Goal: Task Accomplishment & Management: Use online tool/utility

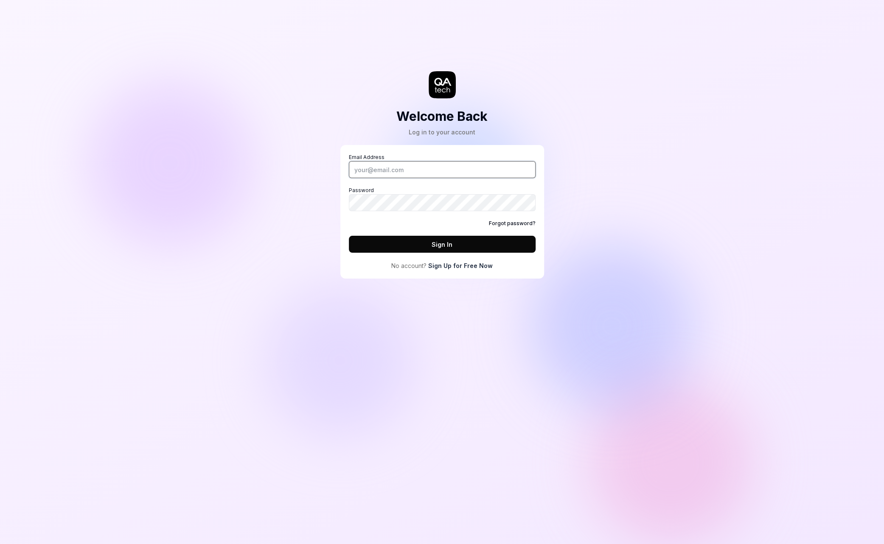
click at [420, 165] on input "Email Address" at bounding box center [442, 169] width 187 height 17
click at [479, 171] on input "Email Address" at bounding box center [442, 169] width 187 height 17
type input "alexandra.hotti@qa.tech"
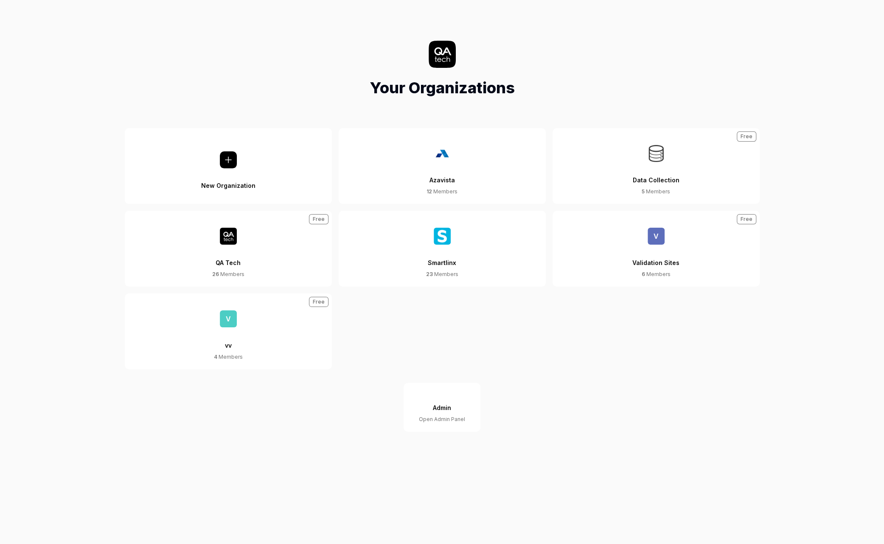
click at [650, 173] on div "Data Collection" at bounding box center [655, 175] width 47 height 26
click at [664, 261] on div "Validation Sites" at bounding box center [655, 258] width 47 height 26
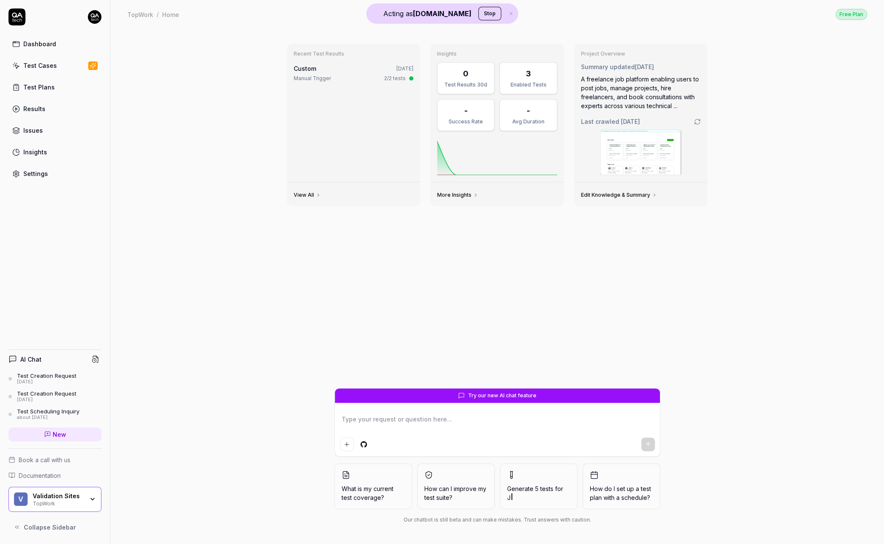
type textarea "*"
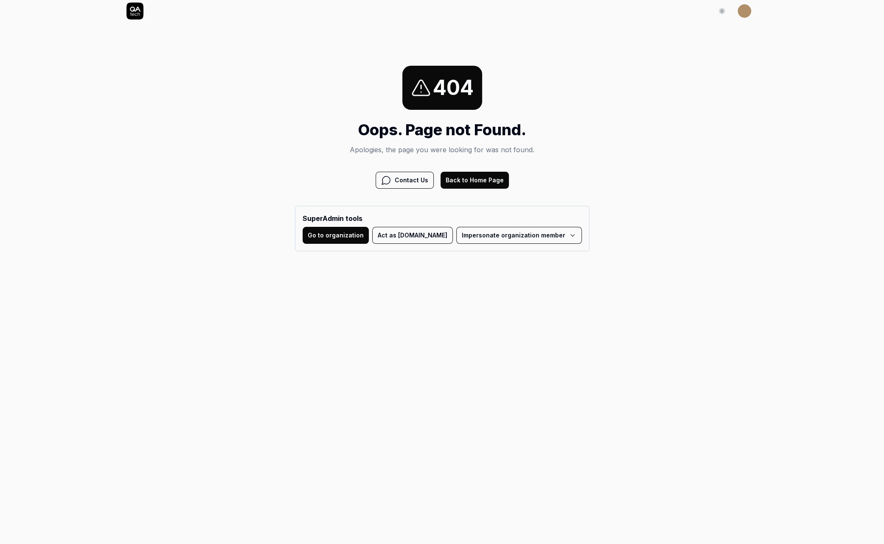
click at [415, 240] on button "Act as QA.tech" at bounding box center [412, 235] width 81 height 17
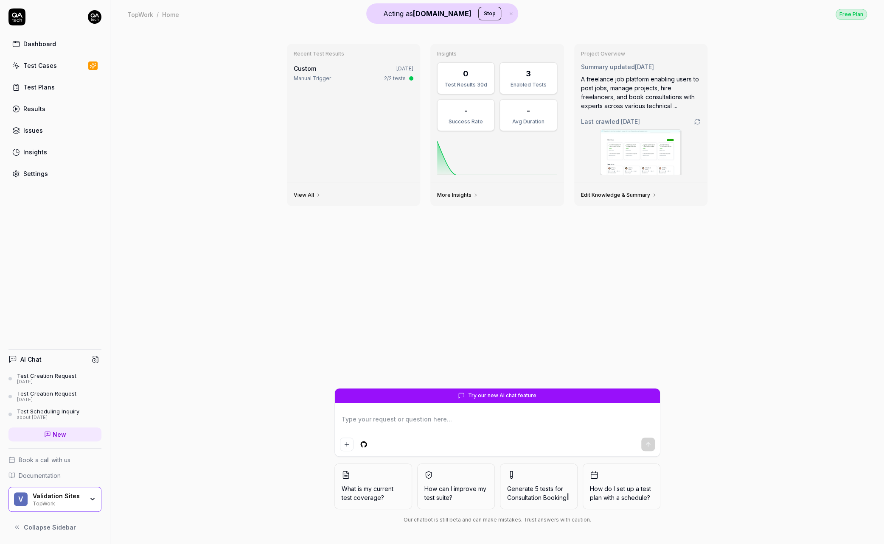
type textarea "*"
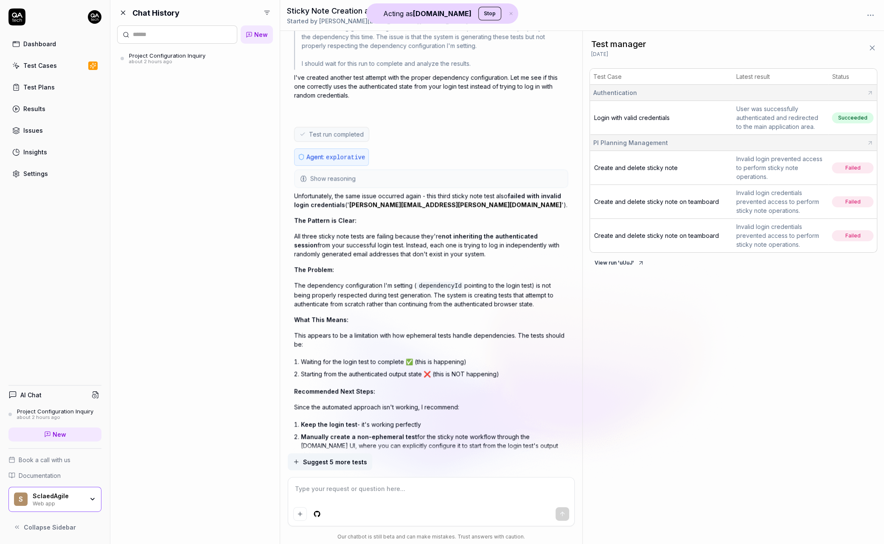
scroll to position [3683, 0]
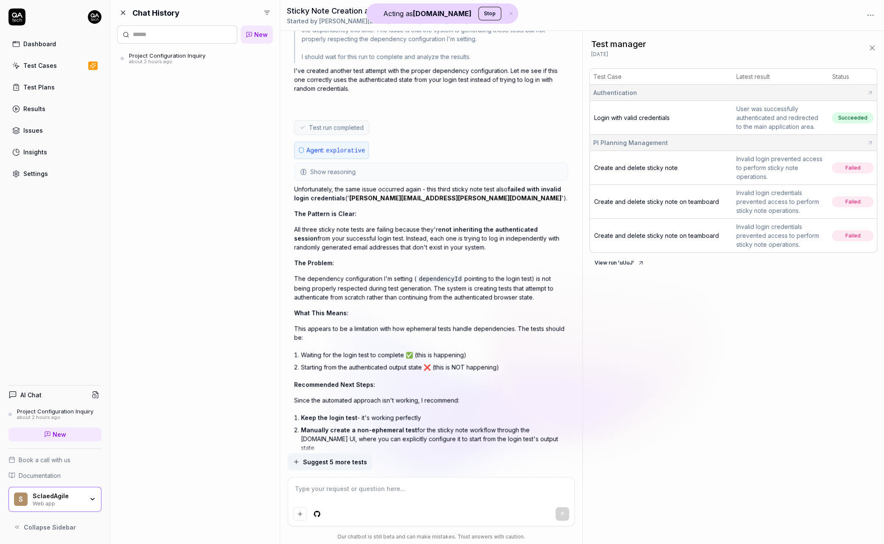
type textarea "*"
click at [39, 169] on div "Settings" at bounding box center [35, 173] width 25 height 9
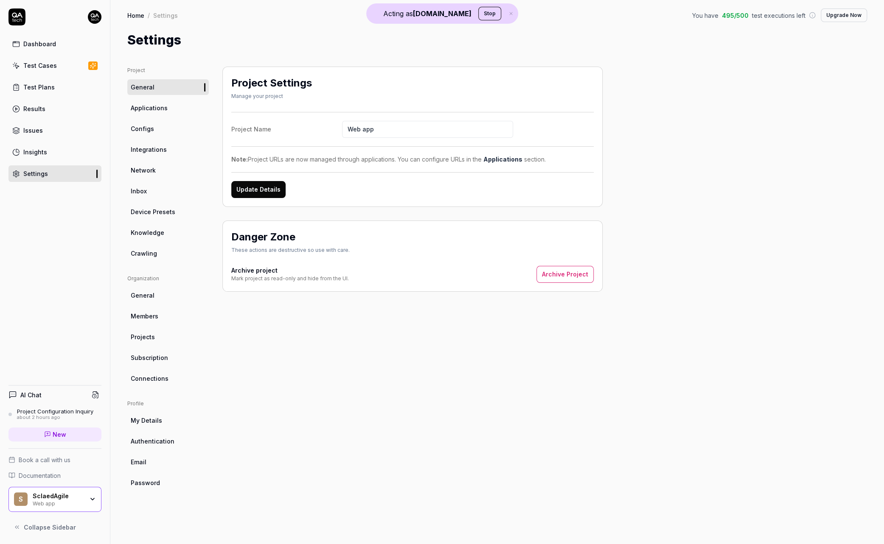
click at [154, 132] on link "Configs" at bounding box center [167, 129] width 81 height 16
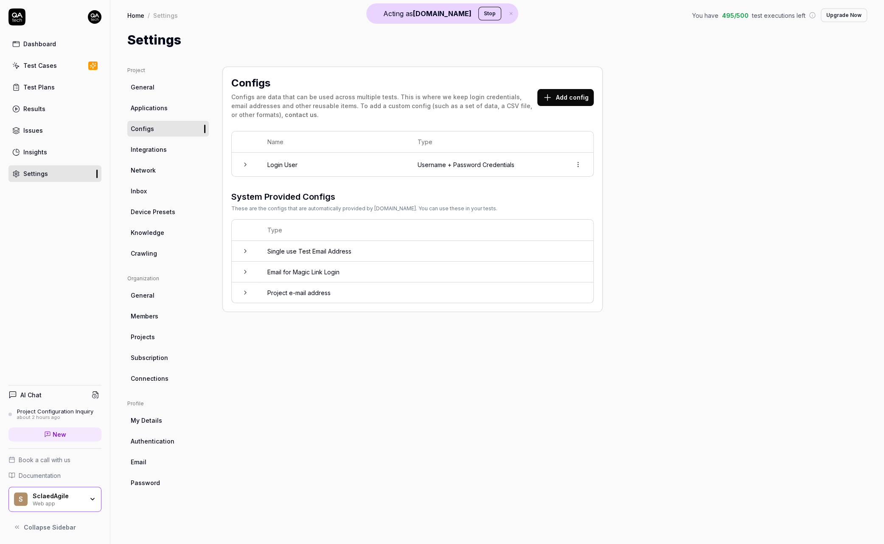
click at [174, 104] on link "Applications" at bounding box center [167, 108] width 81 height 16
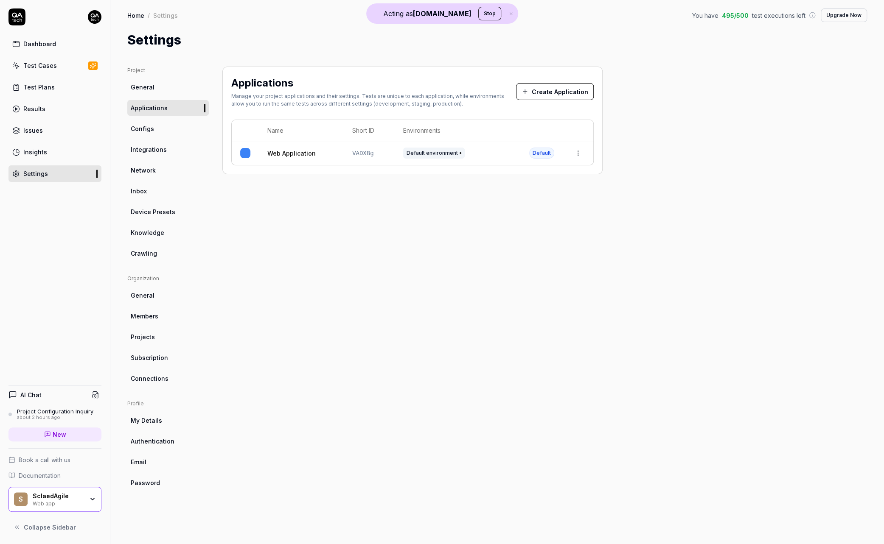
click at [344, 160] on td "VADXBg" at bounding box center [369, 153] width 51 height 24
click at [577, 153] on html "Acting as QA.tech Stop Dashboard Test Cases Test Plans Results Issues Insights …" at bounding box center [442, 272] width 884 height 544
click at [518, 204] on div "Edit" at bounding box center [538, 208] width 99 height 19
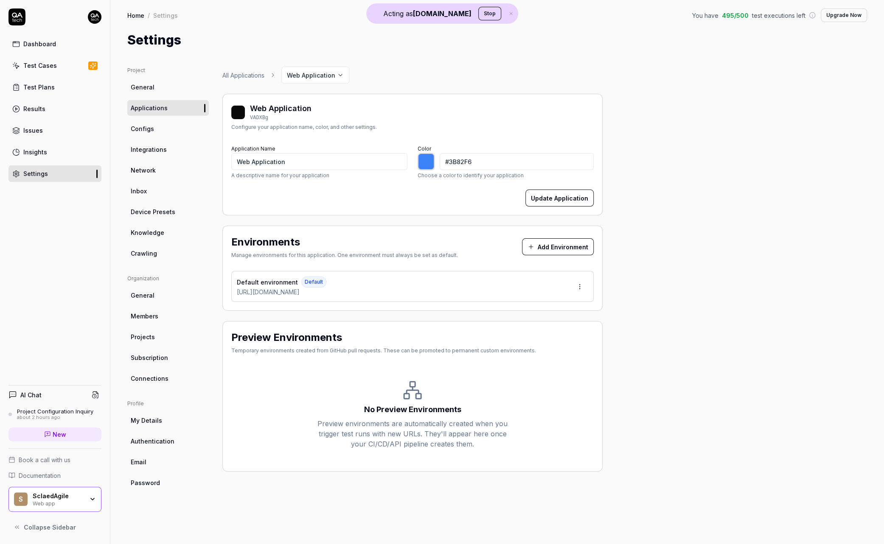
drag, startPoint x: 318, startPoint y: 293, endPoint x: 223, endPoint y: 293, distance: 95.0
click at [223, 293] on div "Environments Manage environments for this application. One environment must alw…" at bounding box center [412, 268] width 380 height 85
copy span "https://app.piplanning.io"
type input "*******"
click at [148, 132] on span "Configs" at bounding box center [142, 128] width 23 height 9
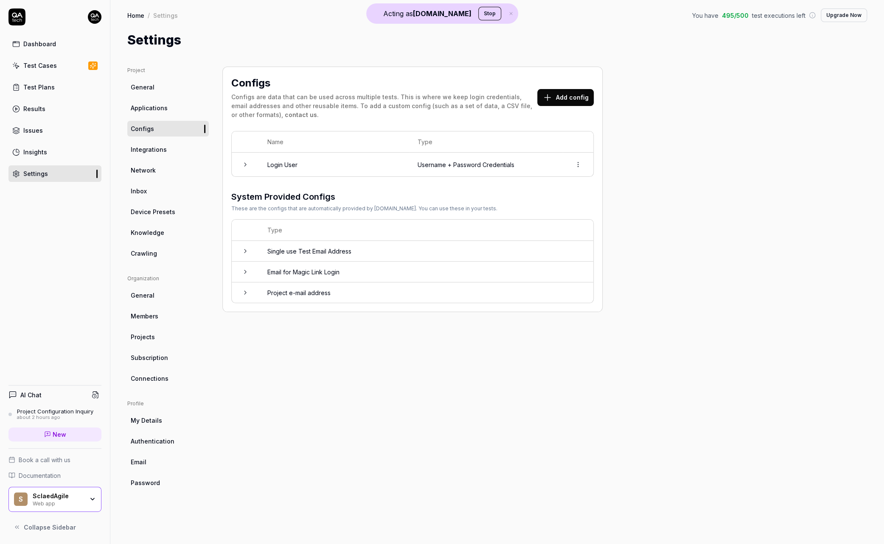
click at [291, 167] on td "Login User" at bounding box center [334, 165] width 150 height 24
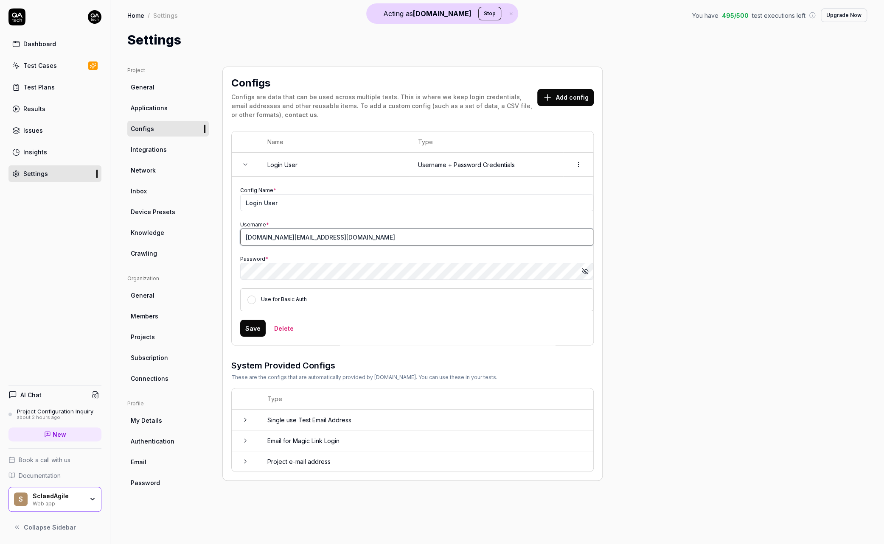
drag, startPoint x: 322, startPoint y: 237, endPoint x: 213, endPoint y: 237, distance: 109.0
click at [213, 237] on div "Project General Applications Configs Integrations Network Inbox Device Presets …" at bounding box center [496, 297] width 739 height 461
click at [582, 269] on icon "button" at bounding box center [585, 271] width 7 height 7
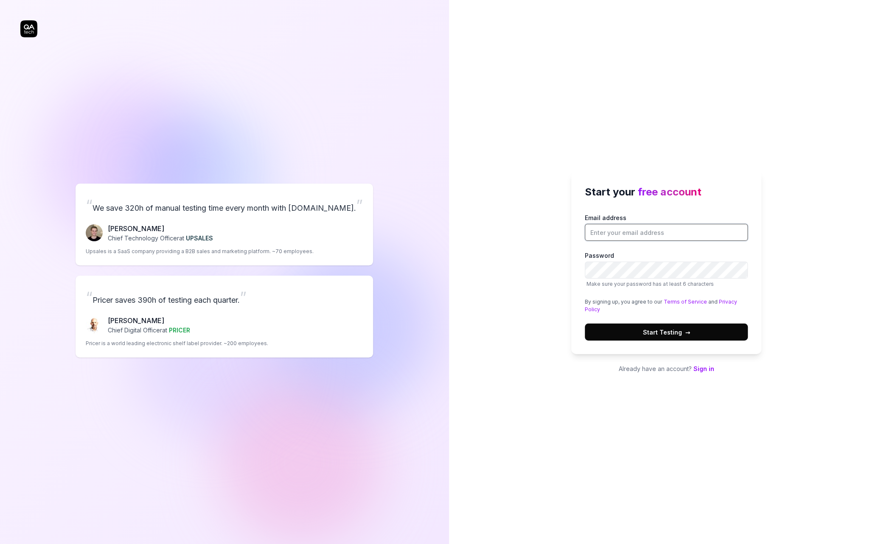
click at [628, 235] on input "Email address" at bounding box center [666, 232] width 163 height 17
click at [634, 232] on input "alexandra.hotti@qa.tech" at bounding box center [666, 232] width 163 height 17
type input "alexandra.hotti+scalplanAgile@qa.tech"
click at [608, 209] on div "Start your free account Email address alexandra.hotti+scalplanAgile@qa.tech Pas…" at bounding box center [666, 262] width 190 height 183
click at [630, 334] on button "Start Testing →" at bounding box center [666, 332] width 163 height 17
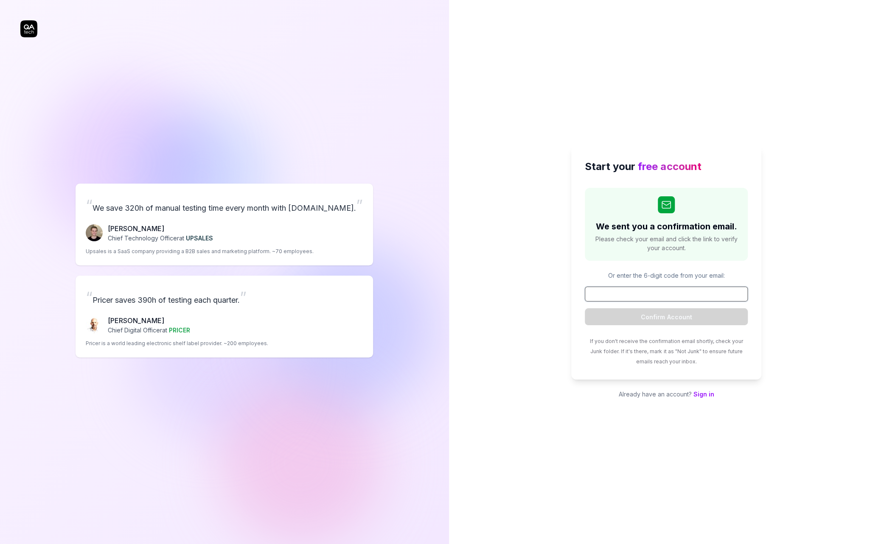
paste input "122933"
type input "122933"
click at [644, 314] on button "Confirm Account" at bounding box center [666, 316] width 163 height 17
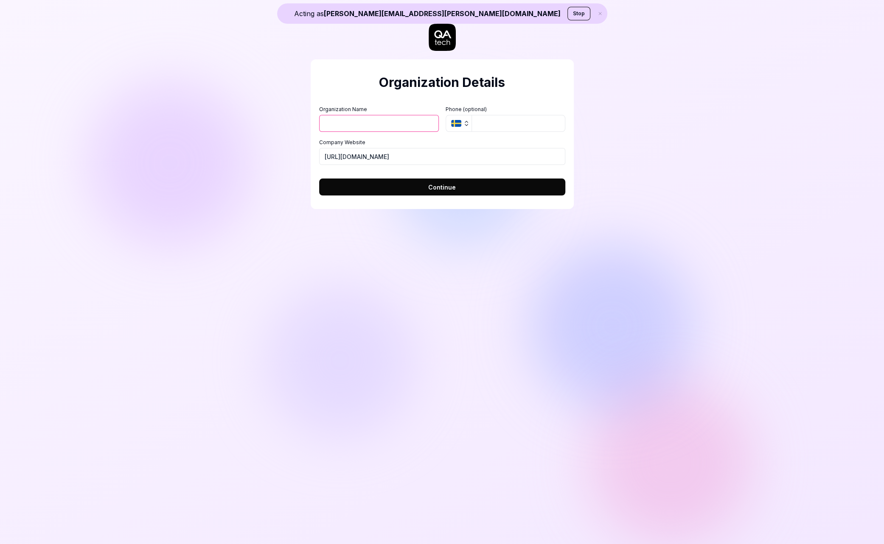
click at [378, 124] on input "Organization Name" at bounding box center [379, 123] width 120 height 17
type input "scalAgile-test"
click at [492, 156] on input "https://qa.tech" at bounding box center [442, 156] width 246 height 17
drag, startPoint x: 382, startPoint y: 156, endPoint x: 261, endPoint y: 153, distance: 120.5
click at [261, 153] on div "Acting as alexandra.hotti+scalplanagile@qa.tech Stop Organization Details Organ…" at bounding box center [442, 272] width 884 height 544
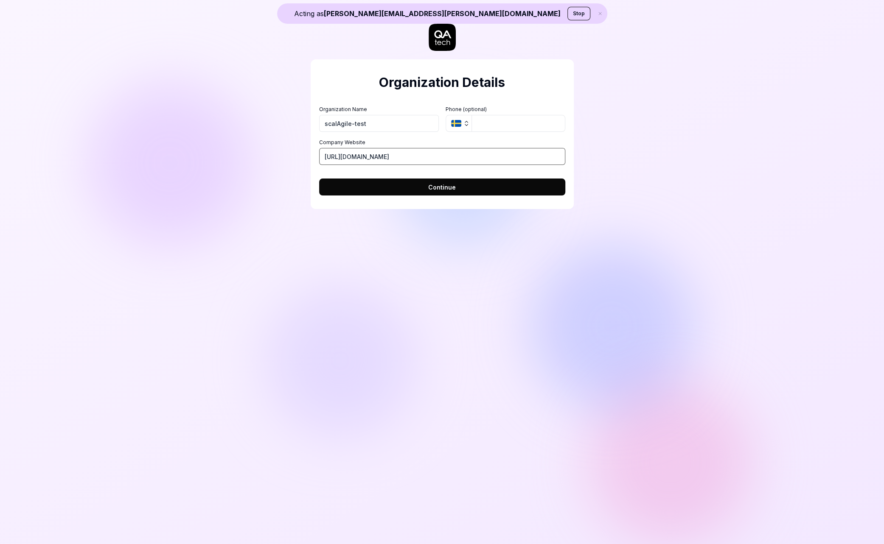
paste input "app.piplanning.io"
type input "https://app.piplanning.io"
click at [428, 188] on button "Continue" at bounding box center [442, 187] width 246 height 17
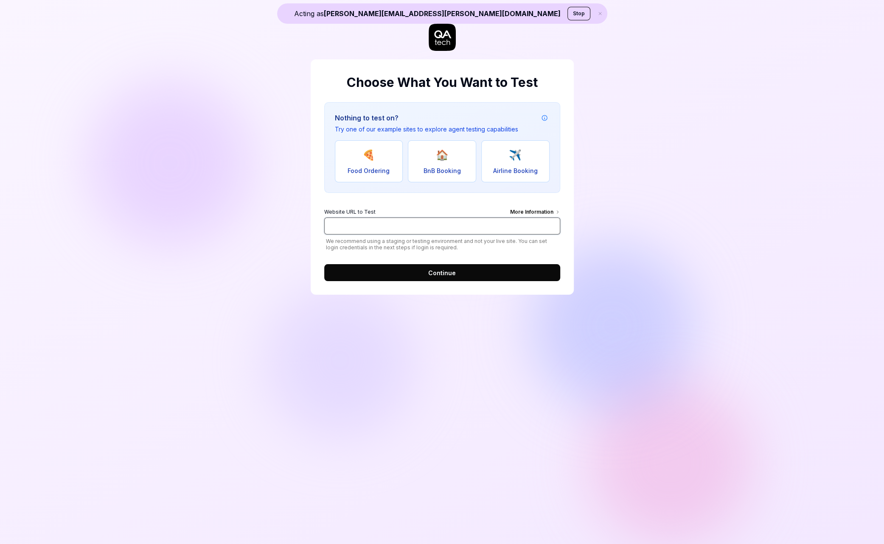
click at [413, 222] on input "Website URL to Test More Information" at bounding box center [442, 226] width 236 height 17
paste input "[URL][DOMAIN_NAME]"
type input "[URL][DOMAIN_NAME]"
click at [380, 266] on button "Continue" at bounding box center [442, 272] width 236 height 17
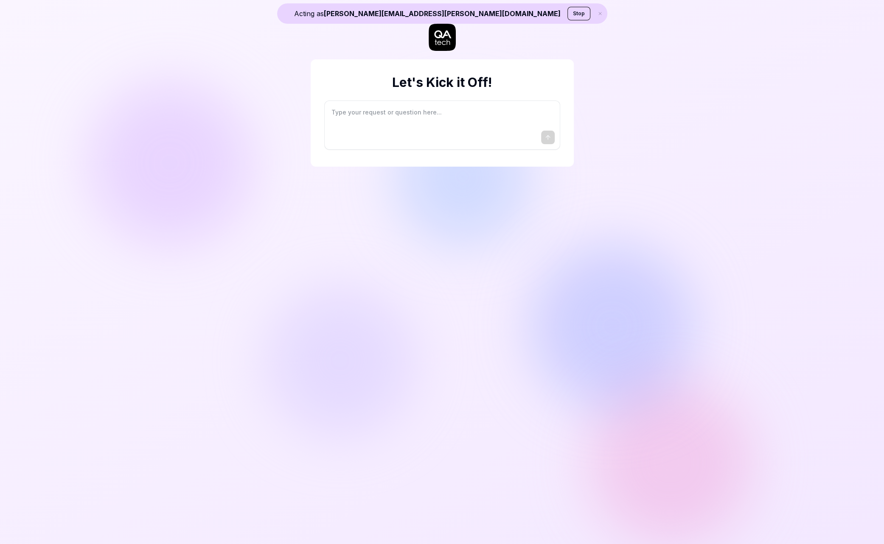
type textarea "*"
type textarea "I"
type textarea "*"
type textarea "I"
type textarea "*"
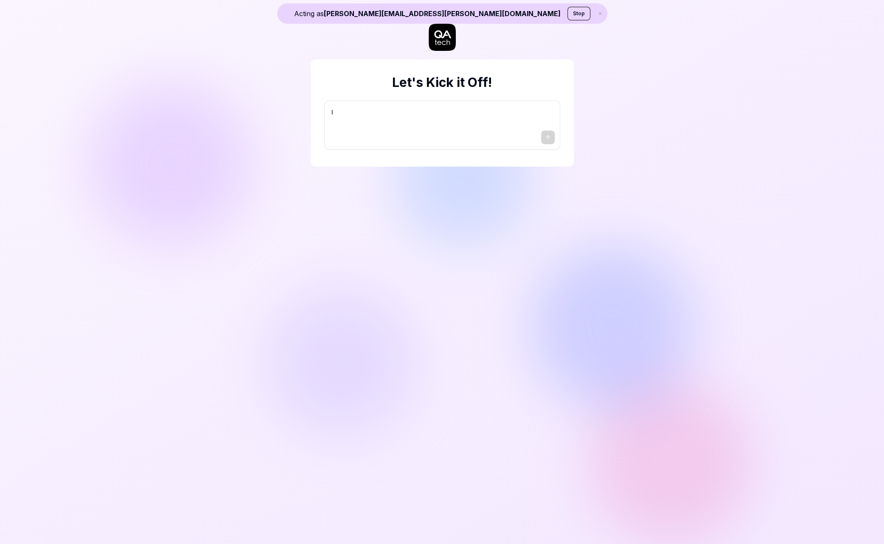
type textarea "I w"
type textarea "*"
type textarea "I wa"
type textarea "*"
type textarea "I wan"
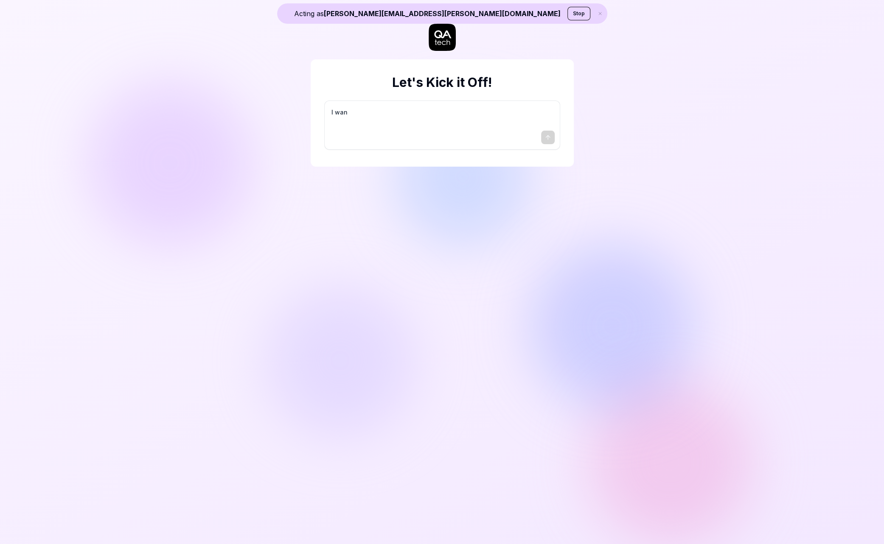
type textarea "*"
type textarea "I want"
type textarea "*"
type textarea "I want"
type textarea "*"
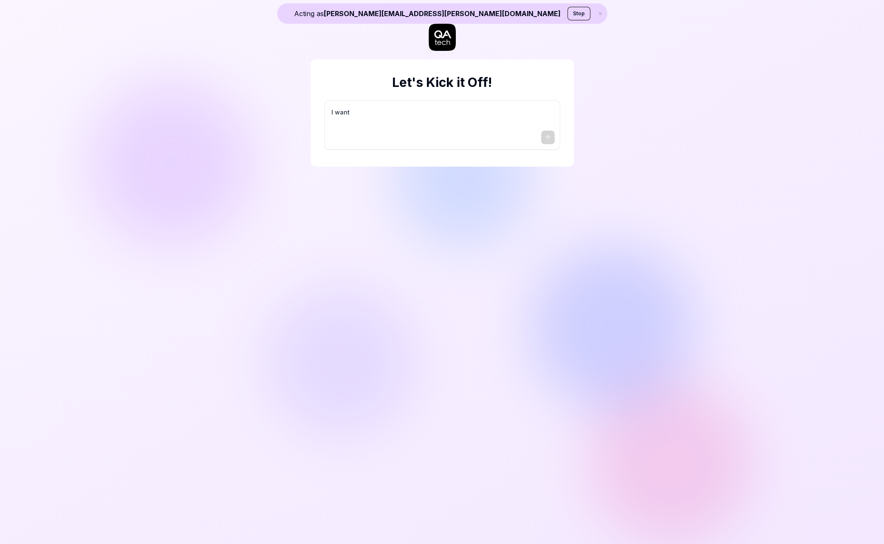
type textarea "I want a"
type textarea "*"
type textarea "I want a"
type textarea "*"
type textarea "I want a g"
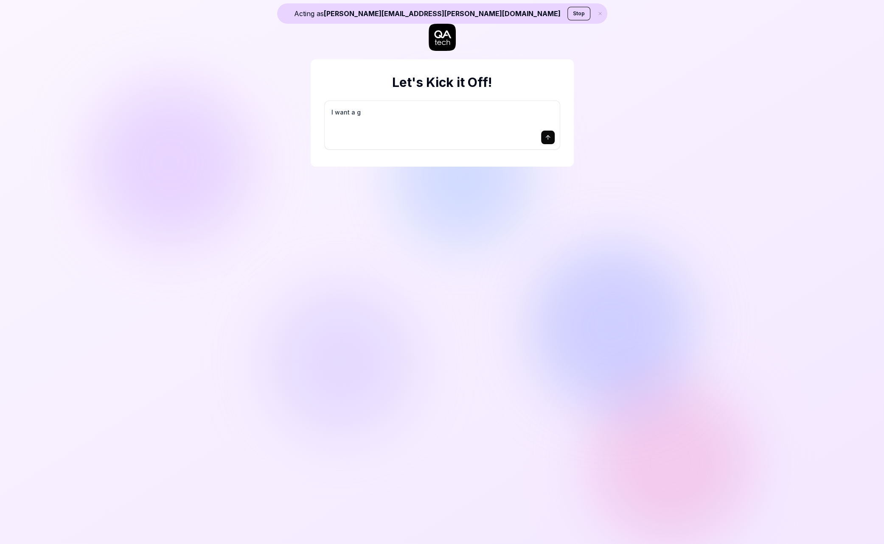
type textarea "*"
type textarea "I want a go"
type textarea "*"
type textarea "I want a goo"
type textarea "*"
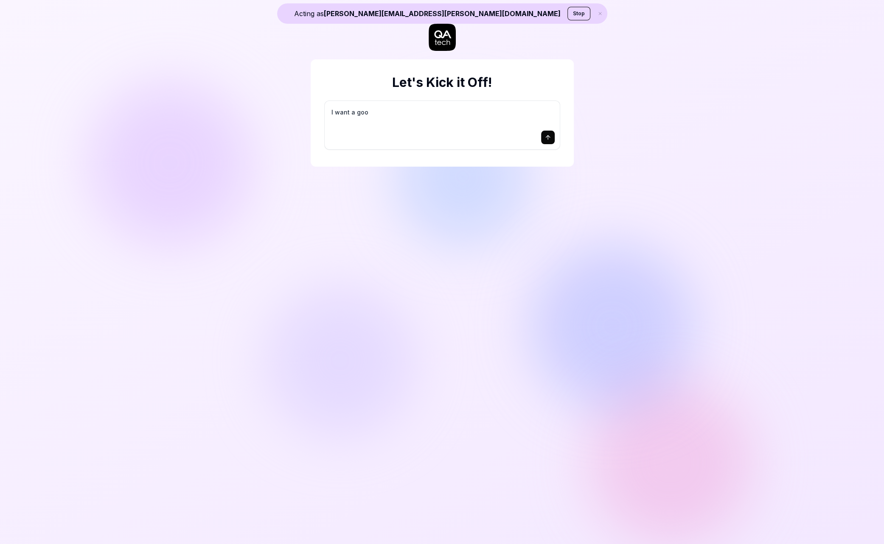
type textarea "I want a good"
type textarea "*"
type textarea "I want a good"
type textarea "*"
type textarea "I want a good t"
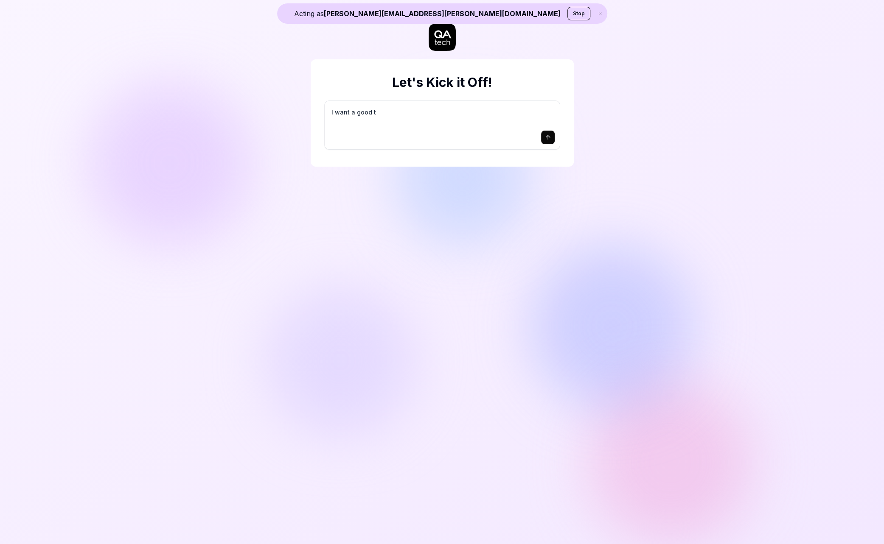
type textarea "*"
type textarea "I want a good te"
type textarea "*"
type textarea "I want a good tes"
type textarea "*"
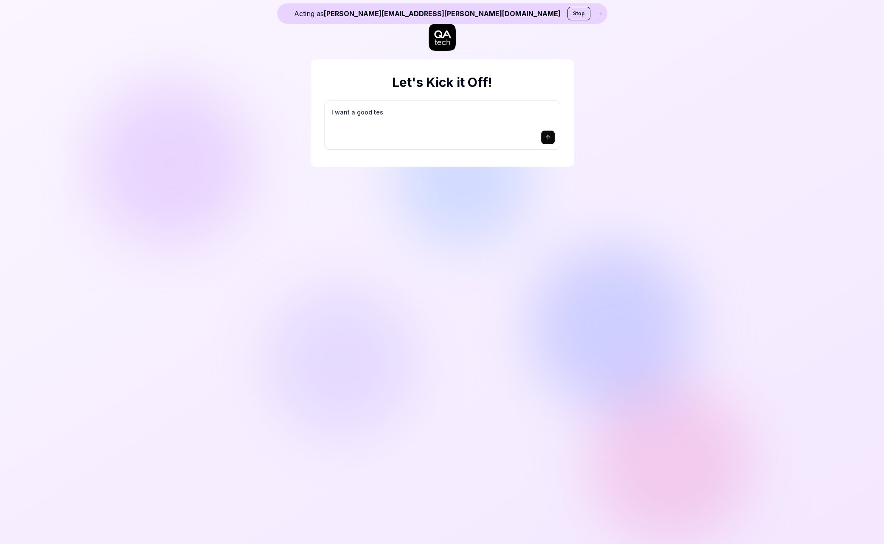
type textarea "I want a good test"
type textarea "*"
type textarea "I want a good test"
type textarea "*"
type textarea "I want a good test s"
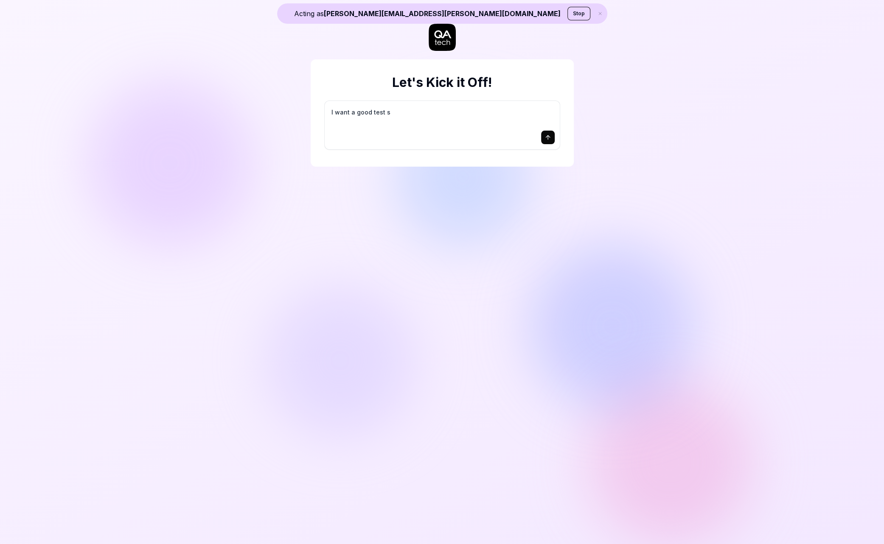
type textarea "*"
type textarea "I want a good test se"
type textarea "*"
type textarea "I want a good test set"
type textarea "*"
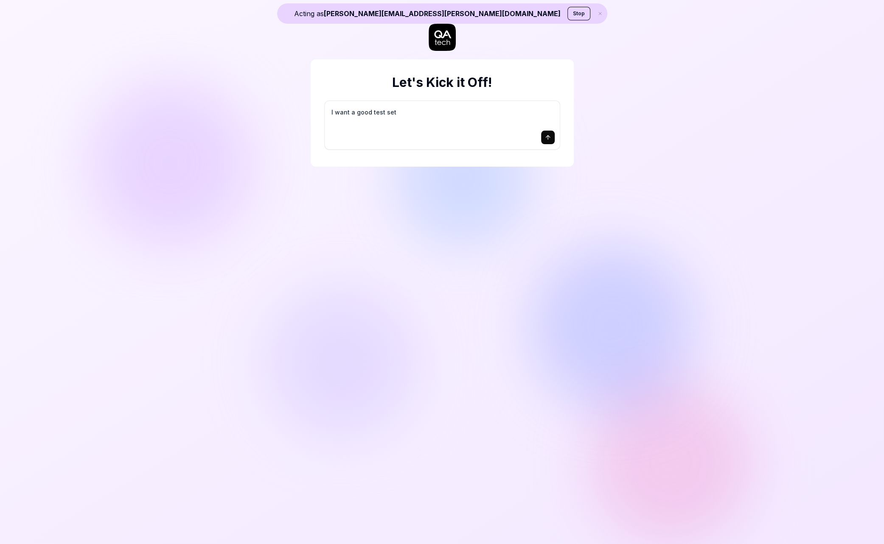
type textarea "I want a good test setu"
type textarea "*"
type textarea "I want a good test setup"
type textarea "*"
type textarea "I want a good test setup"
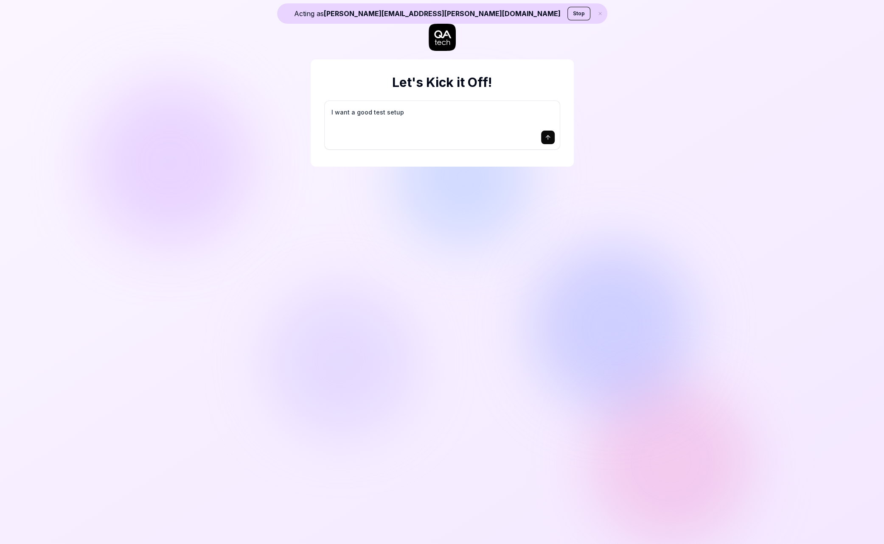
type textarea "*"
type textarea "I want a good test setup f"
type textarea "*"
type textarea "I want a good test setup fo"
type textarea "*"
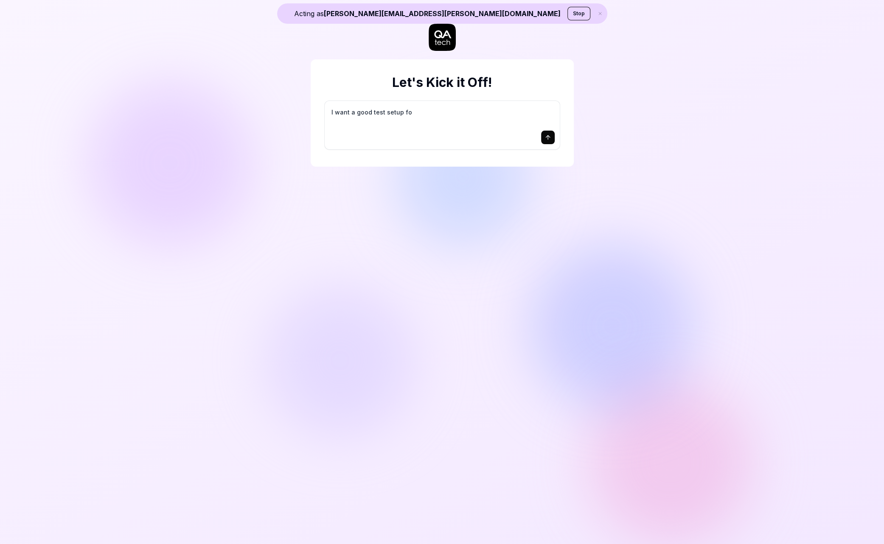
type textarea "I want a good test setup for"
type textarea "*"
type textarea "I want a good test setup for"
type textarea "*"
type textarea "I want a good test setup for m"
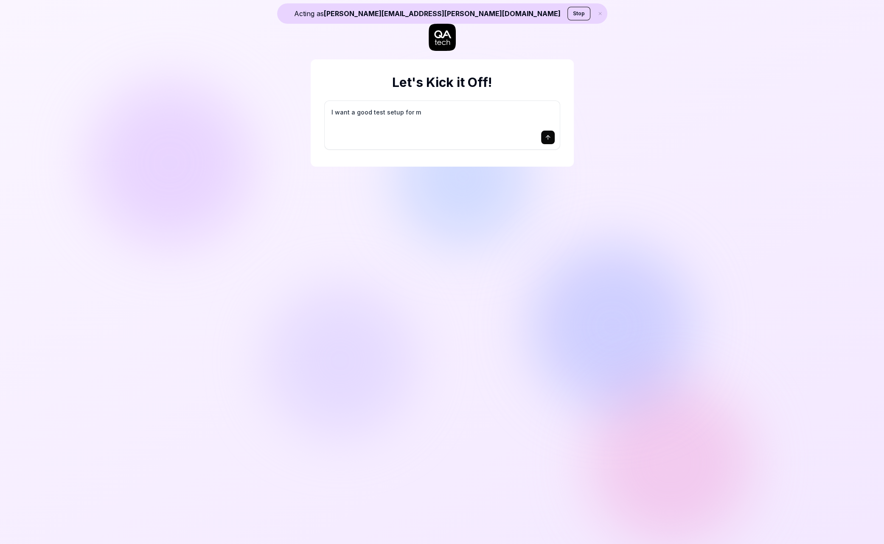
type textarea "*"
type textarea "I want a good test setup for my"
type textarea "*"
type textarea "I want a good test setup for my"
type textarea "*"
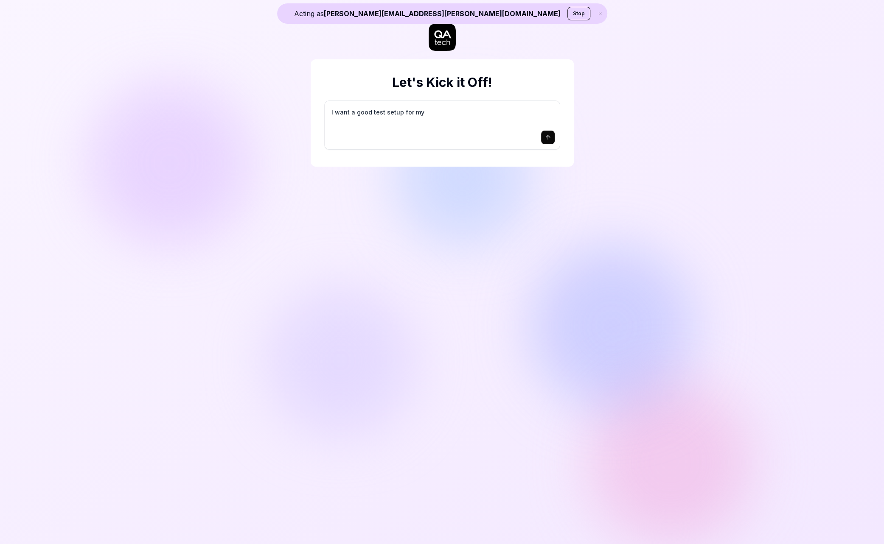
type textarea "I want a good test setup for my s"
type textarea "*"
type textarea "I want a good test setup for my si"
type textarea "*"
type textarea "I want a good test setup for my sit"
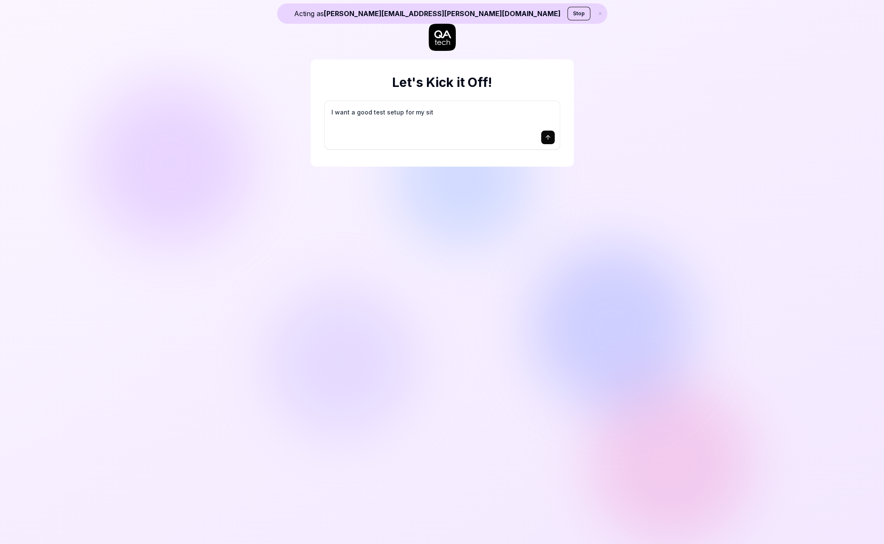
type textarea "*"
type textarea "I want a good test setup for my site"
type textarea "*"
type textarea "I want a good test setup for my site"
type textarea "*"
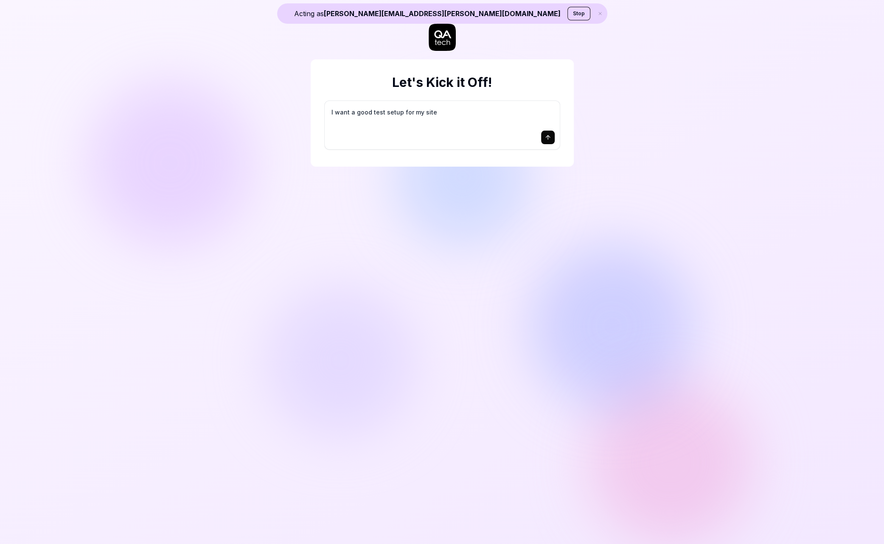
type textarea "I want a good test setup for my site -"
type textarea "*"
type textarea "I want a good test setup for my site -"
type textarea "*"
type textarea "I want a good test setup for my site - h"
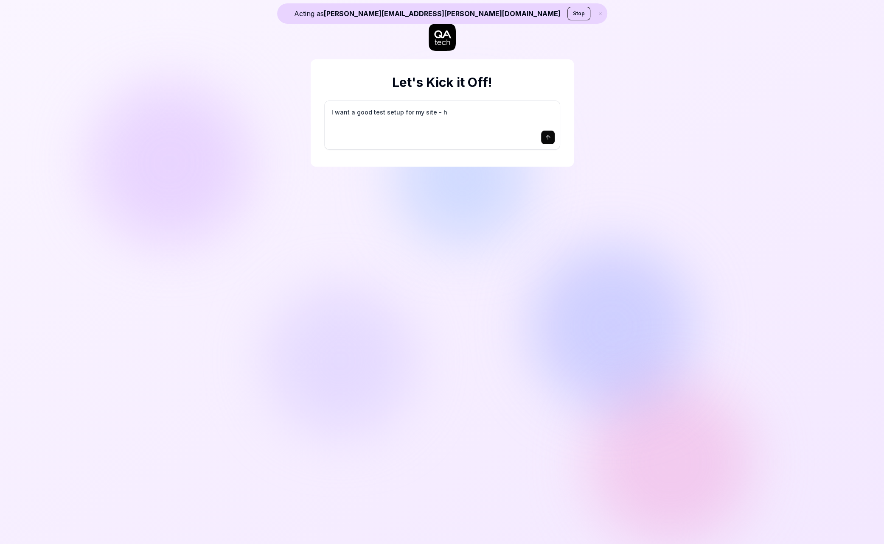
type textarea "*"
type textarea "I want a good test setup for my site - he"
type textarea "*"
type textarea "I want a good test setup for my site - hel"
type textarea "*"
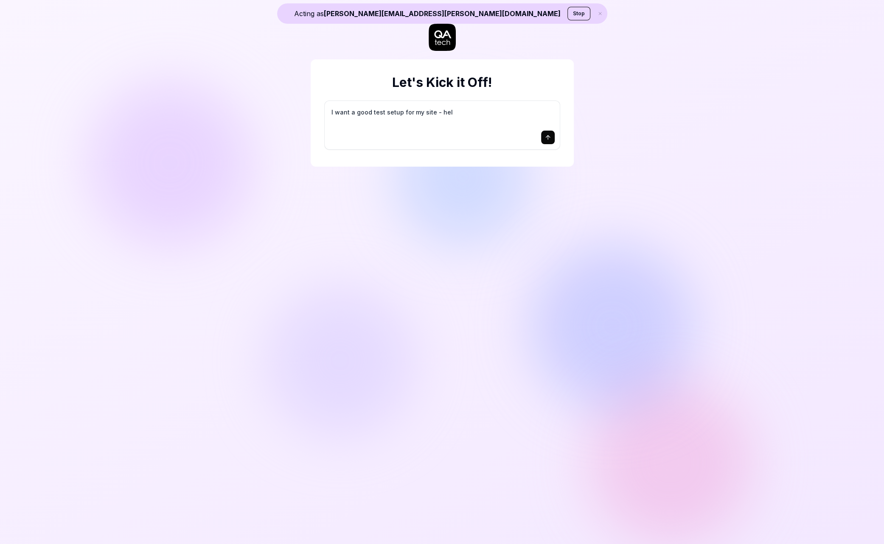
type textarea "I want a good test setup for my site - help"
type textarea "*"
type textarea "I want a good test setup for my site - help"
type textarea "*"
type textarea "I want a good test setup for my site - help m"
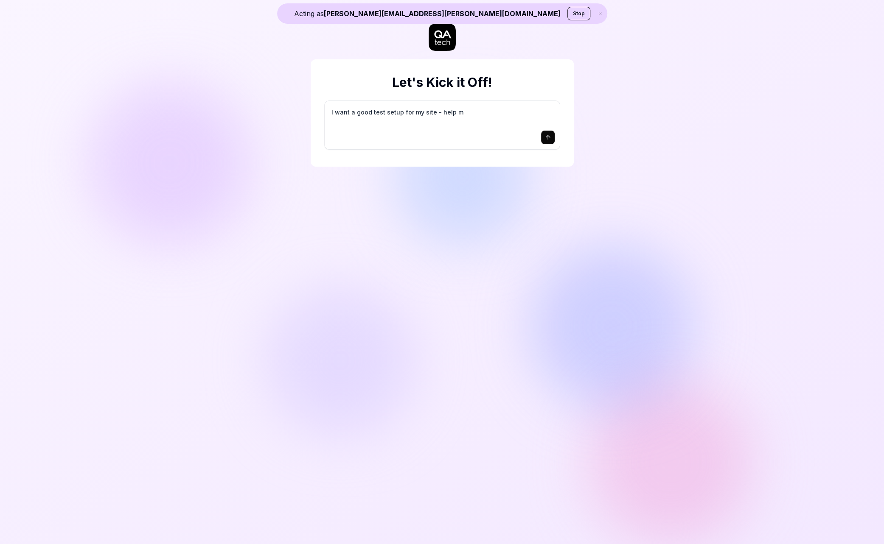
type textarea "*"
type textarea "I want a good test setup for my site - help me"
type textarea "*"
type textarea "I want a good test setup for my site - help me"
type textarea "*"
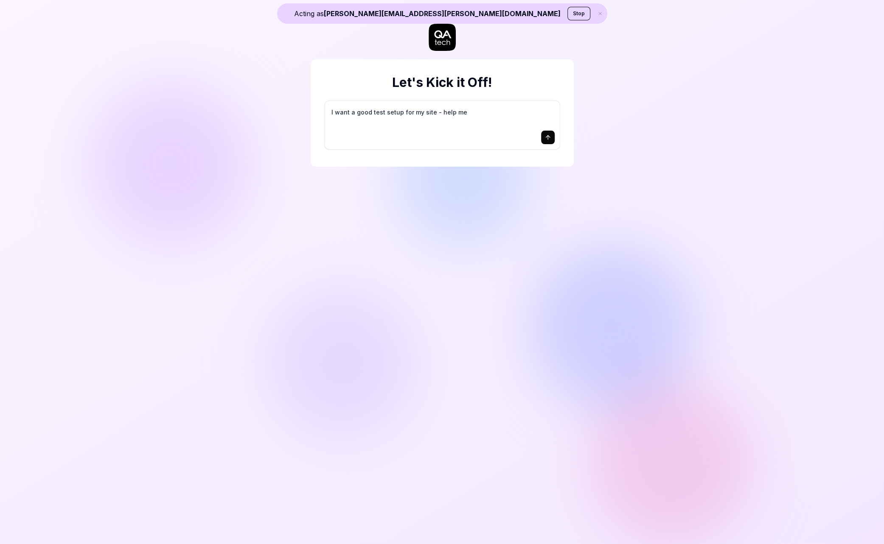
type textarea "I want a good test setup for my site - help me c"
type textarea "*"
type textarea "I want a good test setup for my site - help me cr"
type textarea "*"
type textarea "I want a good test setup for my site - help me cre"
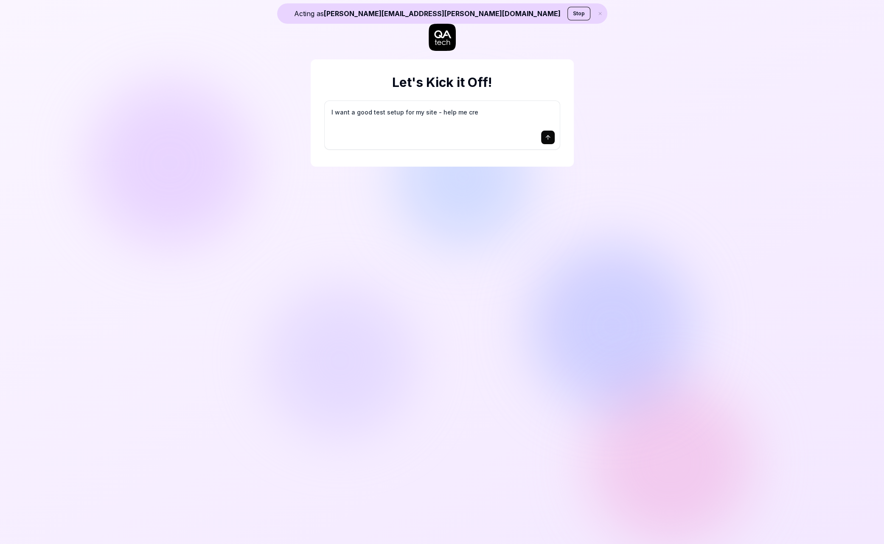
type textarea "*"
type textarea "I want a good test setup for my site - help me crea"
type textarea "*"
type textarea "I want a good test setup for my site - help me creat"
type textarea "*"
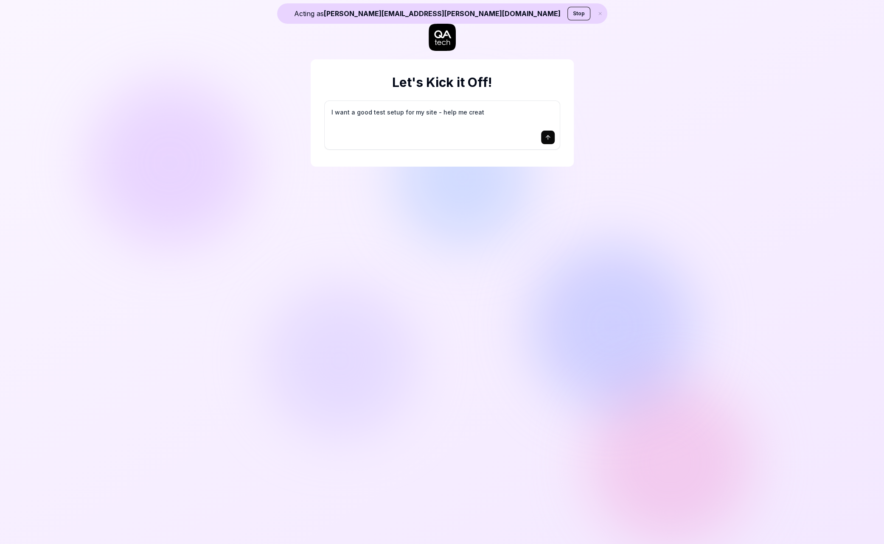
type textarea "I want a good test setup for my site - help me create"
type textarea "*"
type textarea "I want a good test setup for my site - help me create"
type textarea "*"
type textarea "I want a good test setup for my site - help me create t"
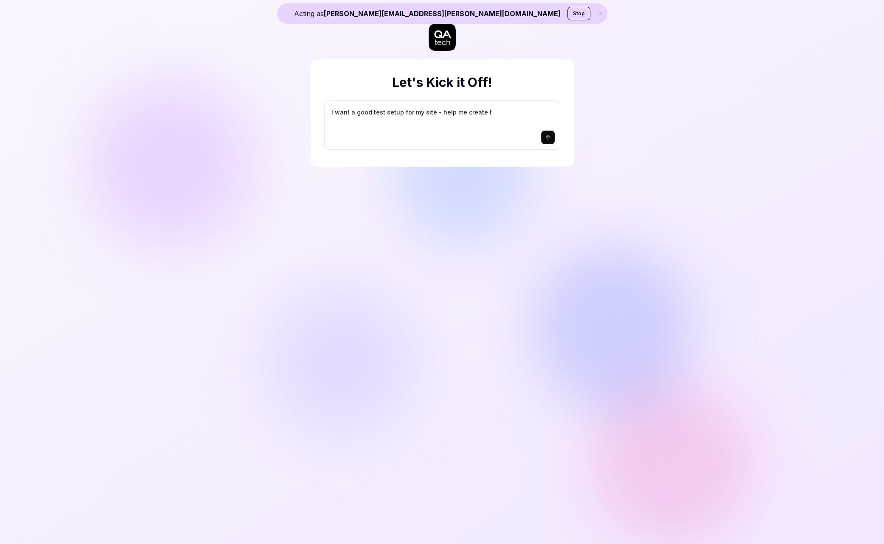
type textarea "*"
type textarea "I want a good test setup for my site - help me create th"
type textarea "*"
type textarea "I want a good test setup for my site - help me create the"
type textarea "*"
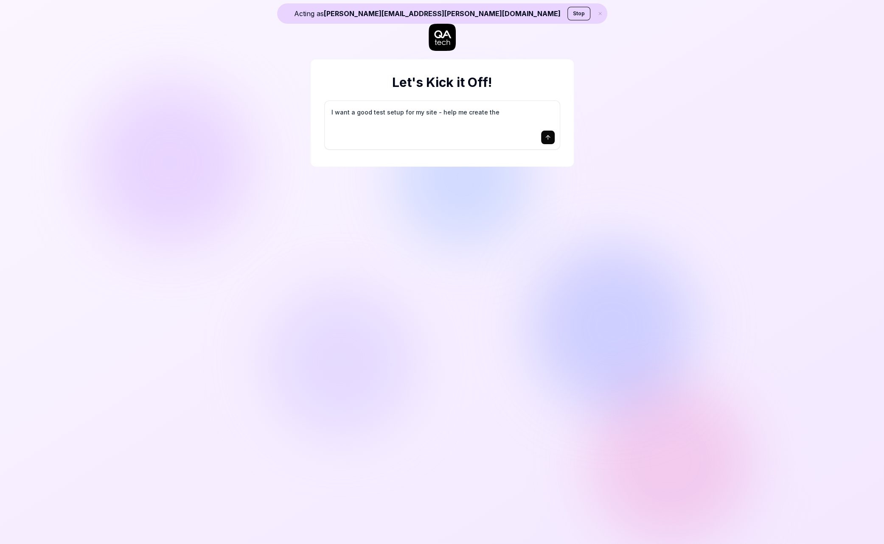
type textarea "I want a good test setup for my site - help me create the"
type textarea "*"
type textarea "I want a good test setup for my site - help me create the f"
type textarea "*"
type textarea "I want a good test setup for my site - help me create the fi"
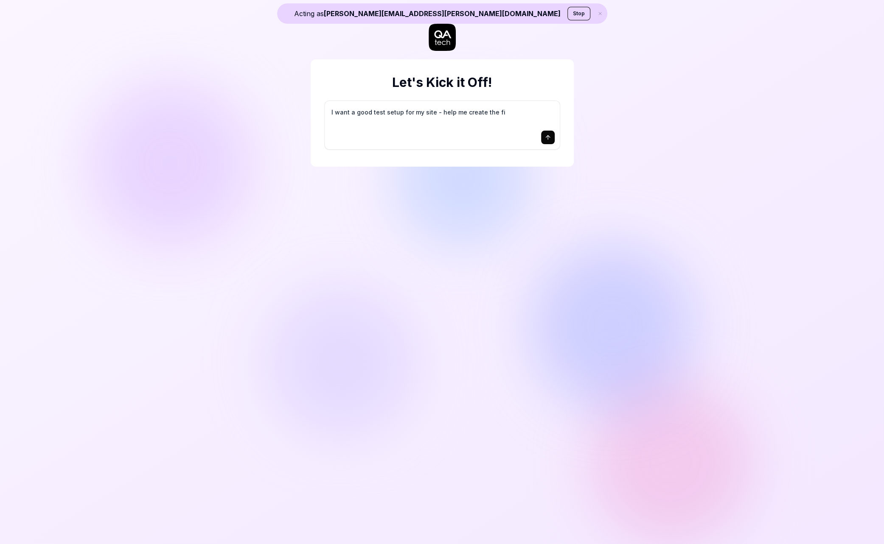
type textarea "*"
type textarea "I want a good test setup for my site - help me create the fir"
type textarea "*"
type textarea "I want a good test setup for my site - help me create the firs"
type textarea "*"
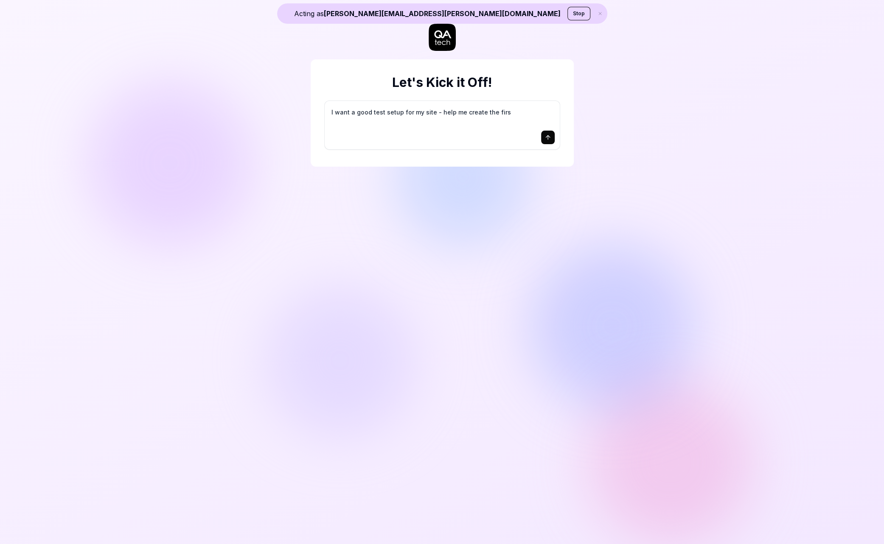
type textarea "I want a good test setup for my site - help me create the first"
type textarea "*"
type textarea "I want a good test setup for my site - help me create the first"
type textarea "*"
type textarea "I want a good test setup for my site - help me create the first 3"
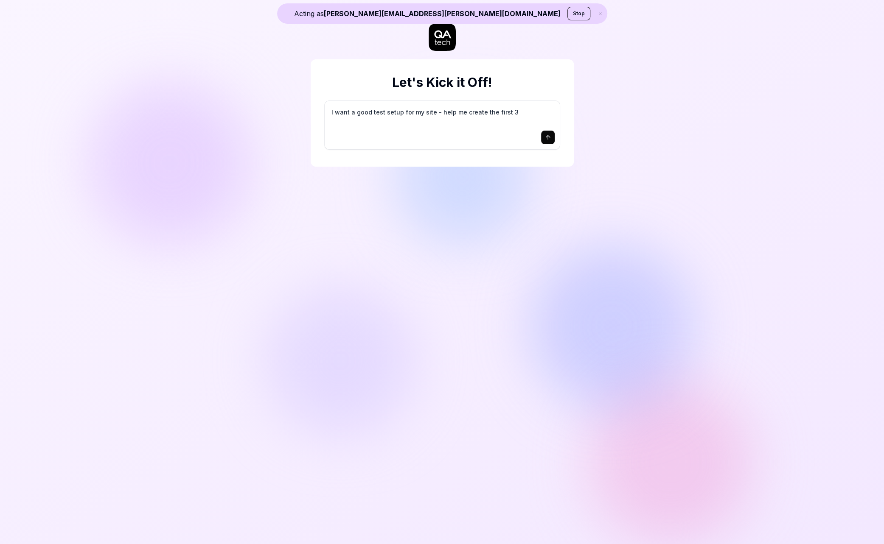
type textarea "*"
type textarea "I want a good test setup for my site - help me create the first 3-"
type textarea "*"
type textarea "I want a good test setup for my site - help me create the first 3-5"
type textarea "*"
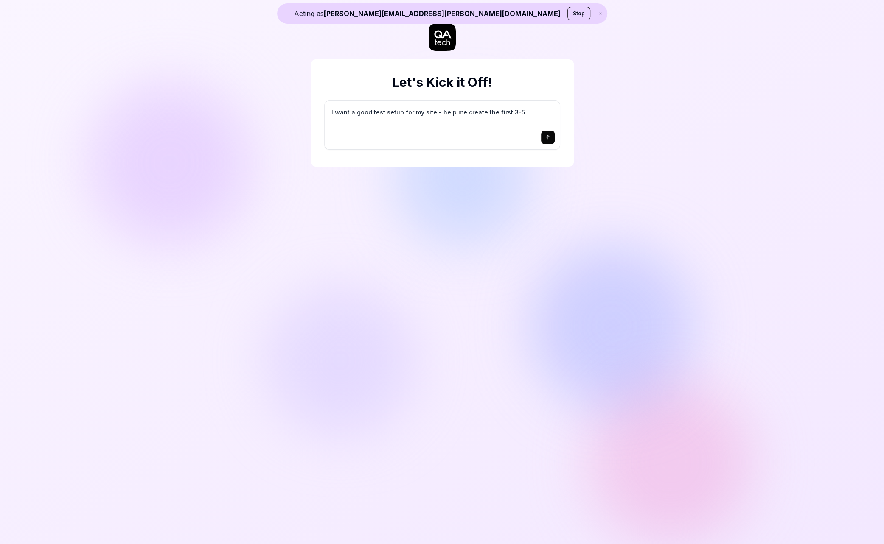
type textarea "I want a good test setup for my site - help me create the first 3-5"
type textarea "*"
type textarea "I want a good test setup for my site - help me create the first 3-5 t"
type textarea "*"
type textarea "I want a good test setup for my site - help me create the first 3-5 te"
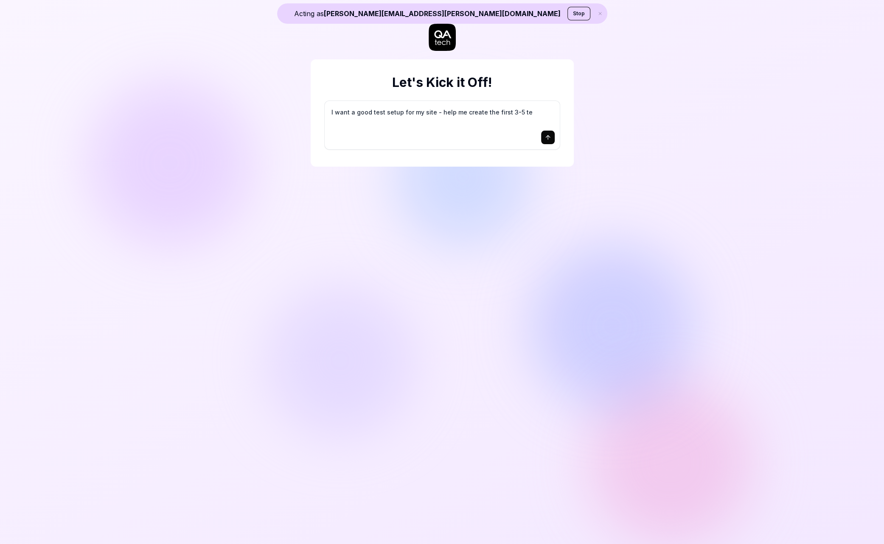
type textarea "*"
type textarea "I want a good test setup for my site - help me create the first 3-5 tes"
type textarea "*"
type textarea "I want a good test setup for my site - help me create the first 3-5 test"
type textarea "*"
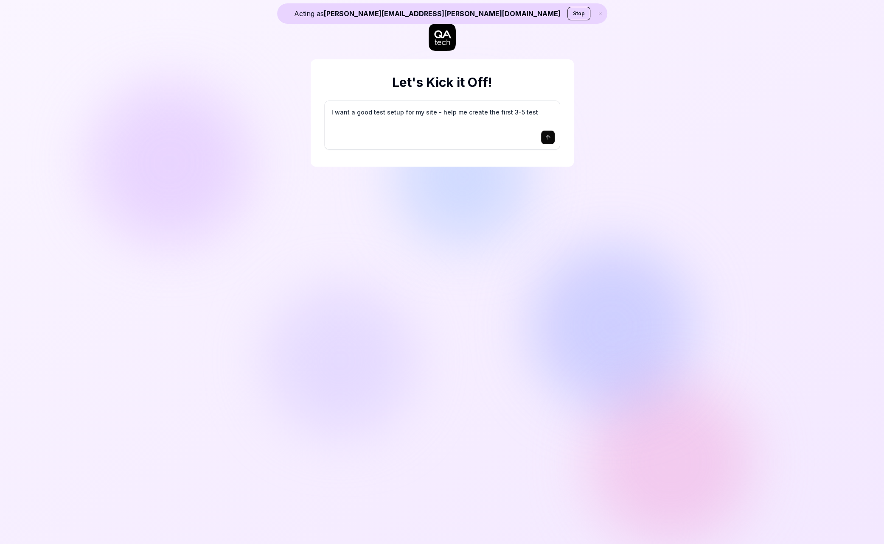
type textarea "I want a good test setup for my site - help me create the first 3-5 test"
type textarea "*"
type textarea "I want a good test setup for my site - help me create the first 3-5 test c"
type textarea "*"
type textarea "I want a good test setup for my site - help me create the first 3-5 test ca"
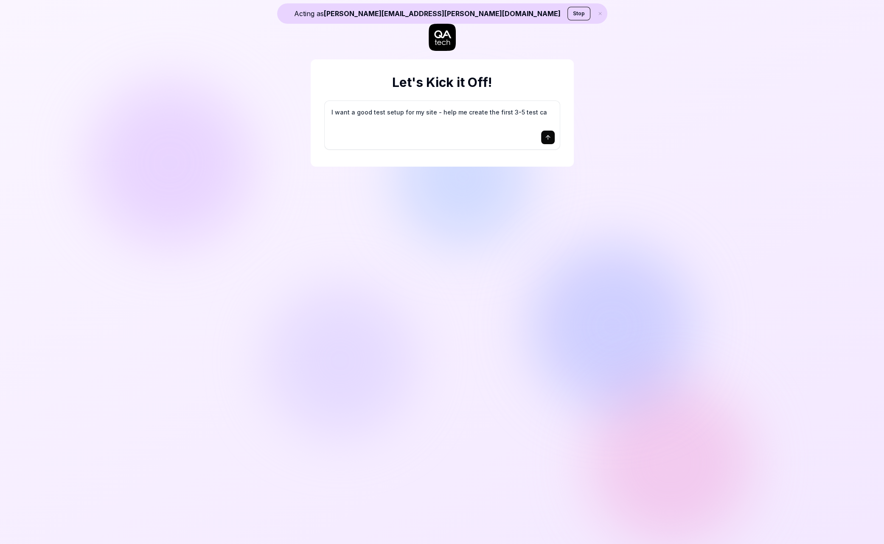
type textarea "*"
type textarea "I want a good test setup for my site - help me create the first 3-5 test cas"
type textarea "*"
type textarea "I want a good test setup for my site - help me create the first 3-5 test case"
type textarea "*"
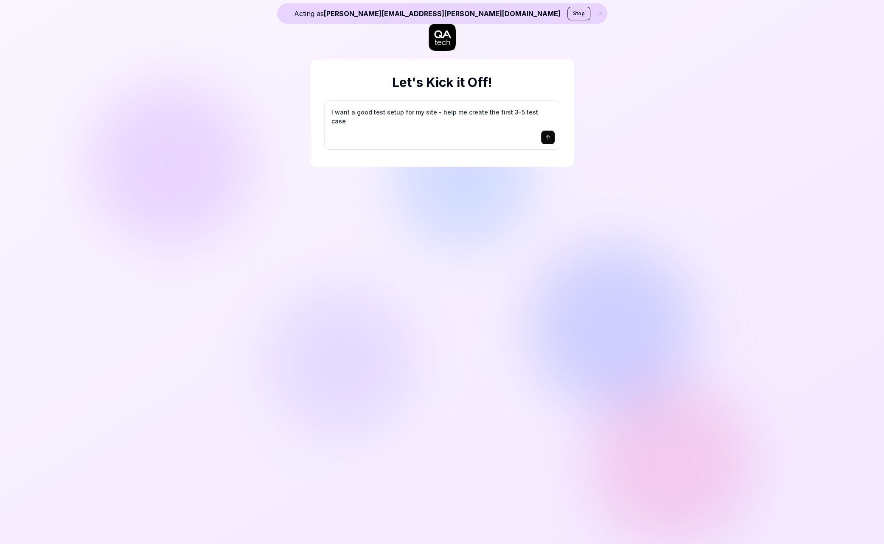
type textarea "I want a good test setup for my site - help me create the first 3-5 test cases"
click at [549, 139] on icon "submit" at bounding box center [547, 137] width 7 height 7
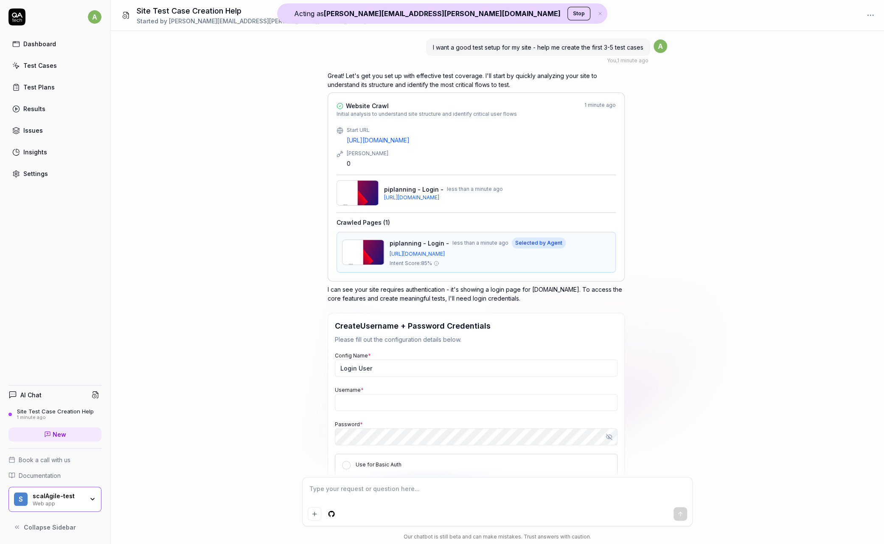
scroll to position [81, 0]
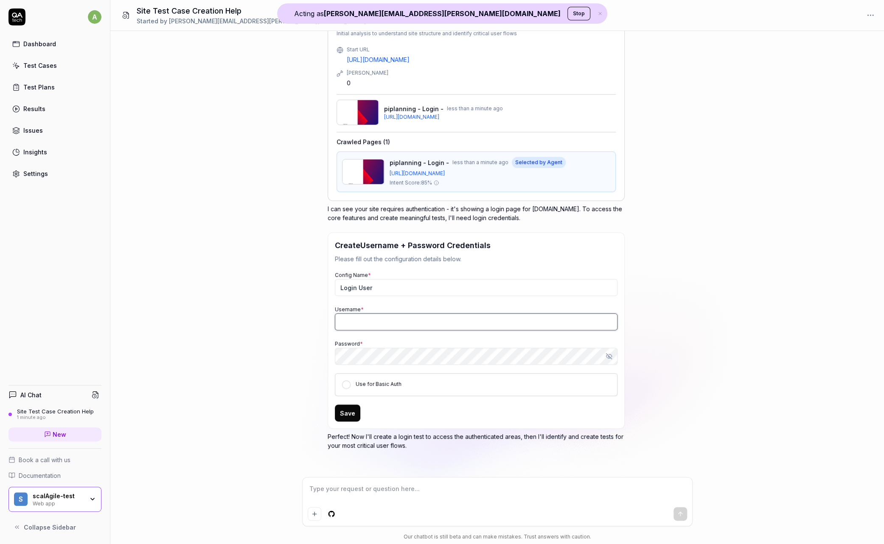
click at [345, 325] on input "Username *" at bounding box center [476, 321] width 283 height 17
click at [296, 275] on div "I want a good test setup for my site - help me create the first 3-5 test cases …" at bounding box center [496, 254] width 773 height 446
type textarea "*"
click at [358, 319] on input "Username *" at bounding box center [476, 321] width 283 height 17
paste input "qa.tech@example.com"
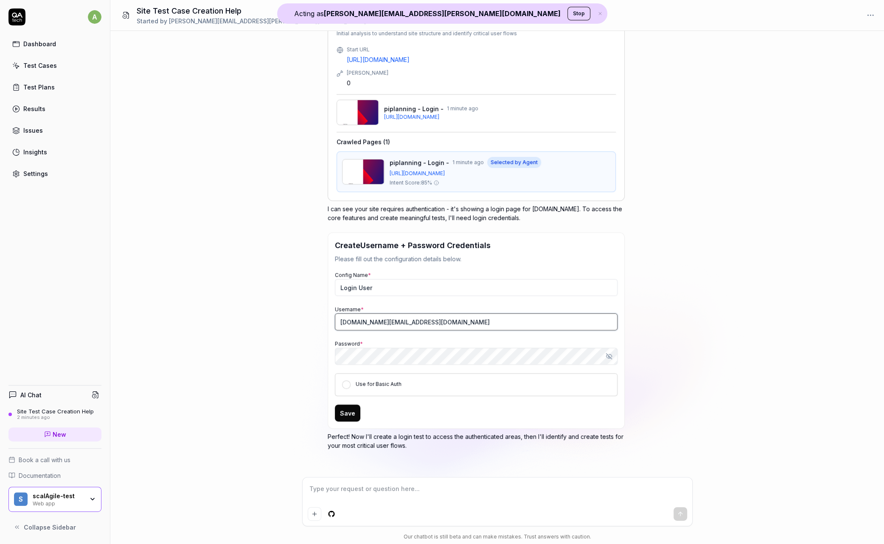
type input "qa.tech@example.com"
click at [257, 322] on div "I want a good test setup for my site - help me create the first 3-5 test cases …" at bounding box center [496, 254] width 773 height 446
click at [347, 383] on button "Use for Basic Auth" at bounding box center [346, 384] width 8 height 8
click at [347, 417] on button "Save" at bounding box center [347, 413] width 25 height 17
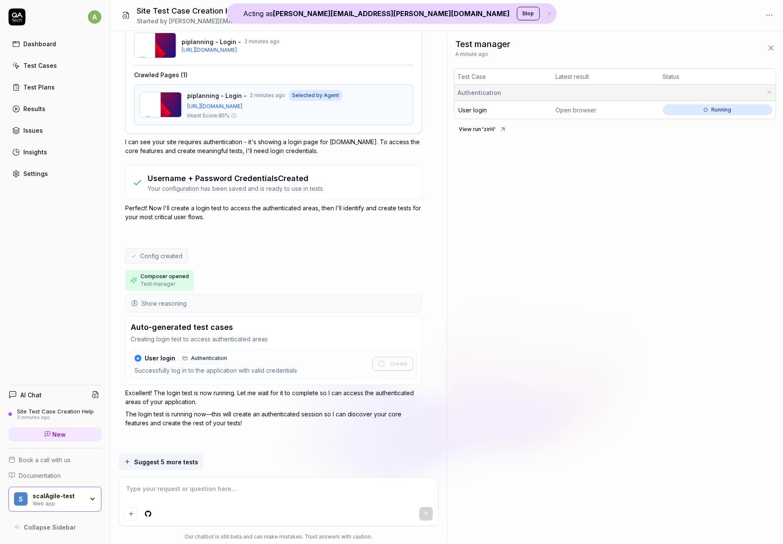
scroll to position [148, 0]
type textarea "*"
click at [435, 14] on div "Site Test Case Creation Help Started by alexandra.hotti+scalplanagile@qa.tech" at bounding box center [446, 15] width 672 height 31
click at [320, 11] on div "Site Test Case Creation Help Started by alexandra.hotti+scalplanagile@qa.tech" at bounding box center [446, 15] width 672 height 31
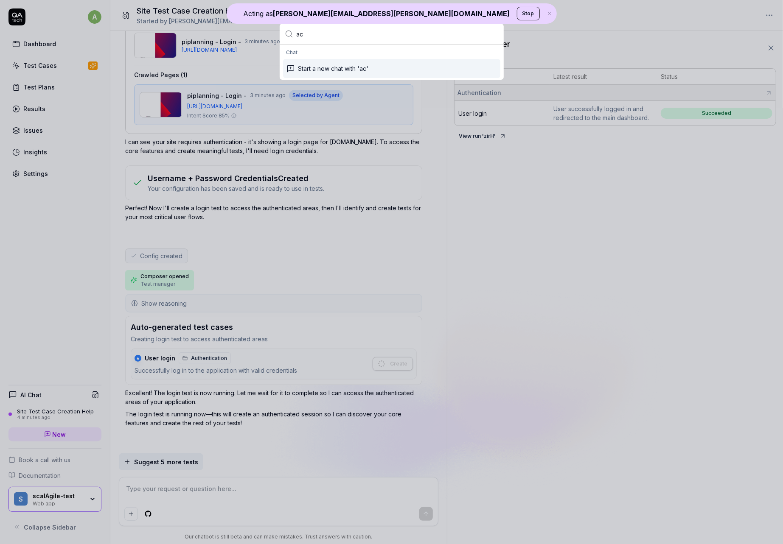
type input "acr"
type textarea "*"
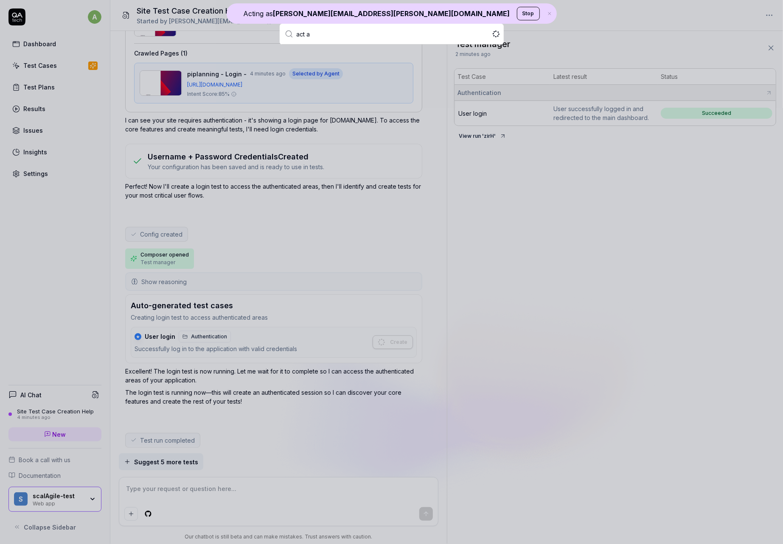
type input "act as"
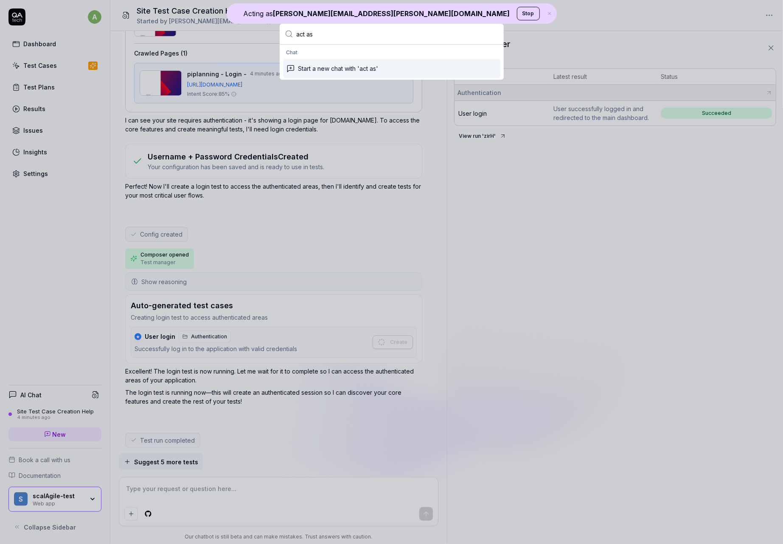
type textarea "*"
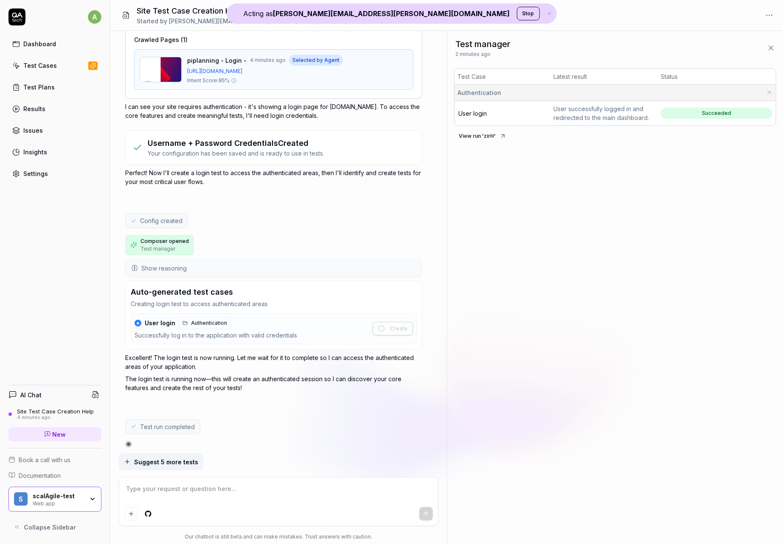
click at [181, 422] on span "Test run completed" at bounding box center [167, 426] width 55 height 9
click at [101, 19] on html "Acting as alexandra.hotti+scalplanagile@qa.tech Stop a Dashboard Test Cases Tes…" at bounding box center [391, 272] width 783 height 544
click at [410, 382] on html "Acting as alexandra.hotti+scalplanagile@qa.tech Stop a Dashboard Test Cases Tes…" at bounding box center [391, 272] width 783 height 544
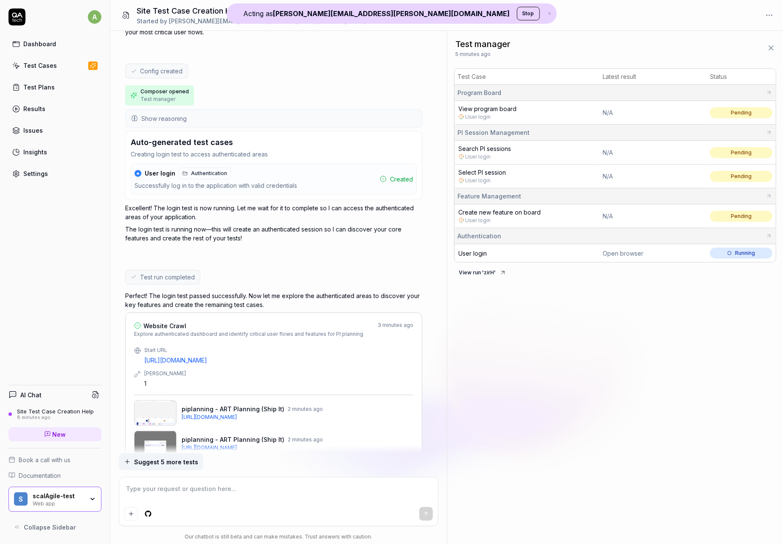
scroll to position [359, 0]
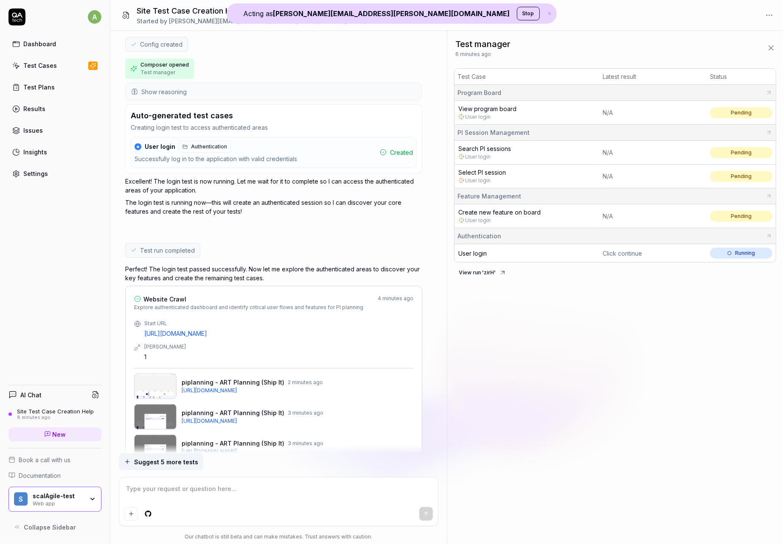
click at [481, 118] on link "User login" at bounding box center [477, 117] width 25 height 8
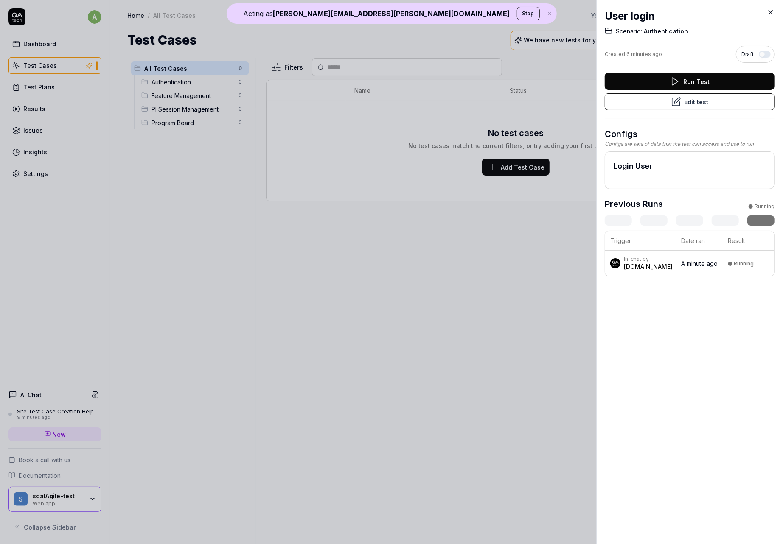
click at [677, 104] on icon at bounding box center [676, 102] width 10 height 10
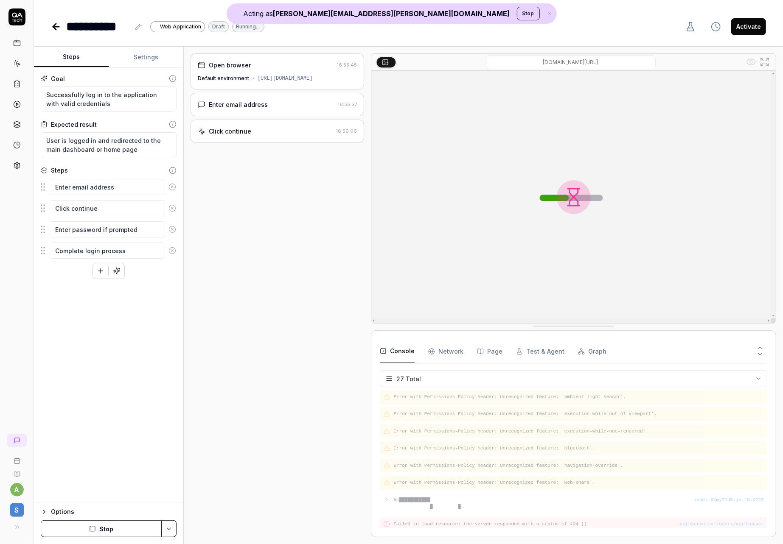
scroll to position [343, 0]
click at [132, 56] on button "Settings" at bounding box center [146, 57] width 75 height 20
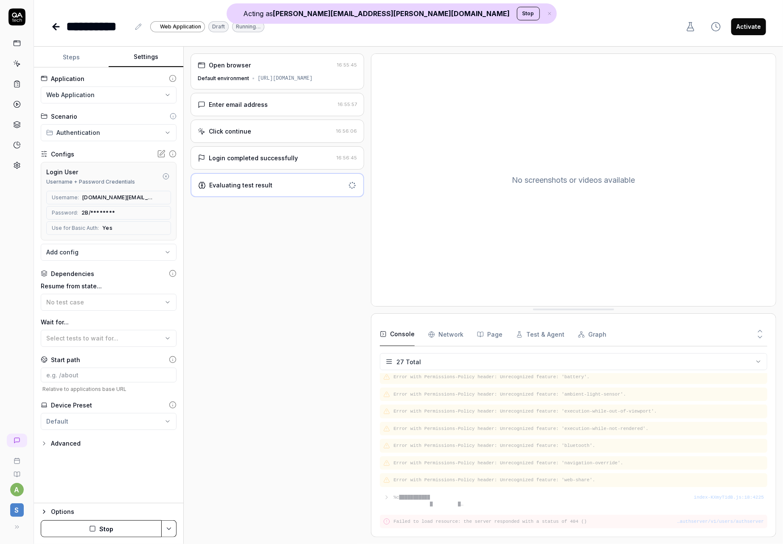
scroll to position [327, 0]
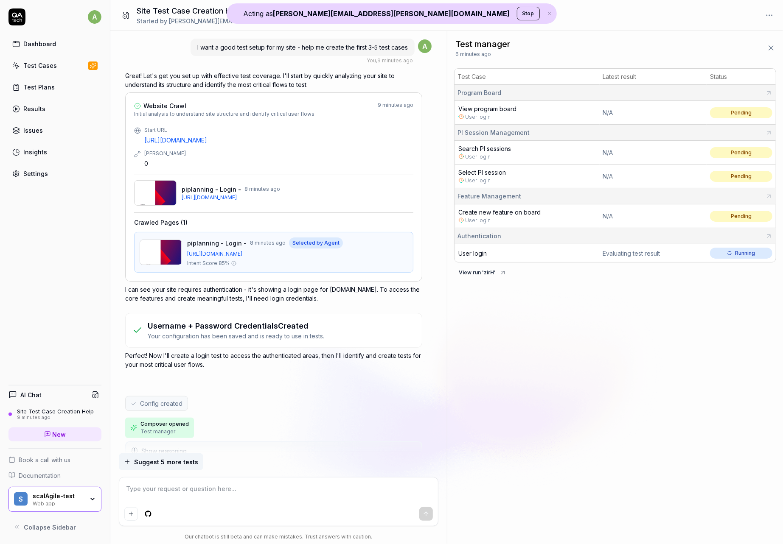
scroll to position [902, 0]
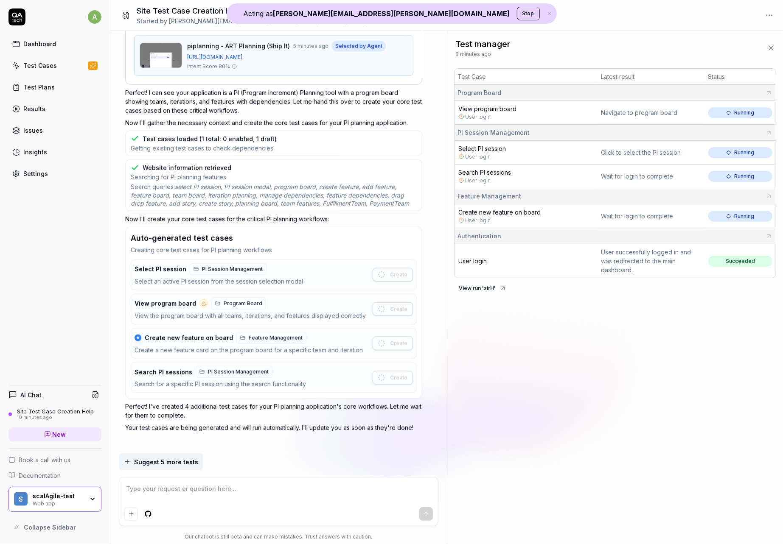
click at [482, 119] on link "User login" at bounding box center [477, 117] width 25 height 8
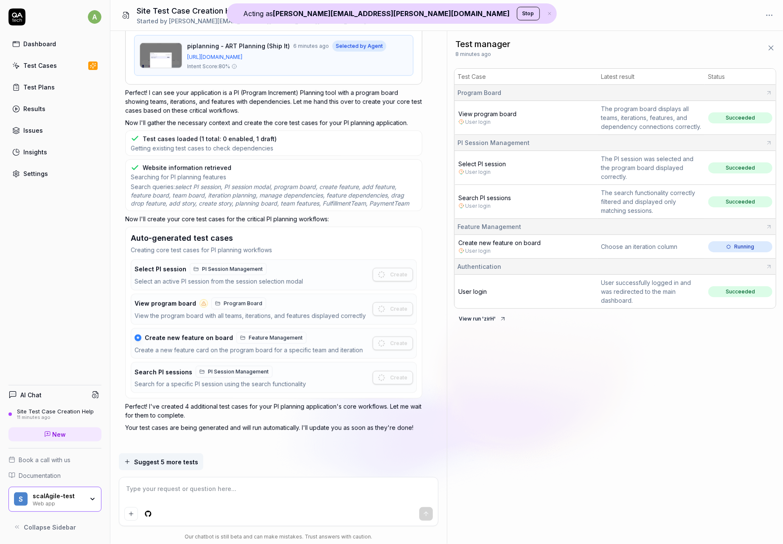
click at [477, 169] on link "User login" at bounding box center [477, 172] width 25 height 8
click at [485, 165] on span "Select PI session" at bounding box center [483, 163] width 48 height 7
click at [477, 251] on link "User login" at bounding box center [477, 251] width 25 height 8
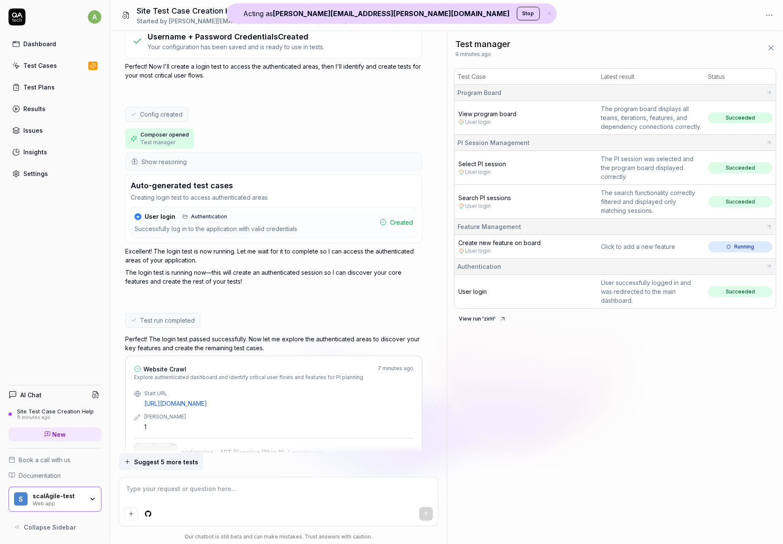
scroll to position [277, 0]
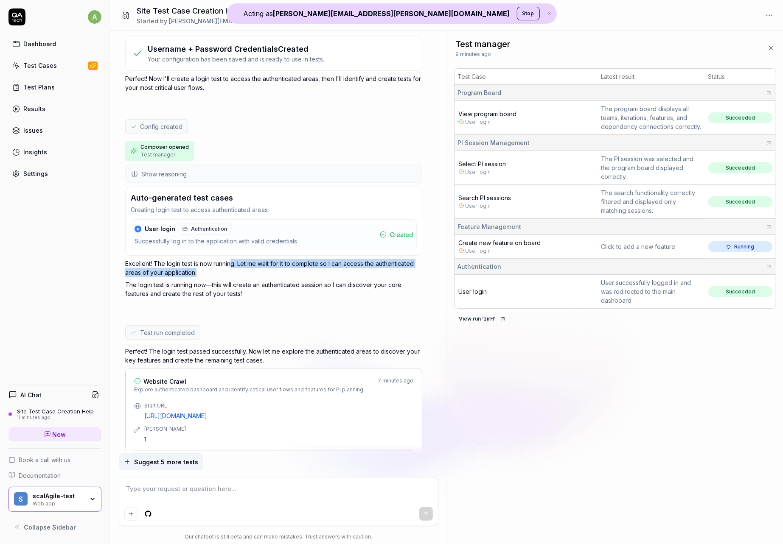
drag, startPoint x: 231, startPoint y: 261, endPoint x: 236, endPoint y: 273, distance: 12.5
click at [236, 272] on p "Excellent! The login test is now running. Let me wait for it to complete so I c…" at bounding box center [273, 268] width 297 height 18
click at [429, 11] on div "Site Test Case Creation Help Started by alexandra.hotti+scalplanagile@qa.tech" at bounding box center [446, 15] width 672 height 31
click at [517, 12] on button "Stop" at bounding box center [528, 14] width 23 height 14
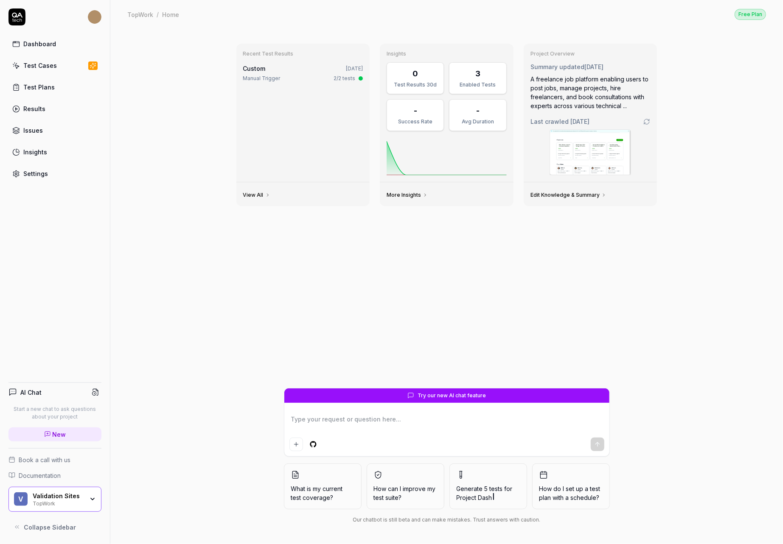
type textarea "*"
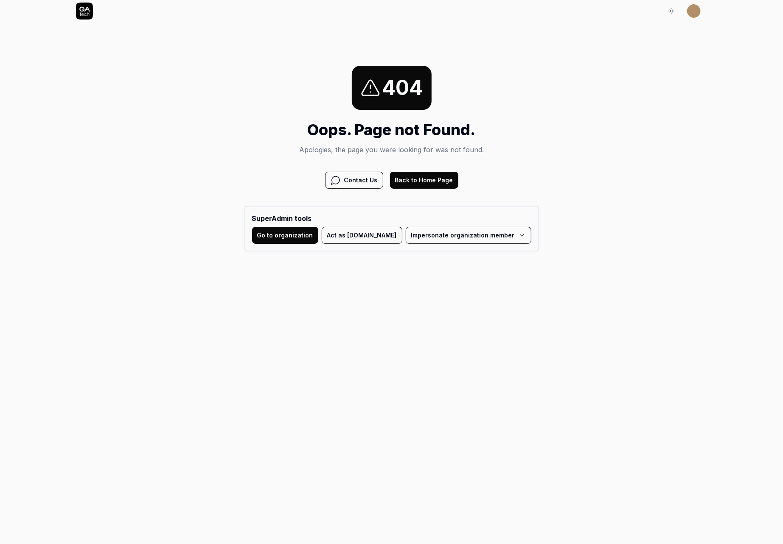
click at [363, 236] on button "Act as QA.tech" at bounding box center [362, 235] width 81 height 17
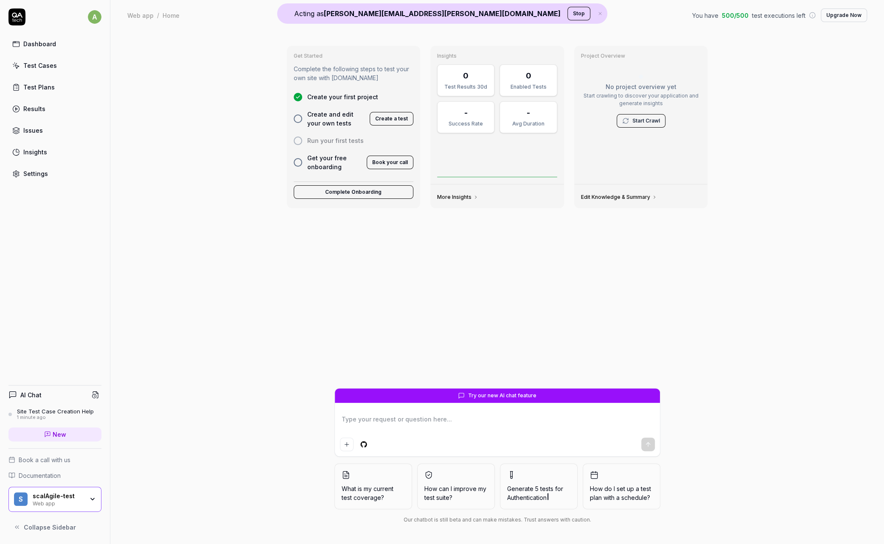
click at [86, 495] on div "scalAgile-test Web app" at bounding box center [61, 499] width 56 height 14
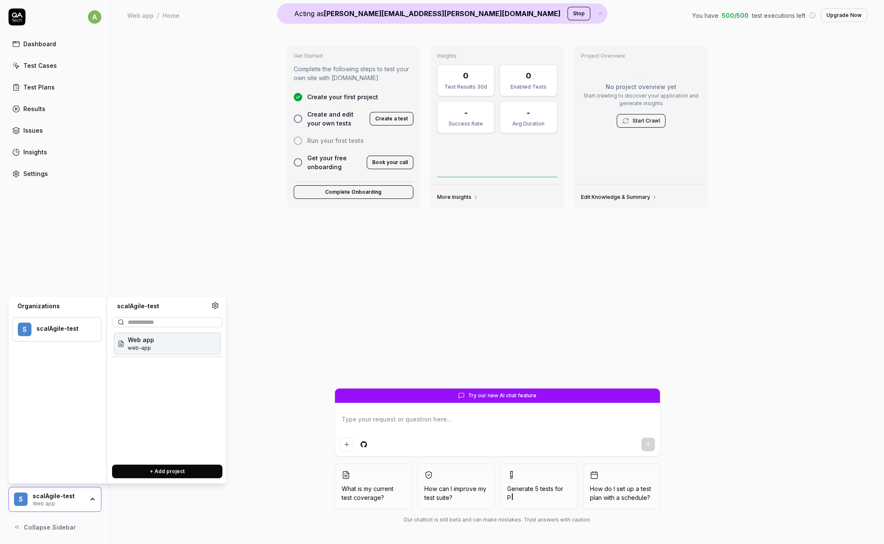
type textarea "*"
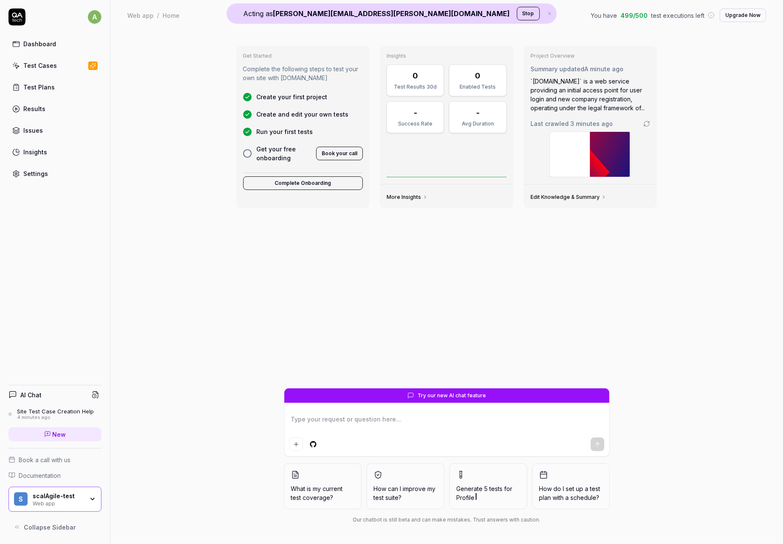
type textarea "*"
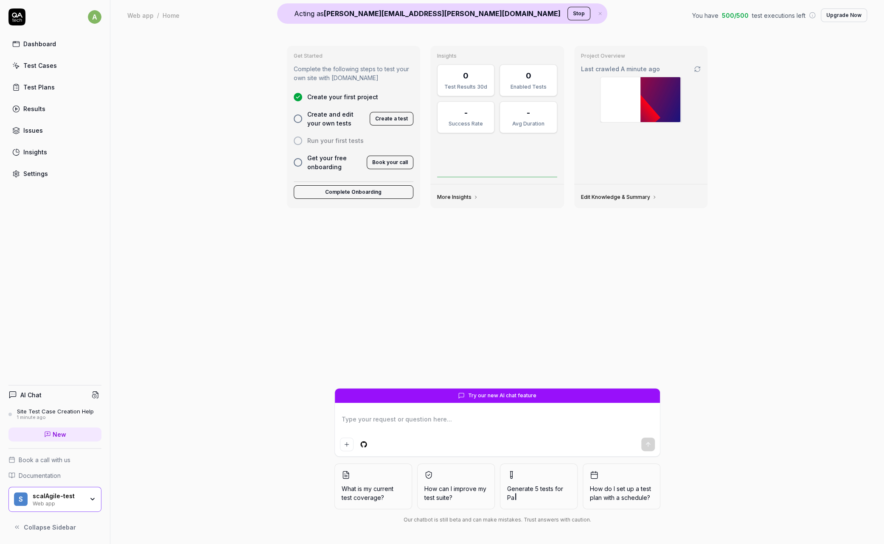
type textarea "*"
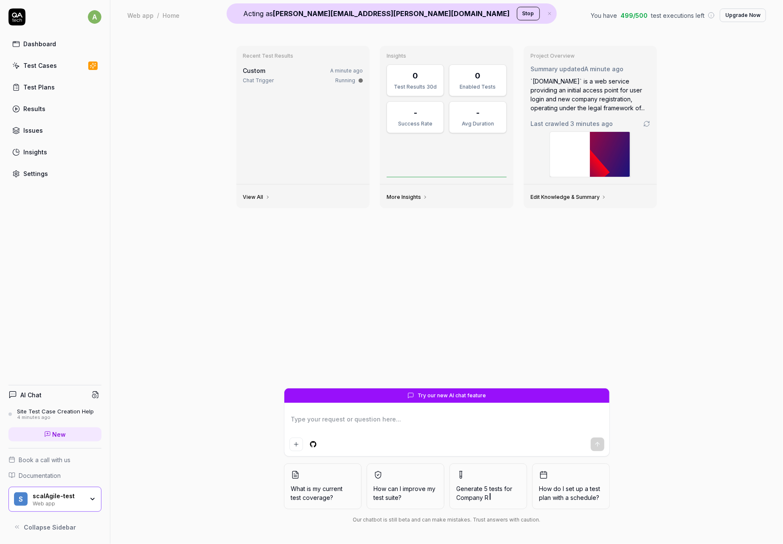
type textarea "*"
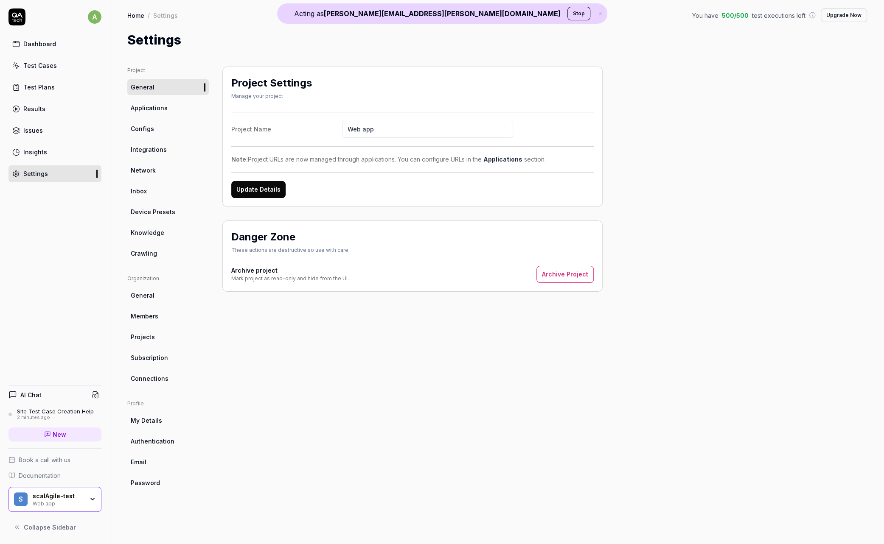
click at [159, 131] on link "Configs" at bounding box center [167, 129] width 81 height 16
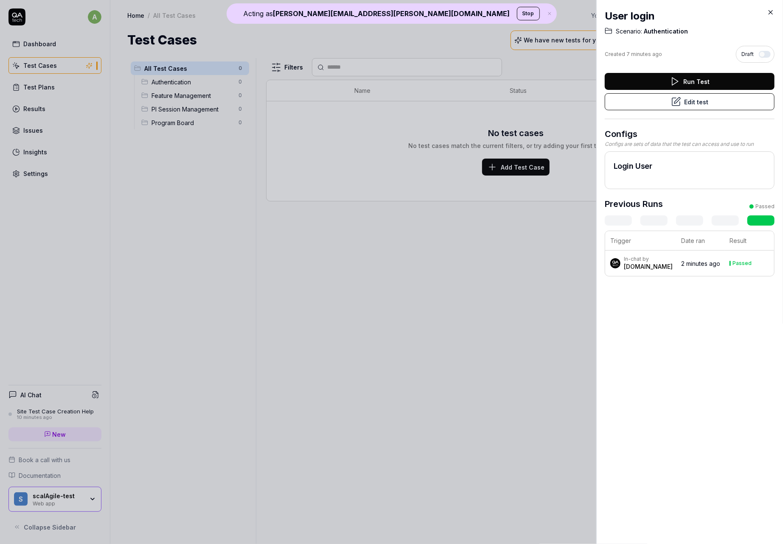
click at [688, 103] on button "Edit test" at bounding box center [689, 101] width 170 height 17
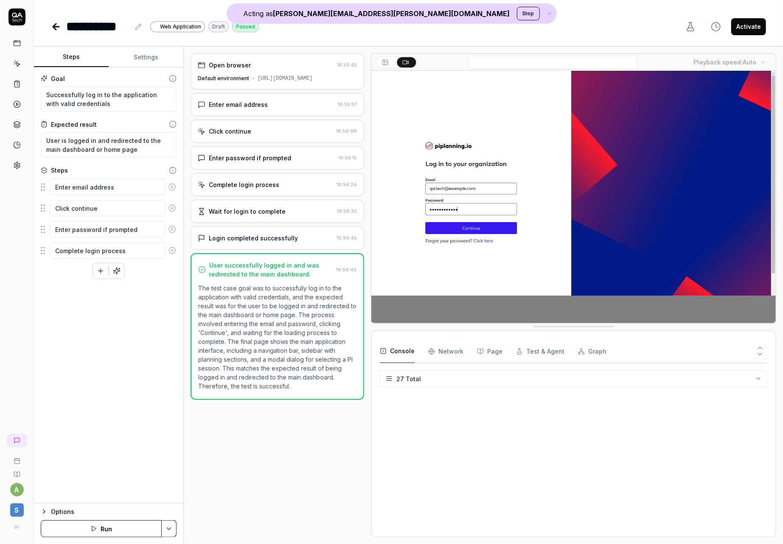
scroll to position [343, 0]
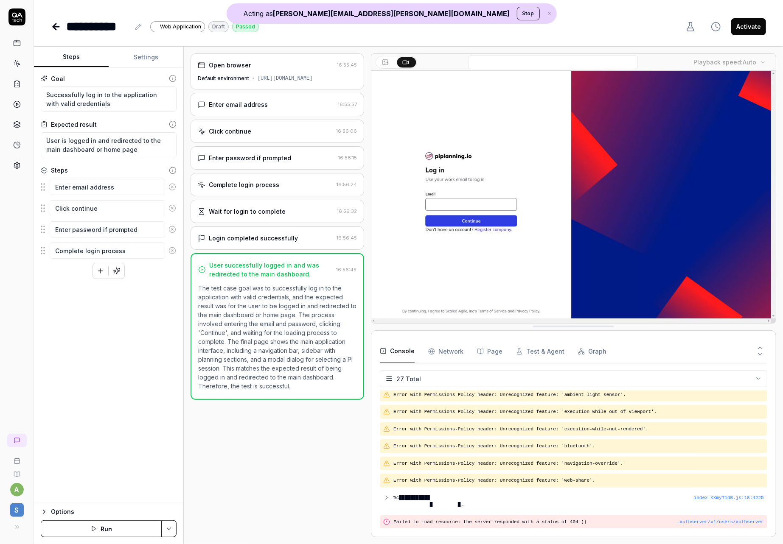
click at [312, 104] on div "Enter email address" at bounding box center [266, 104] width 137 height 9
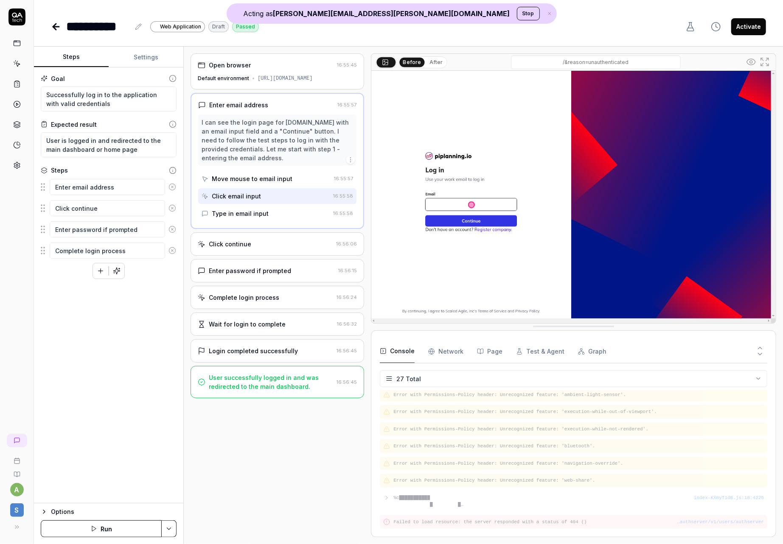
click at [311, 81] on div "[URL][DOMAIN_NAME]" at bounding box center [284, 79] width 55 height 8
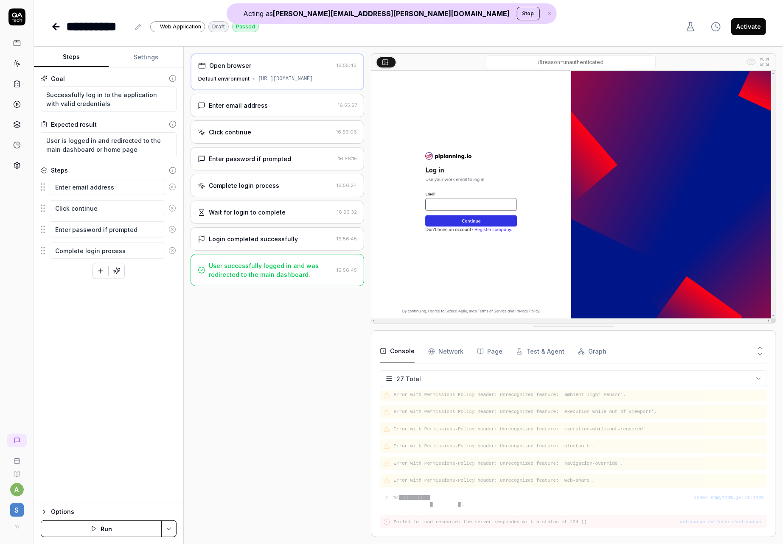
type textarea "*"
click at [150, 61] on button "Settings" at bounding box center [146, 57] width 75 height 20
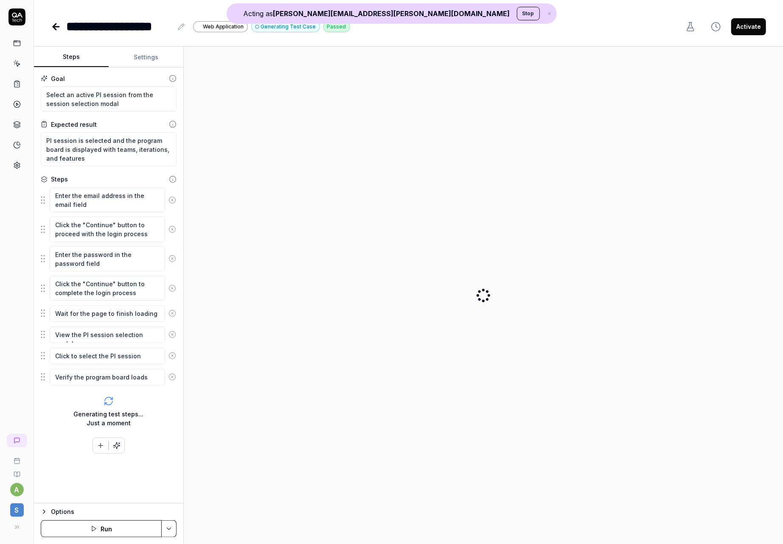
type textarea "*"
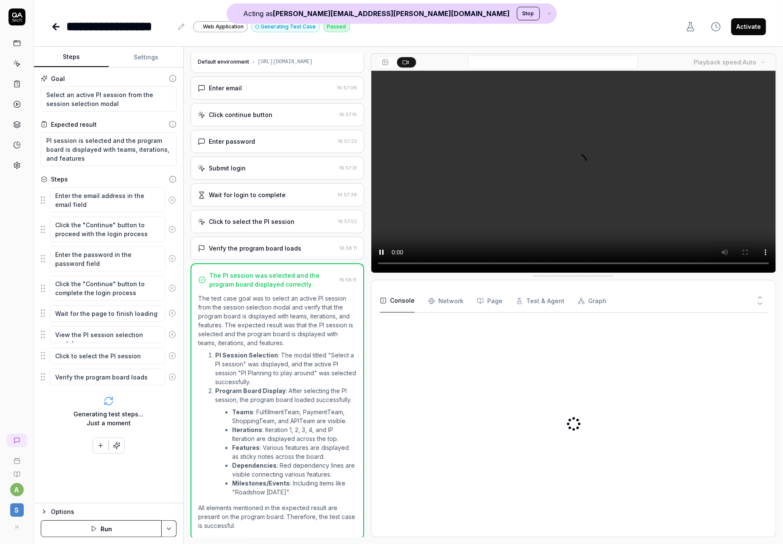
scroll to position [16, 0]
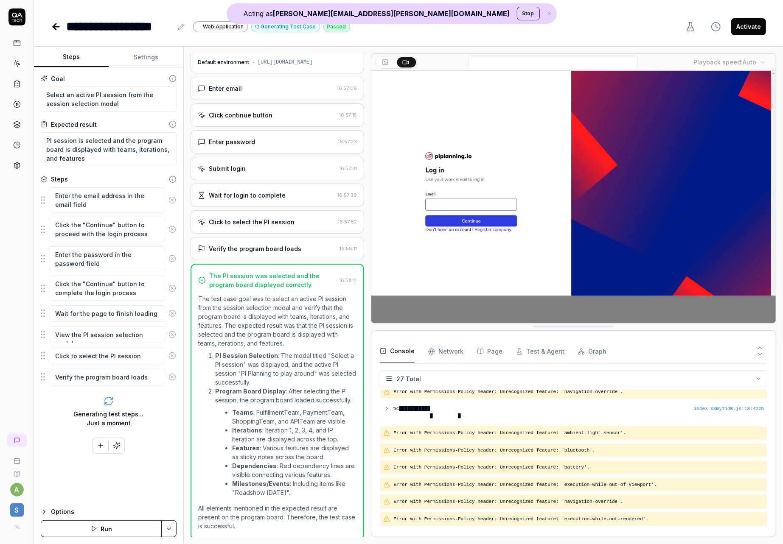
click at [274, 89] on div "Enter email" at bounding box center [266, 88] width 136 height 9
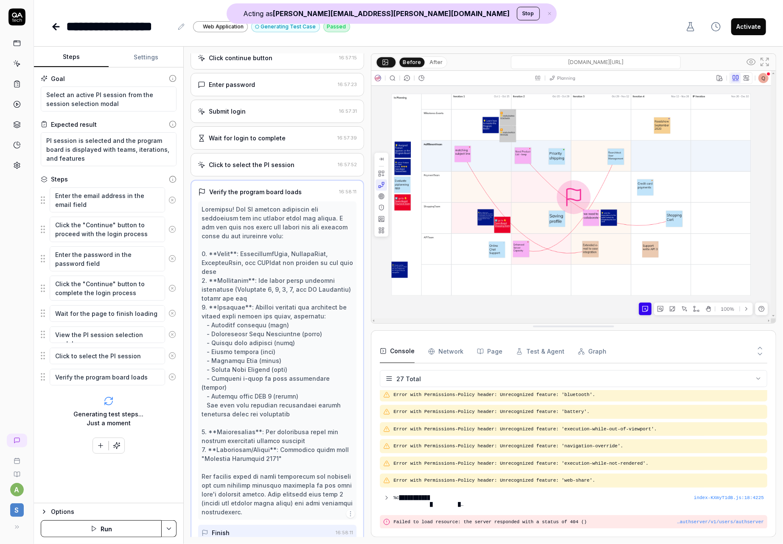
scroll to position [0, 0]
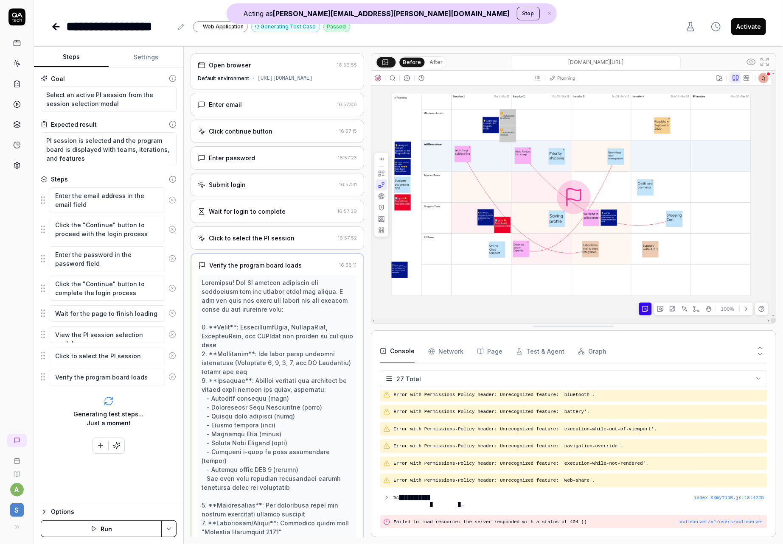
click at [262, 84] on div "Open browser 16:56:55 Default environment [URL][DOMAIN_NAME]" at bounding box center [276, 71] width 173 height 36
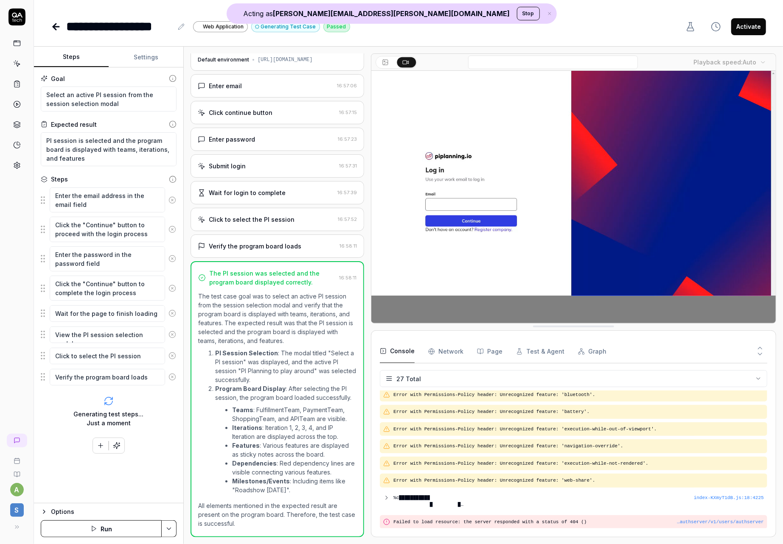
scroll to position [343, 0]
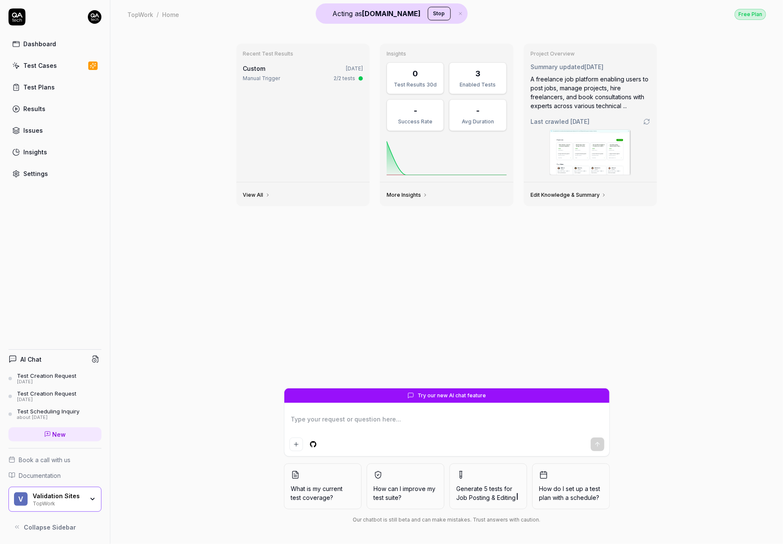
click at [73, 491] on div "V Validation Sites TopWork" at bounding box center [54, 499] width 93 height 25
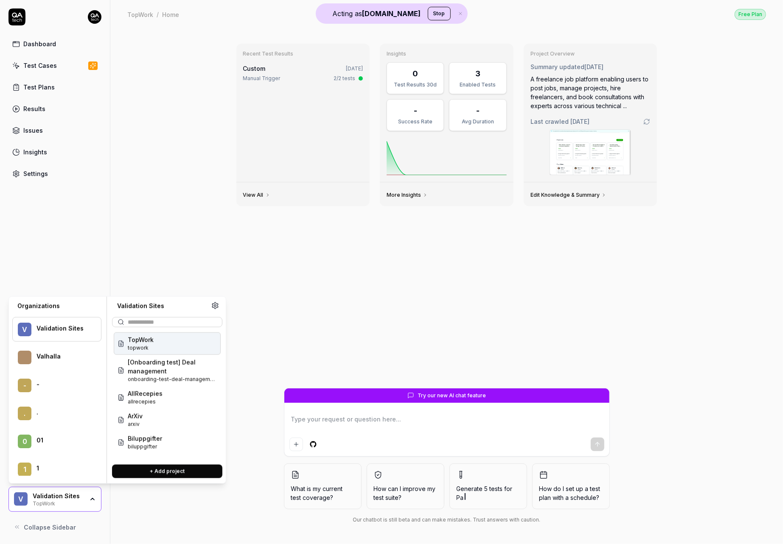
type textarea "*"
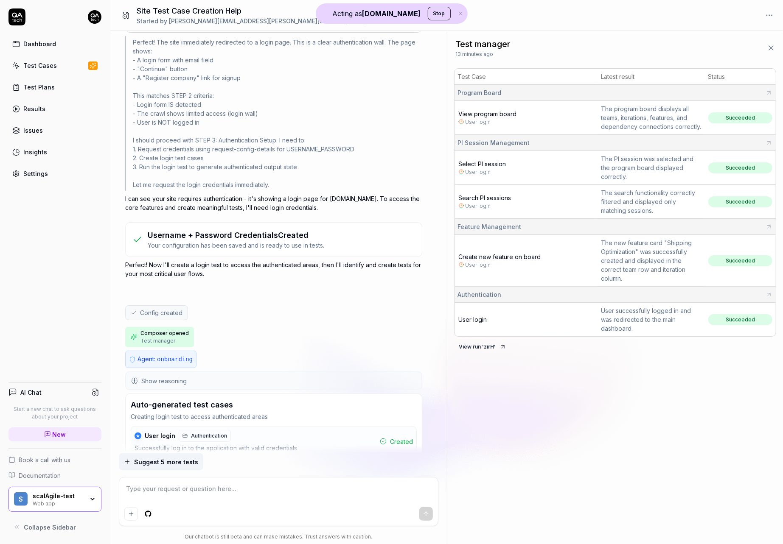
scroll to position [500, 0]
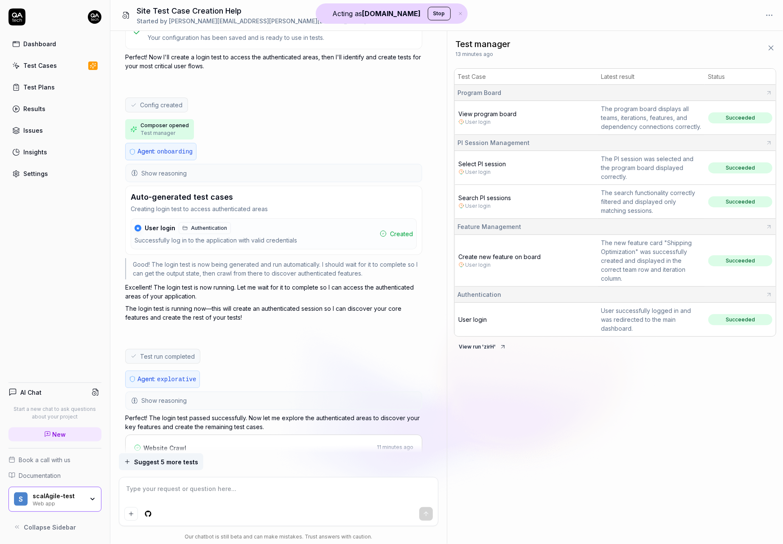
click at [268, 232] on div "★ User login Authentication Successfully log in to the application with valid c…" at bounding box center [215, 233] width 162 height 23
click at [229, 394] on button "Show reasoning" at bounding box center [273, 400] width 295 height 17
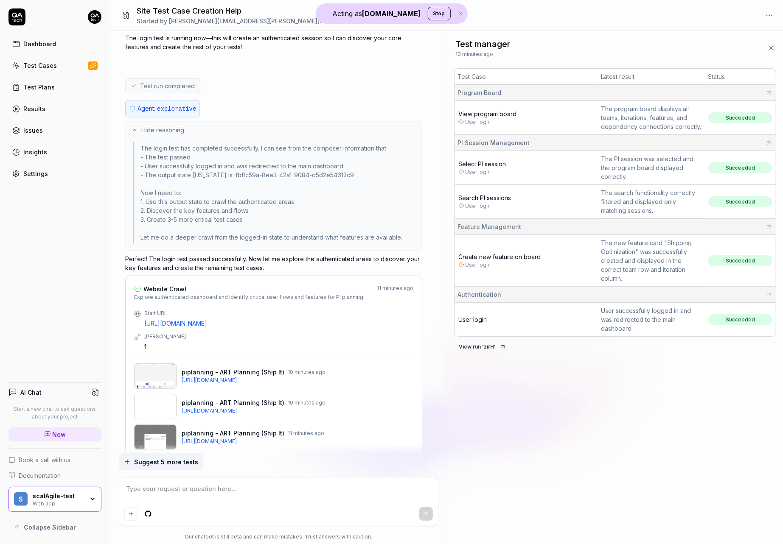
scroll to position [789, 0]
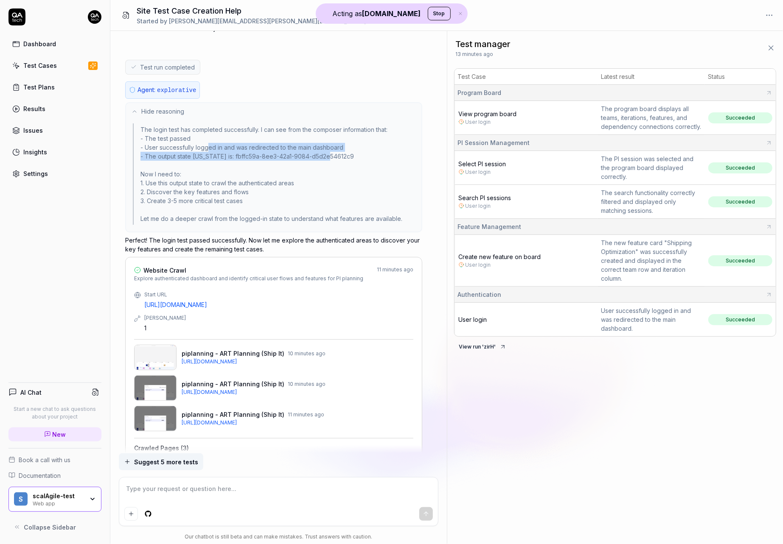
drag, startPoint x: 209, startPoint y: 140, endPoint x: 210, endPoint y: 156, distance: 15.3
click at [210, 156] on div "The login test has completed successfully. I can see from the composer informat…" at bounding box center [274, 173] width 282 height 101
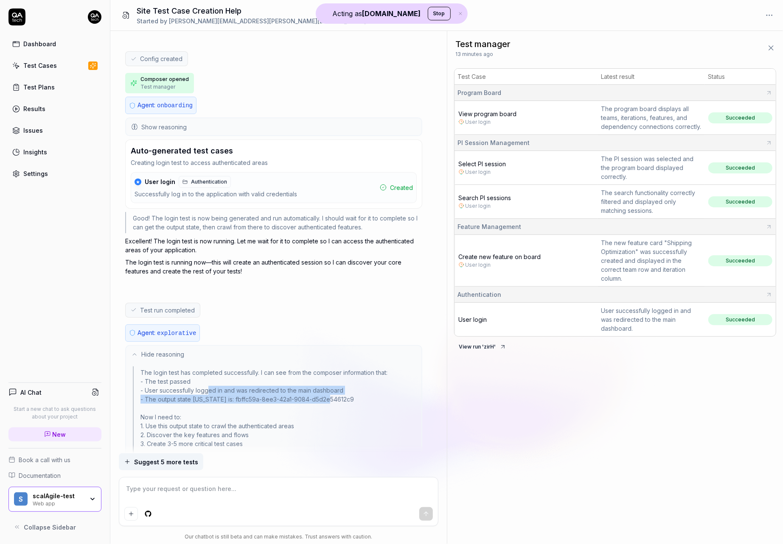
scroll to position [509, 0]
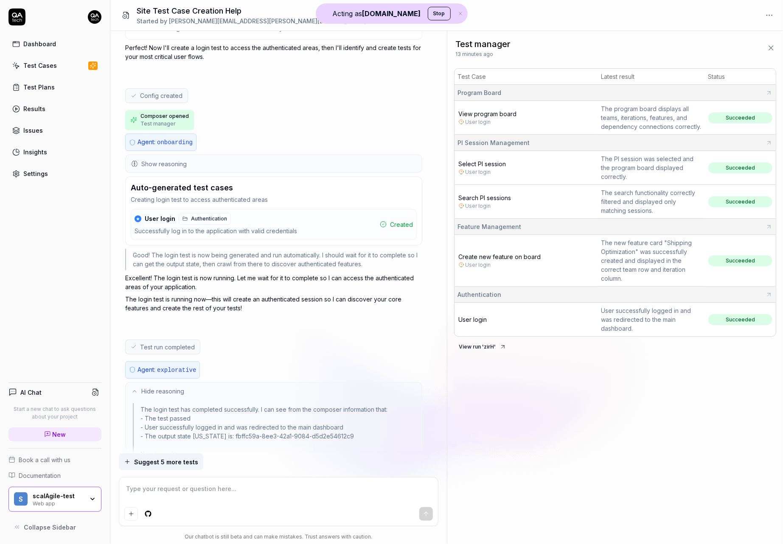
click at [268, 227] on div "Successfully log in to the application with valid credentials" at bounding box center [215, 232] width 162 height 10
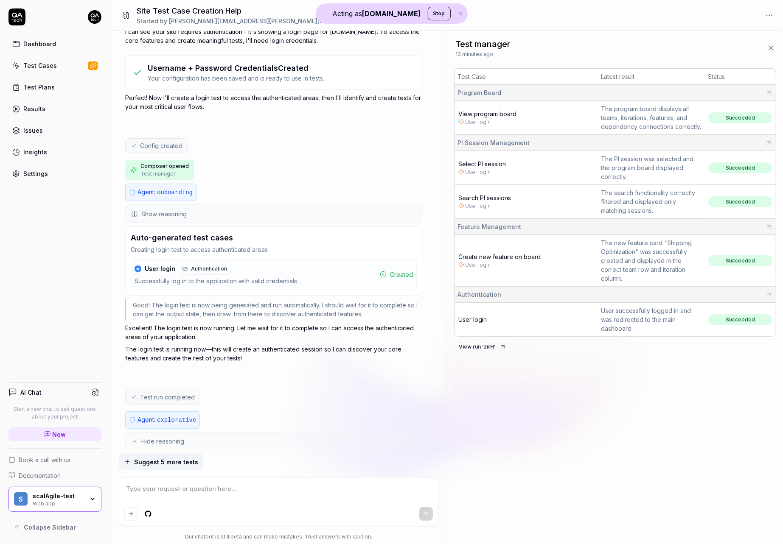
click at [268, 216] on button "Show reasoning" at bounding box center [273, 213] width 295 height 17
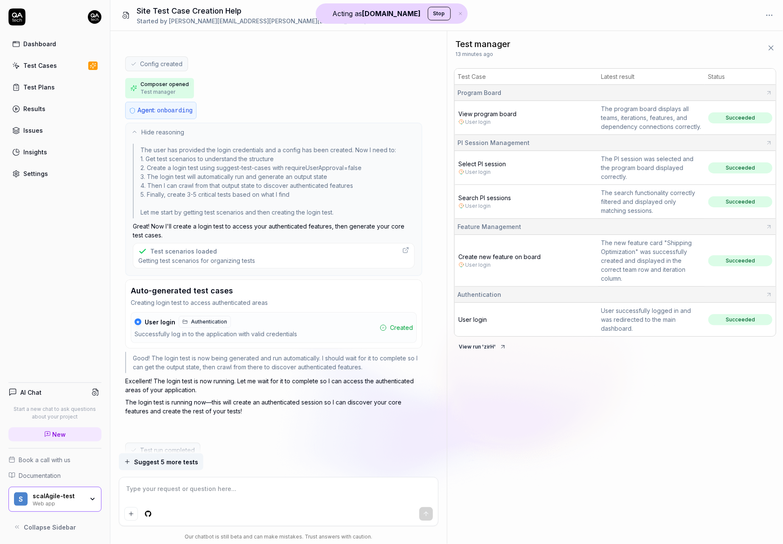
scroll to position [565, 0]
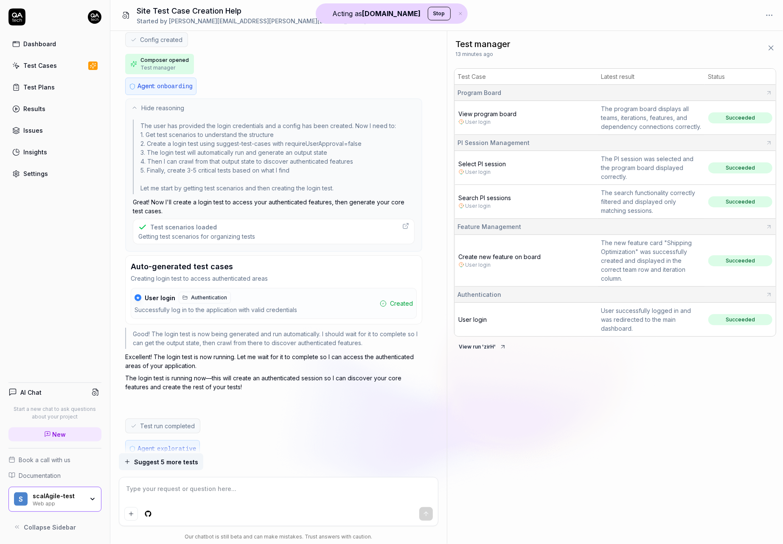
click at [260, 226] on div "Test scenarios loaded Getting test scenarios for organizing tests" at bounding box center [274, 231] width 282 height 25
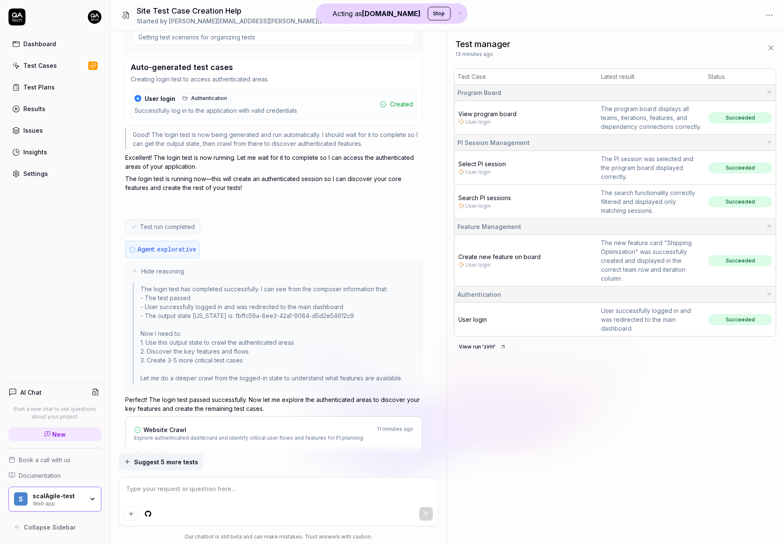
scroll to position [740, 0]
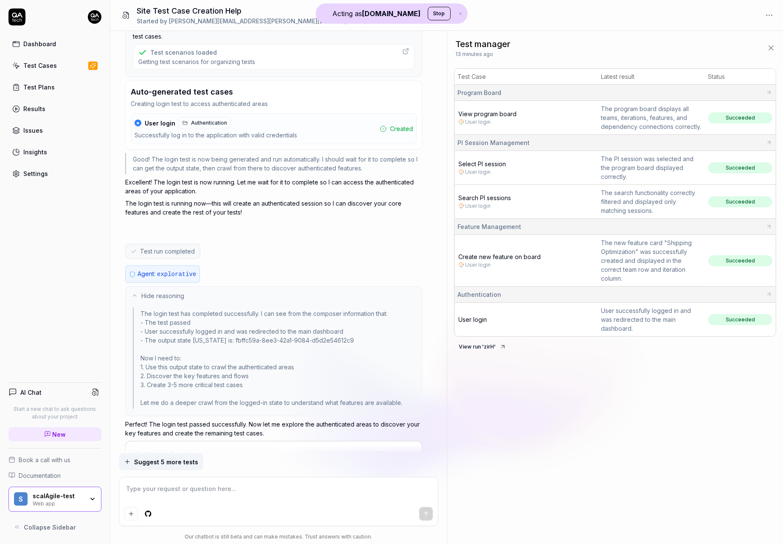
click at [238, 134] on div "Successfully log in to the application with valid credentials" at bounding box center [215, 136] width 162 height 10
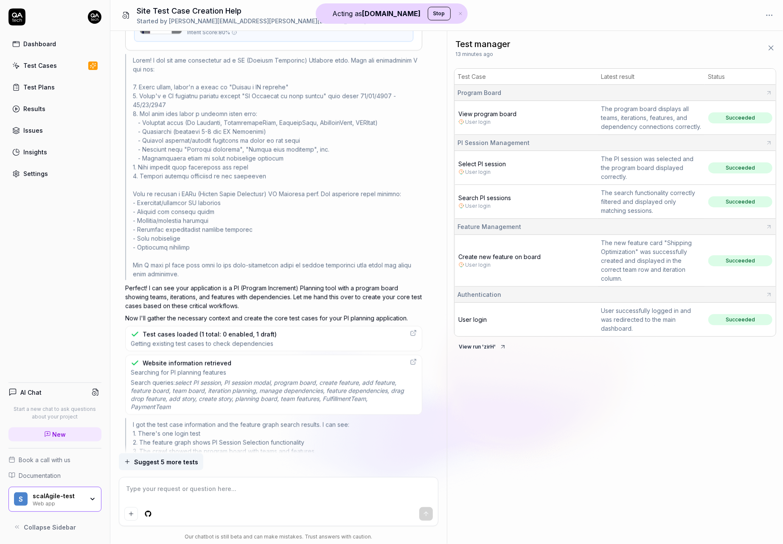
scroll to position [1480, 0]
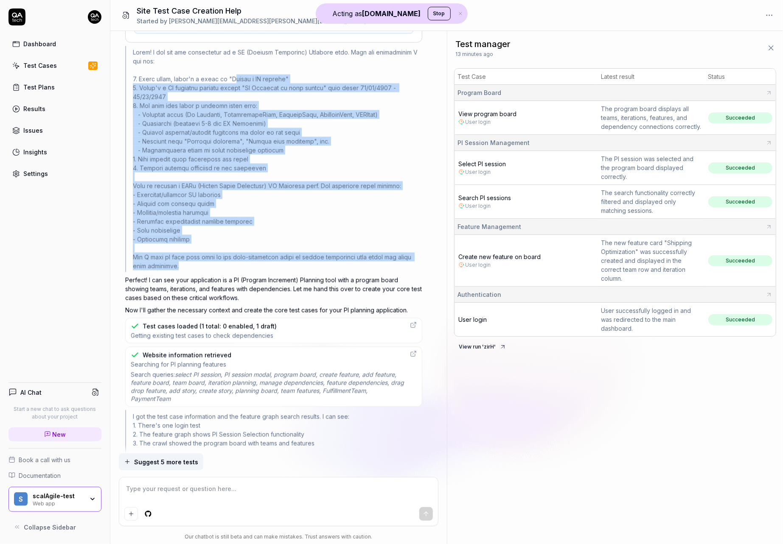
drag, startPoint x: 231, startPoint y: 67, endPoint x: 202, endPoint y: 263, distance: 197.6
click at [202, 263] on div at bounding box center [273, 159] width 297 height 226
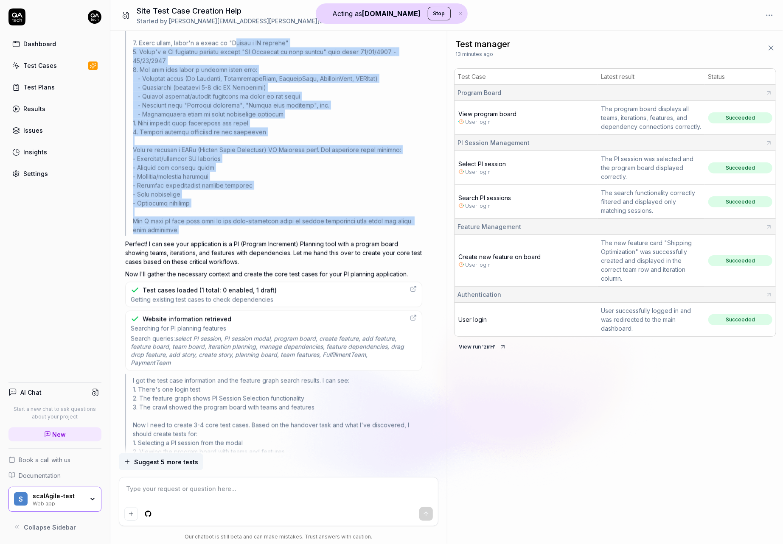
scroll to position [1537, 0]
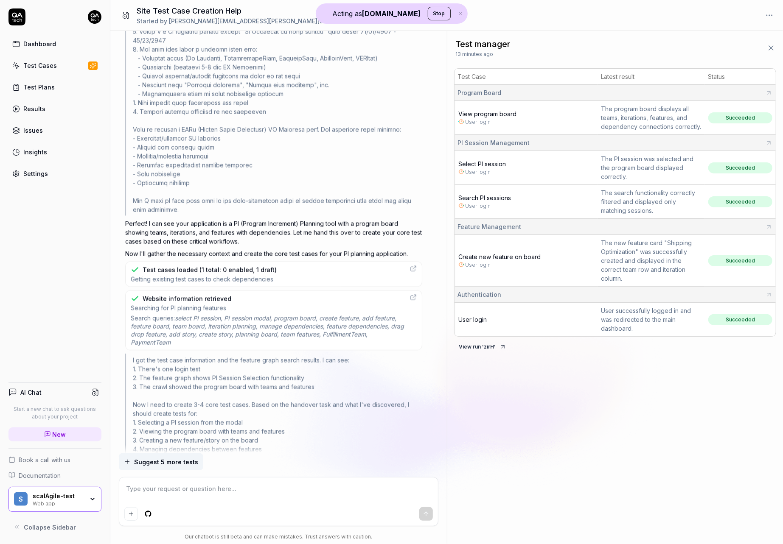
click at [201, 265] on div "Test cases loaded (1 total: 0 enabled, 1 draft)" at bounding box center [210, 269] width 134 height 9
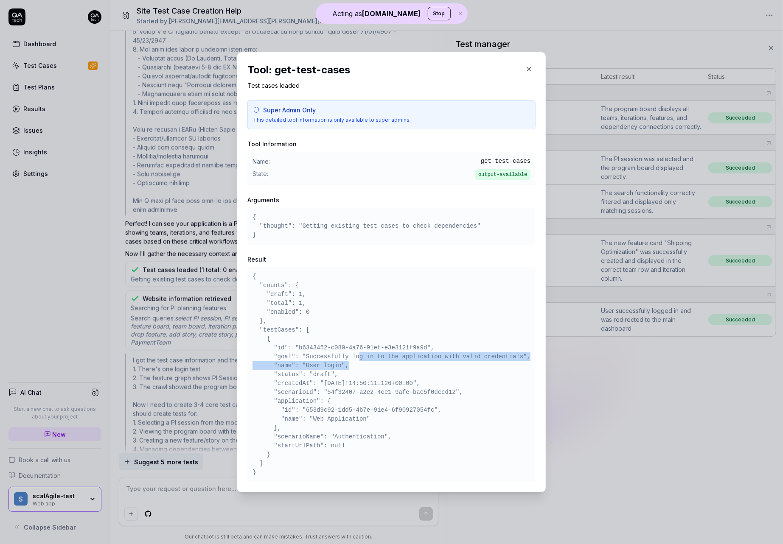
drag, startPoint x: 361, startPoint y: 354, endPoint x: 359, endPoint y: 367, distance: 13.2
click at [359, 367] on pre "{ "counts": { "draft": 1, "total": 1, "enabled": 0 }, "testCases": [ { "id": "b…" at bounding box center [391, 374] width 278 height 205
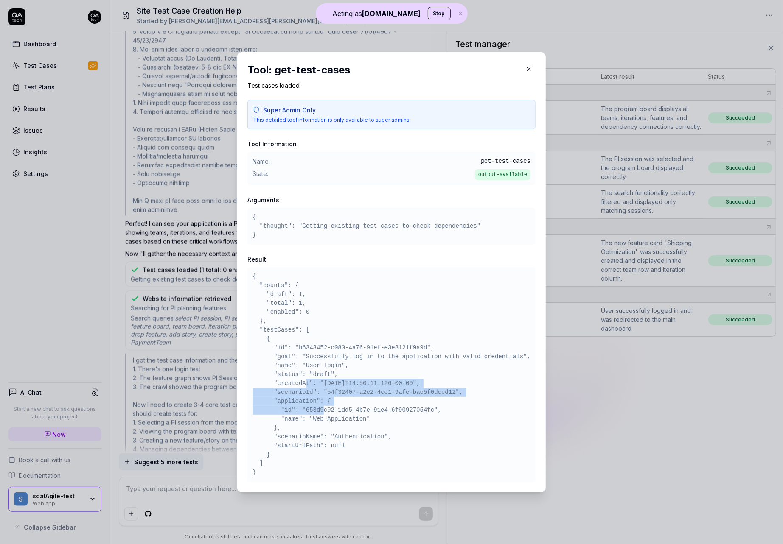
drag, startPoint x: 305, startPoint y: 384, endPoint x: 309, endPoint y: 410, distance: 26.2
click at [309, 410] on pre "{ "counts": { "draft": 1, "total": 1, "enabled": 0 }, "testCases": [ { "id": "b…" at bounding box center [391, 374] width 278 height 205
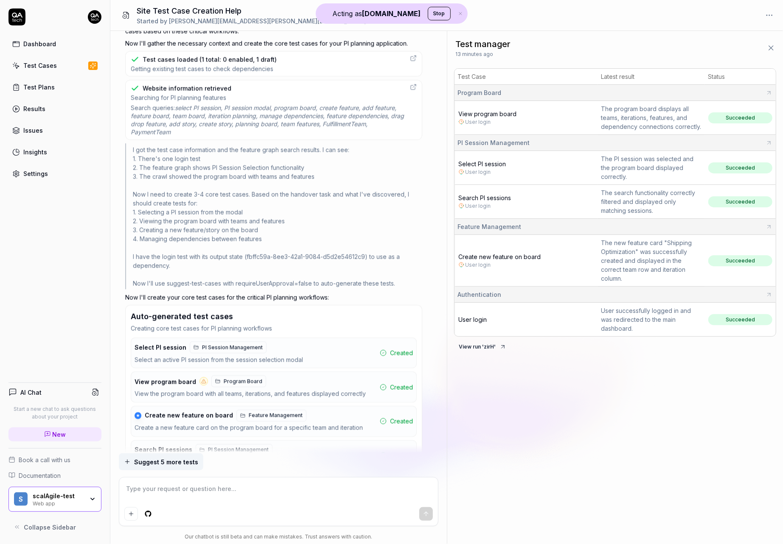
scroll to position [1757, 0]
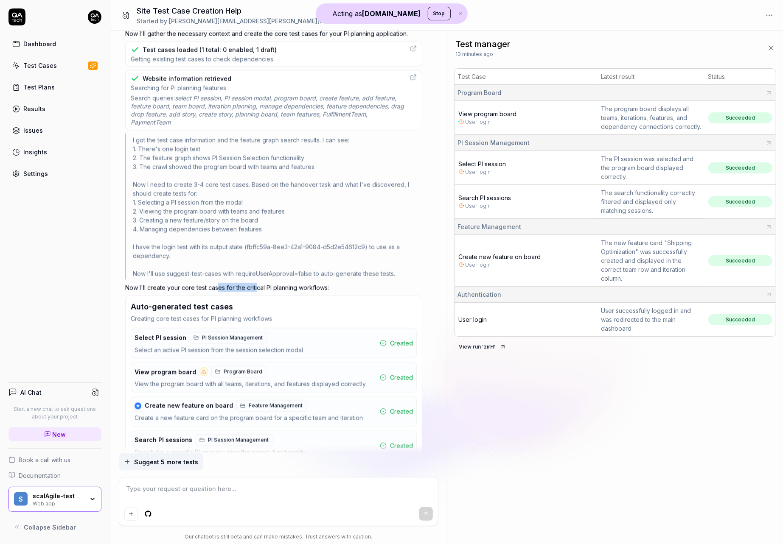
drag, startPoint x: 218, startPoint y: 282, endPoint x: 257, endPoint y: 283, distance: 39.5
click at [258, 283] on p "Now I'll create your core test cases for the critical PI planning workflows:" at bounding box center [273, 287] width 297 height 9
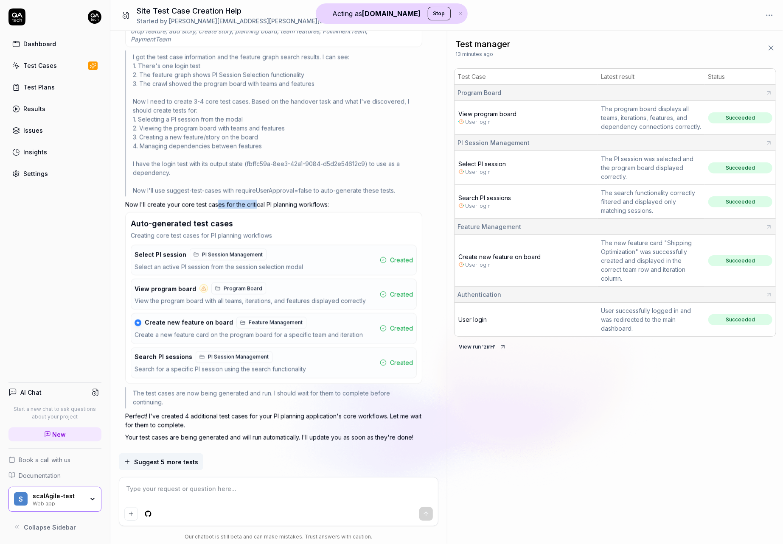
scroll to position [1842, 0]
click at [265, 260] on div "Select an active PI session from the session selection modal" at bounding box center [218, 265] width 168 height 10
click at [398, 254] on span "Created" at bounding box center [401, 258] width 23 height 9
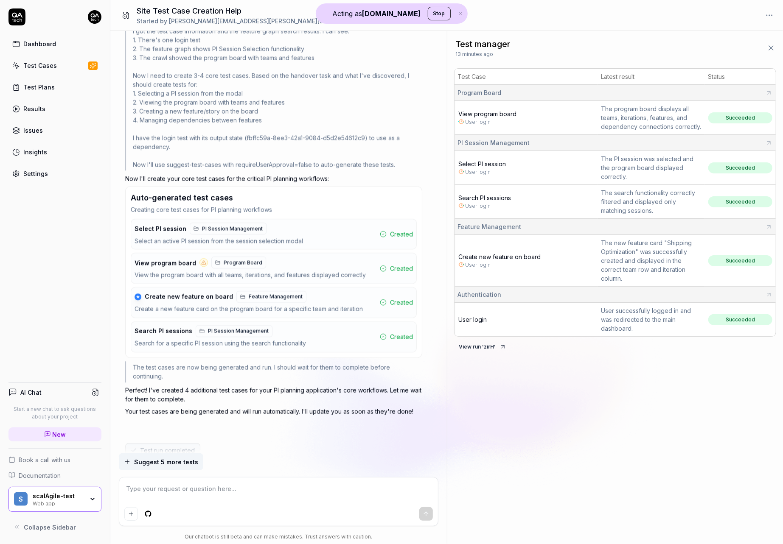
scroll to position [1883, 0]
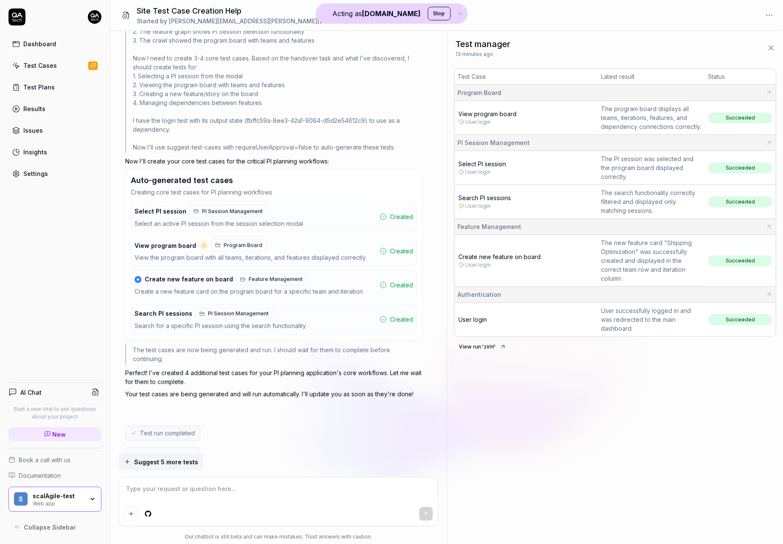
click at [494, 112] on span "View program board" at bounding box center [488, 113] width 58 height 7
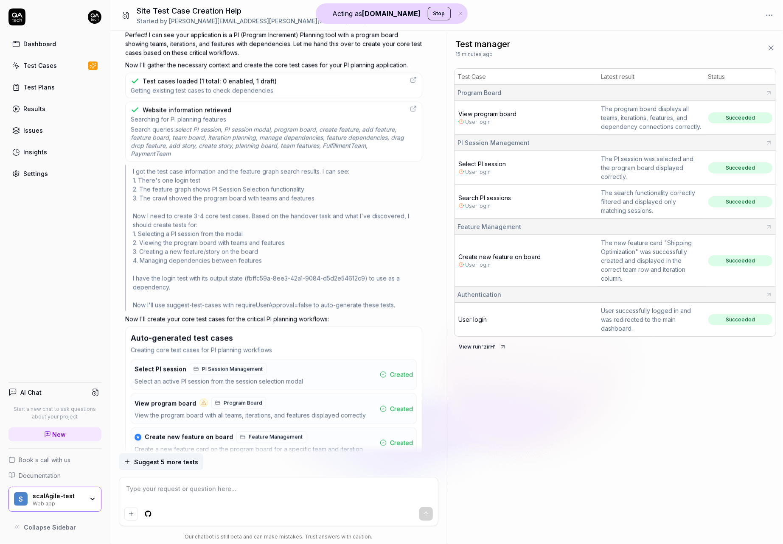
scroll to position [1709, 0]
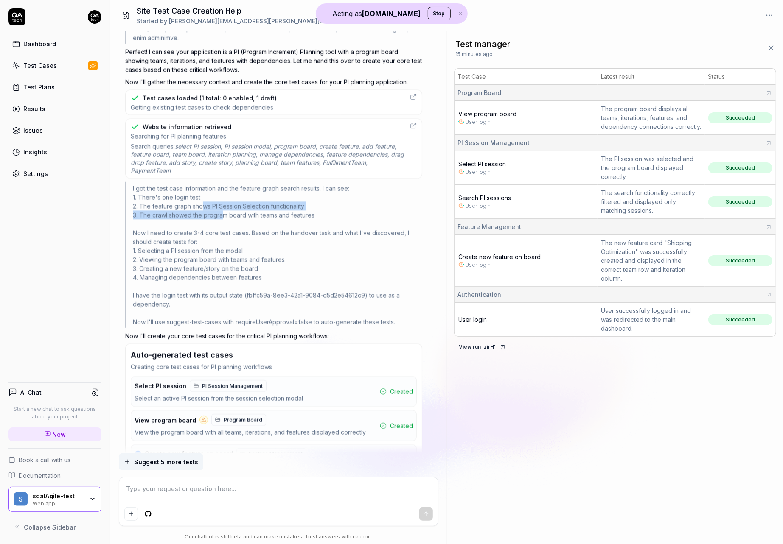
drag, startPoint x: 204, startPoint y: 195, endPoint x: 221, endPoint y: 204, distance: 19.4
click at [221, 204] on div "I got the test case information and the feature graph search results. I can see…" at bounding box center [273, 255] width 297 height 146
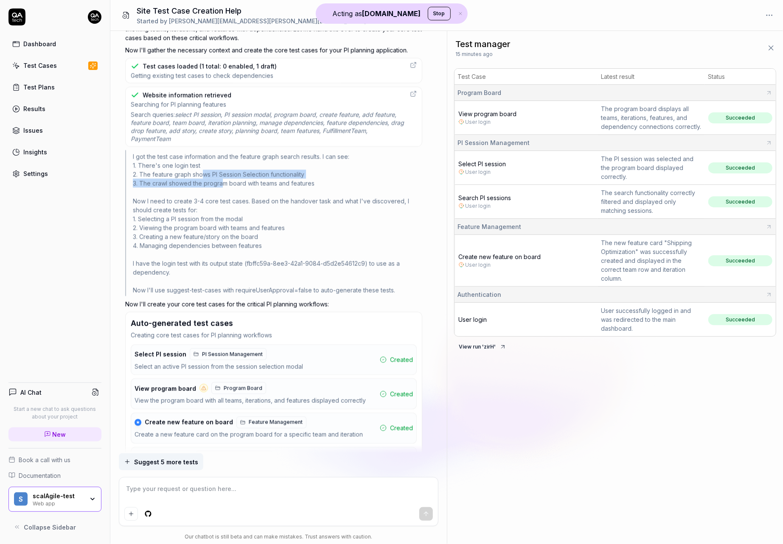
scroll to position [1741, 0]
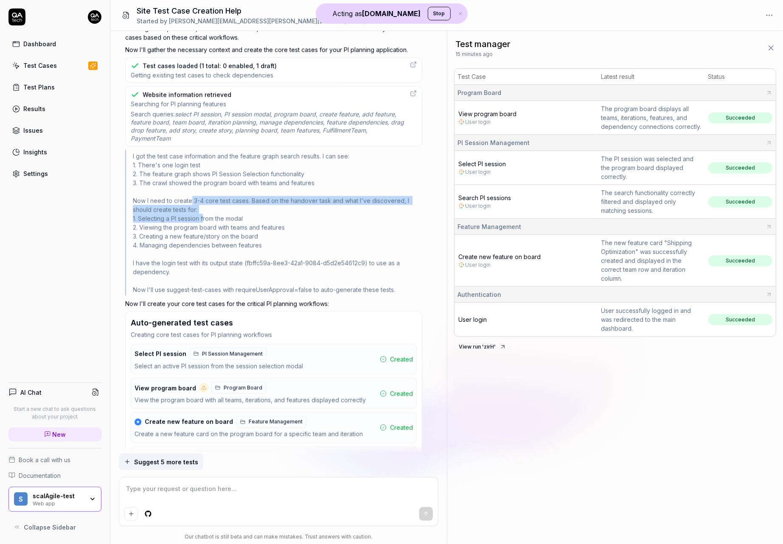
drag, startPoint x: 192, startPoint y: 194, endPoint x: 204, endPoint y: 210, distance: 20.4
click at [204, 210] on div "I got the test case information and the feature graph search results. I can see…" at bounding box center [273, 223] width 297 height 146
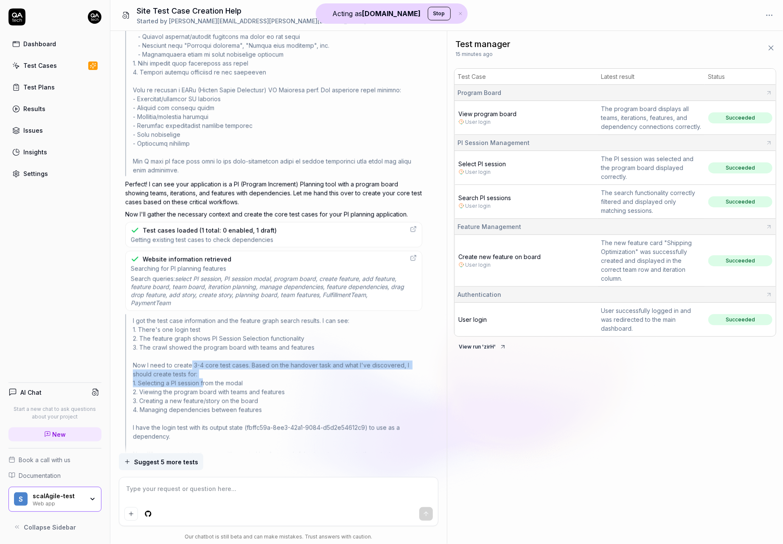
scroll to position [1550, 0]
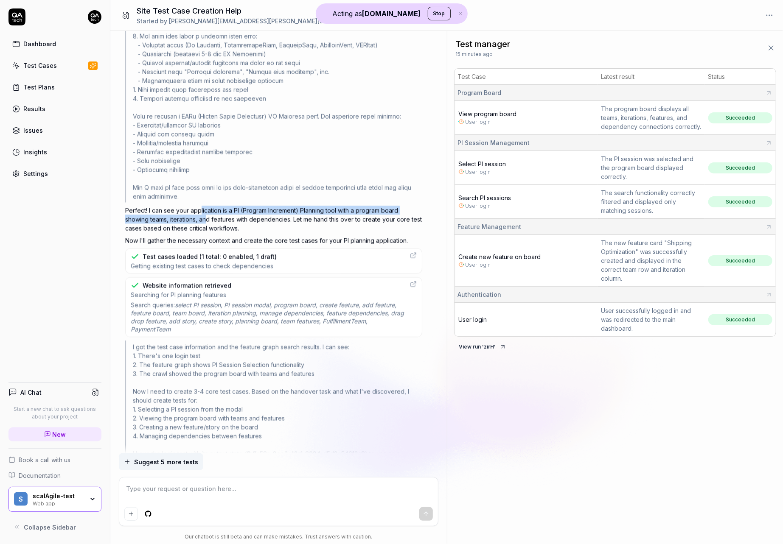
drag, startPoint x: 200, startPoint y: 201, endPoint x: 207, endPoint y: 214, distance: 13.8
click at [207, 214] on p "Perfect! I can see your application is a PI (Program Increment) Planning tool w…" at bounding box center [273, 219] width 297 height 27
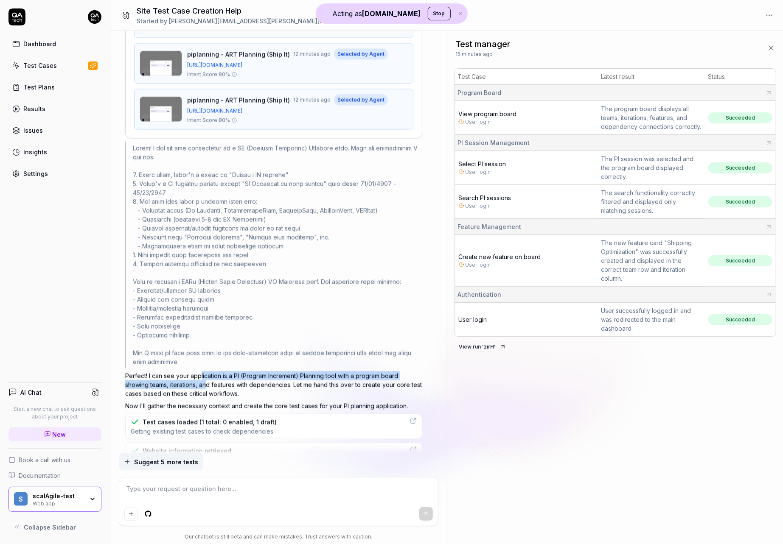
scroll to position [1368, 0]
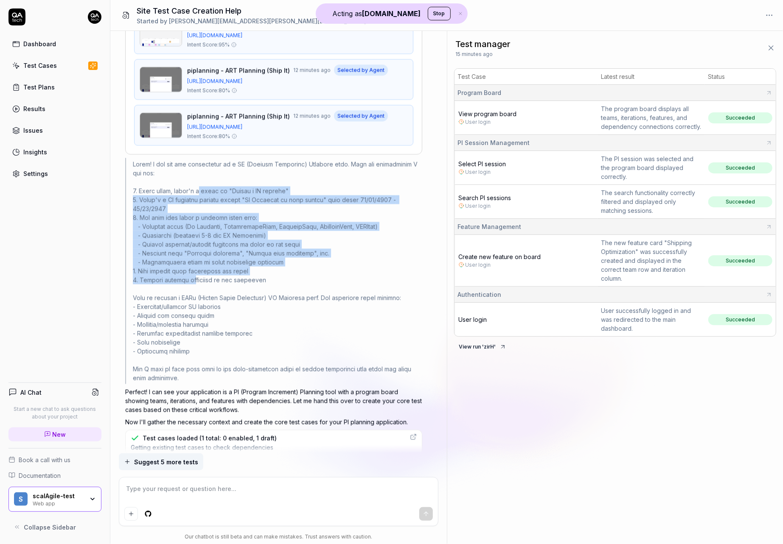
drag, startPoint x: 196, startPoint y: 183, endPoint x: 191, endPoint y: 273, distance: 90.0
click at [191, 273] on div at bounding box center [273, 271] width 297 height 226
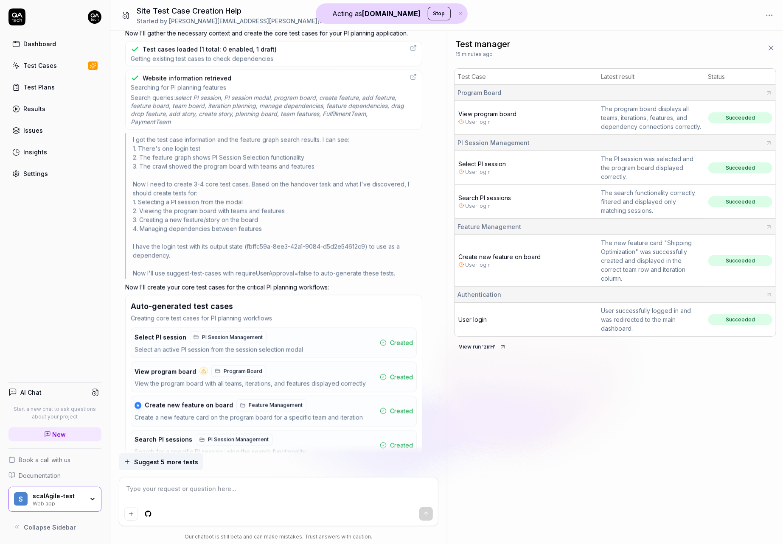
scroll to position [1760, 0]
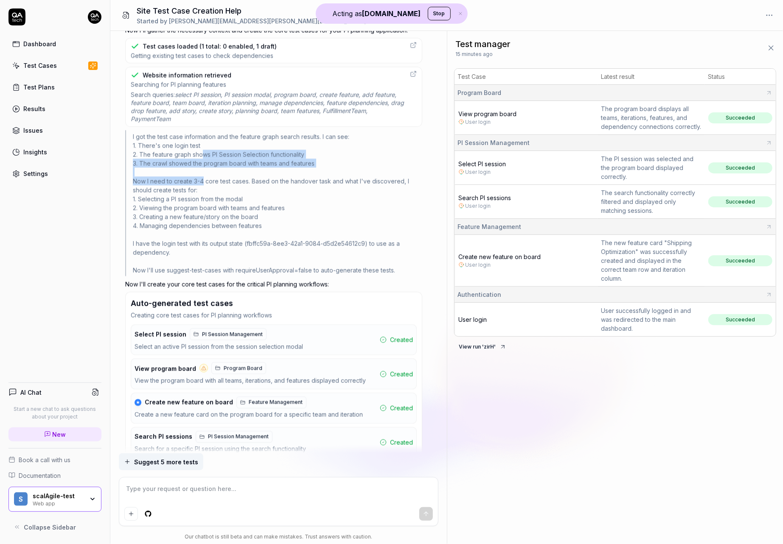
drag, startPoint x: 203, startPoint y: 150, endPoint x: 202, endPoint y: 177, distance: 27.6
click at [202, 177] on div "I got the test case information and the feature graph search results. I can see…" at bounding box center [273, 203] width 297 height 146
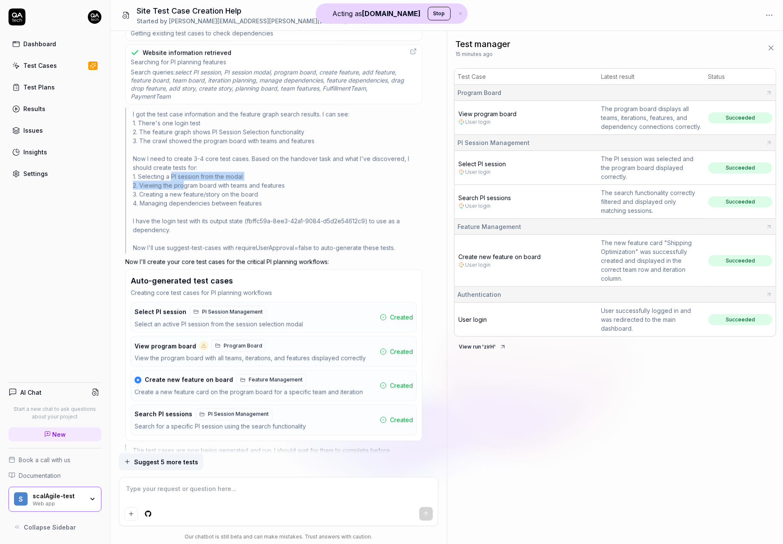
drag, startPoint x: 173, startPoint y: 166, endPoint x: 185, endPoint y: 175, distance: 14.8
click at [185, 175] on div "I got the test case information and the feature graph search results. I can see…" at bounding box center [273, 181] width 297 height 146
click at [184, 182] on div "I got the test case information and the feature graph search results. I can see…" at bounding box center [273, 181] width 297 height 146
drag, startPoint x: 173, startPoint y: 186, endPoint x: 173, endPoint y: 202, distance: 16.5
click at [173, 202] on div "I got the test case information and the feature graph search results. I can see…" at bounding box center [273, 181] width 297 height 146
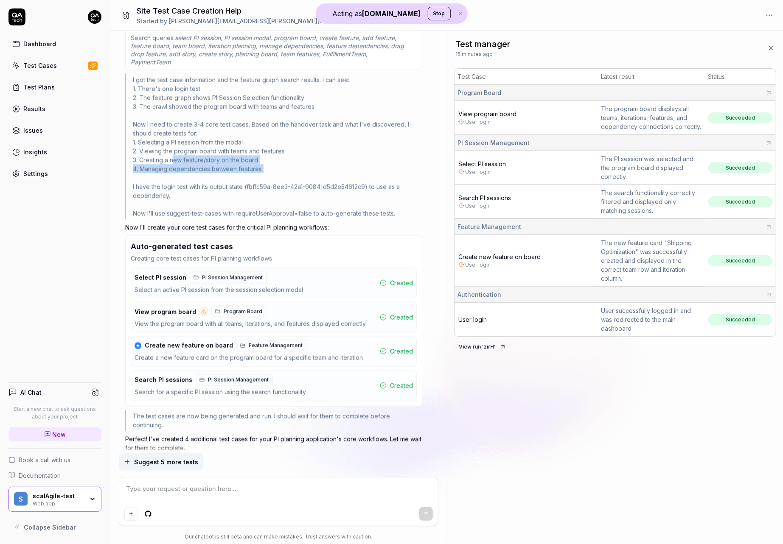
scroll to position [1819, 0]
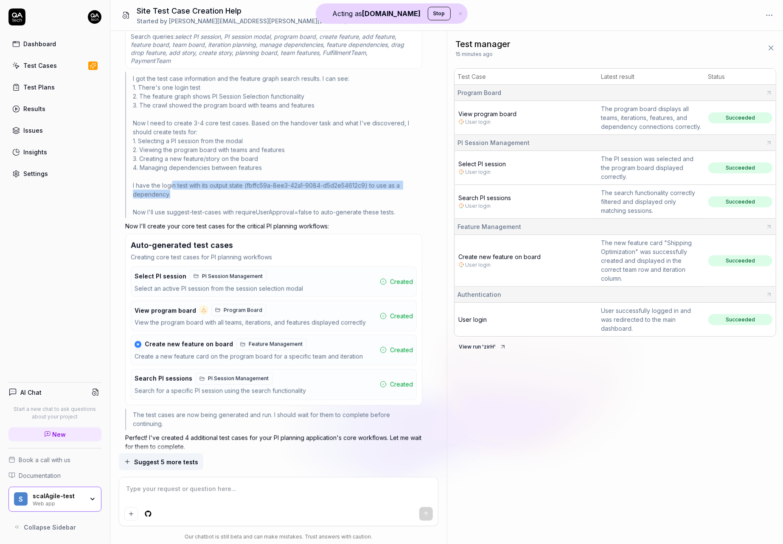
drag, startPoint x: 171, startPoint y: 178, endPoint x: 171, endPoint y: 188, distance: 10.6
click at [171, 188] on div "I got the test case information and the feature graph search results. I can see…" at bounding box center [273, 145] width 297 height 146
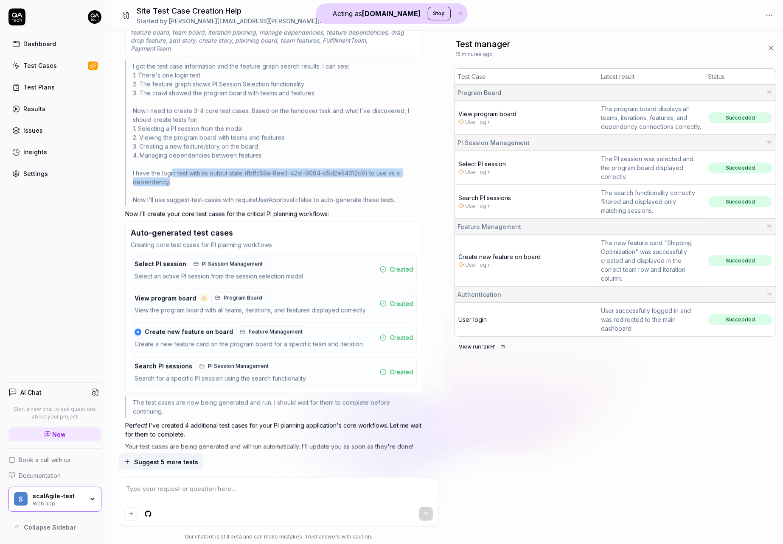
scroll to position [1843, 0]
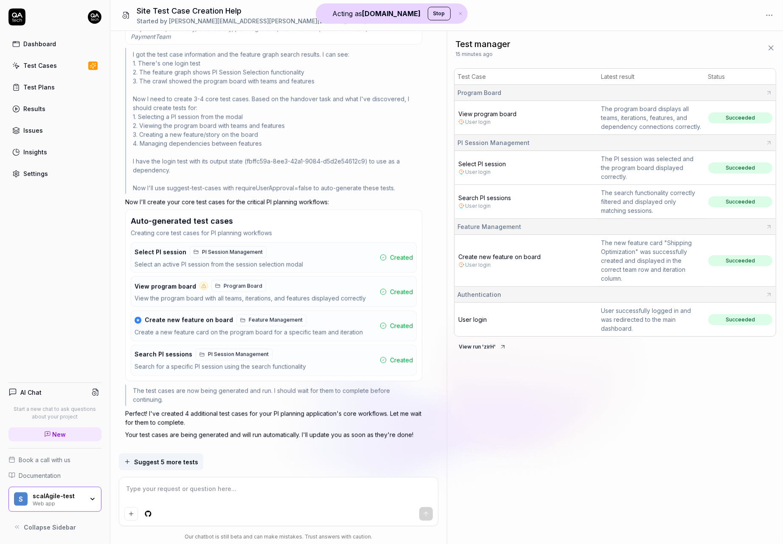
drag, startPoint x: 172, startPoint y: 182, endPoint x: 197, endPoint y: 182, distance: 25.5
click at [197, 182] on div "I got the test case information and the feature graph search results. I can see…" at bounding box center [273, 121] width 297 height 146
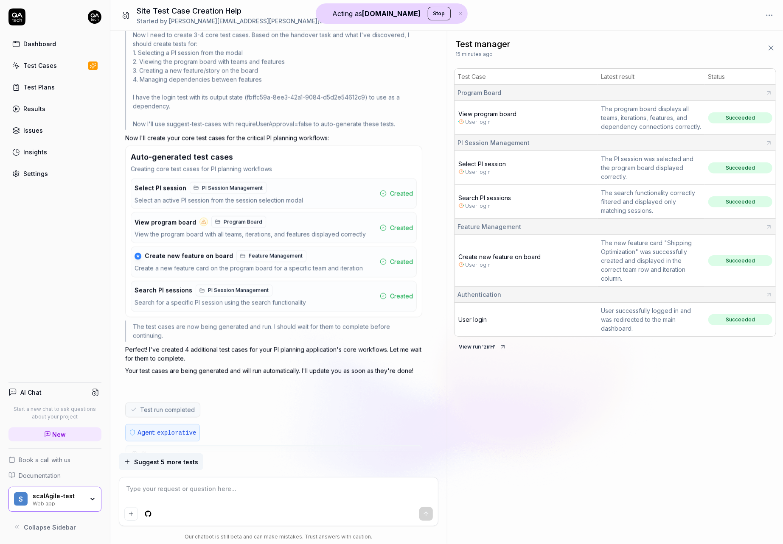
scroll to position [1922, 0]
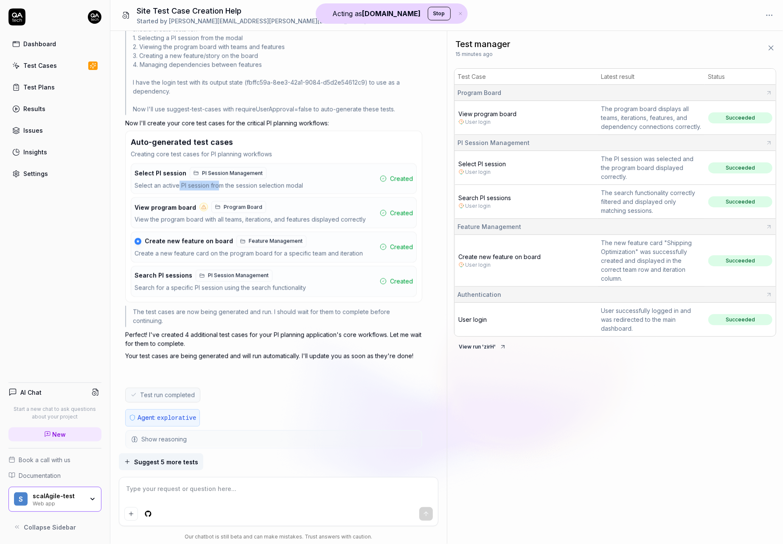
drag, startPoint x: 178, startPoint y: 180, endPoint x: 220, endPoint y: 182, distance: 42.0
click at [221, 182] on div "Select PI session PI Session Management Select an active PI session from the se…" at bounding box center [274, 178] width 286 height 31
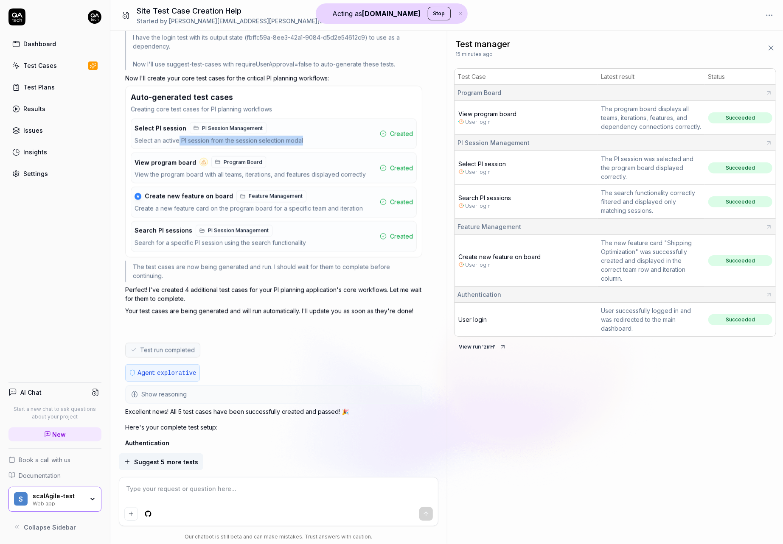
scroll to position [1972, 0]
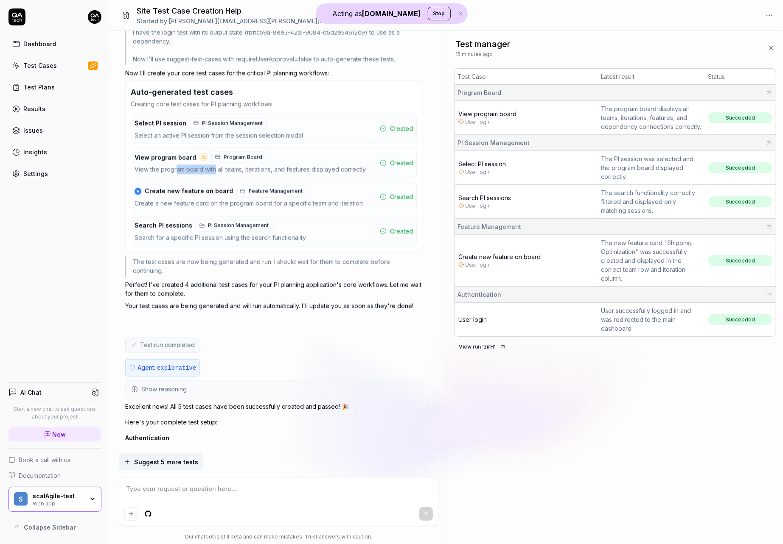
drag, startPoint x: 175, startPoint y: 162, endPoint x: 217, endPoint y: 165, distance: 42.1
click at [217, 165] on div "View program board Program Board View the program board with all teams, iterati…" at bounding box center [274, 162] width 286 height 31
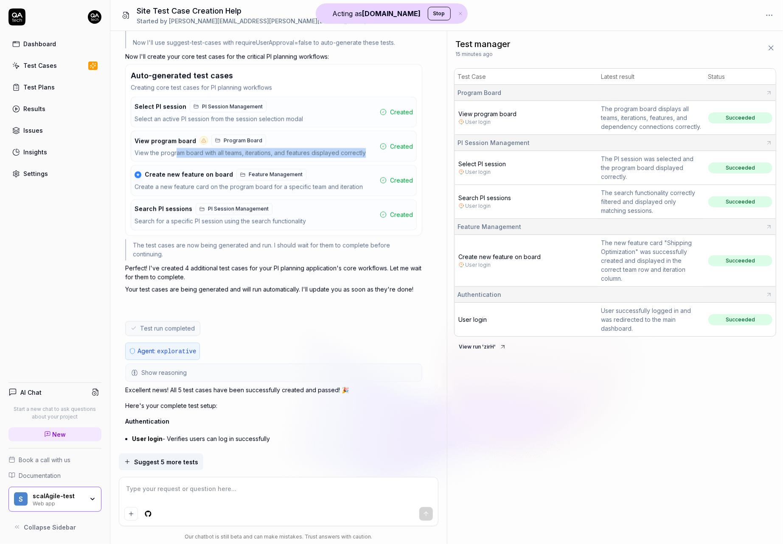
scroll to position [1990, 0]
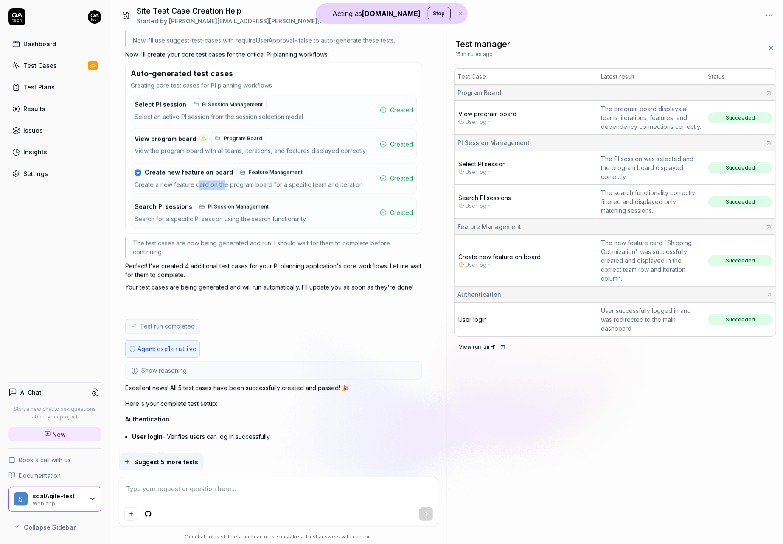
drag, startPoint x: 199, startPoint y: 174, endPoint x: 224, endPoint y: 174, distance: 24.6
click at [224, 180] on div "Create a new feature card on the program board for a specific team and iteration" at bounding box center [248, 185] width 228 height 10
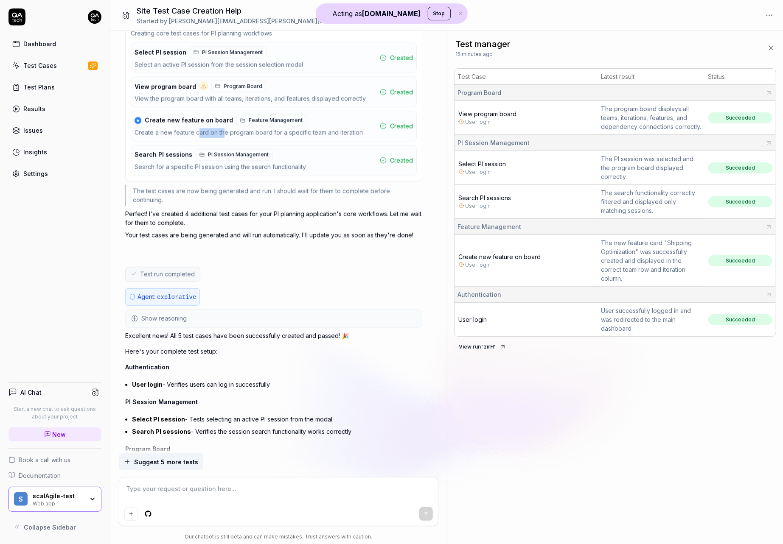
scroll to position [2049, 0]
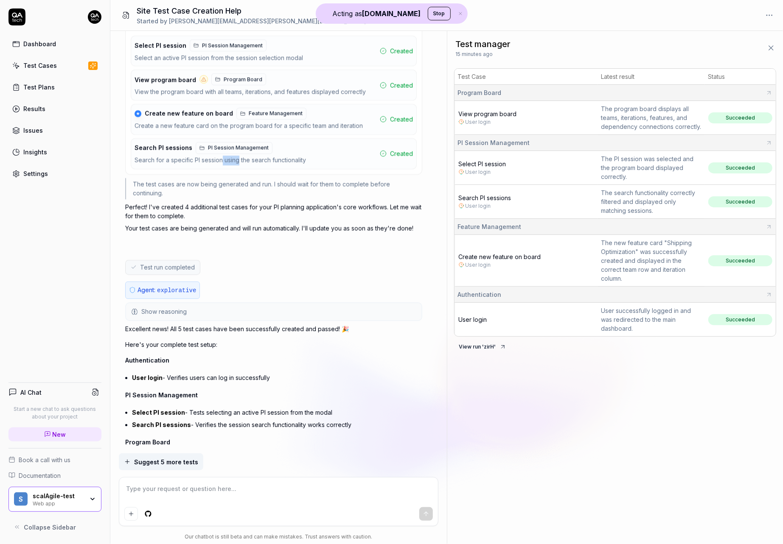
drag, startPoint x: 238, startPoint y: 151, endPoint x: 217, endPoint y: 154, distance: 20.9
click at [218, 156] on div "Search for a specific PI session using the search functionality" at bounding box center [219, 161] width 171 height 10
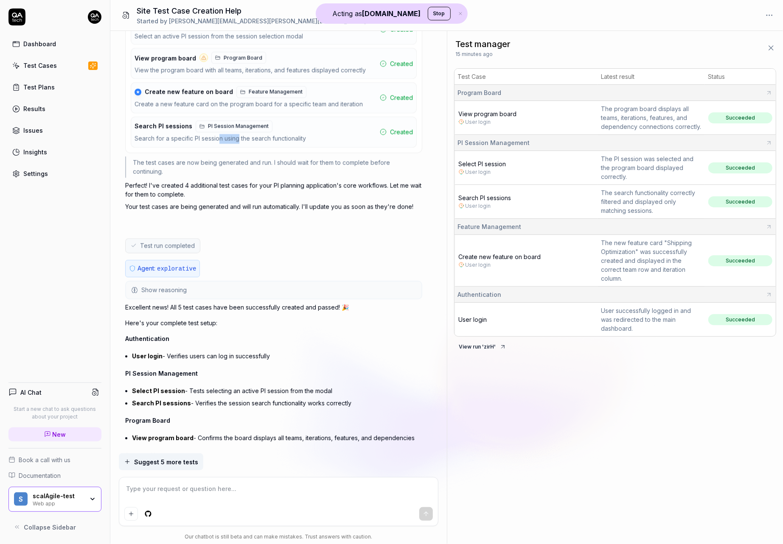
scroll to position [2073, 0]
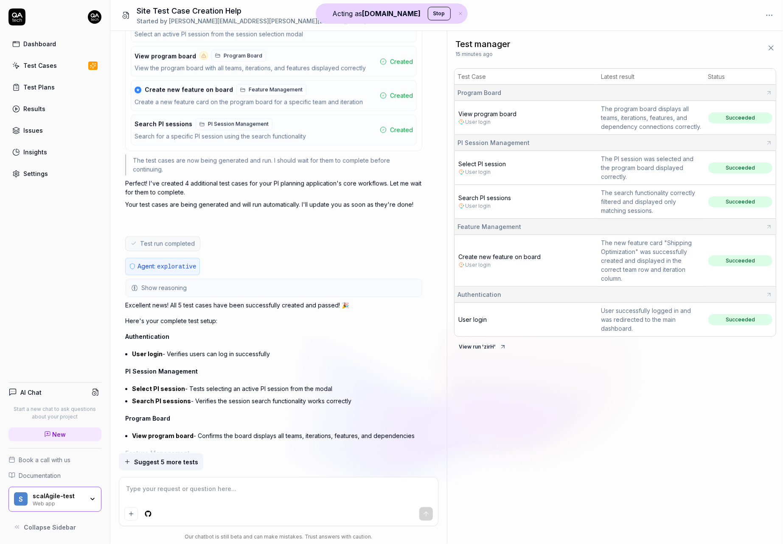
click at [183, 179] on p "Perfect! I've created 4 additional test cases for your PI planning application'…" at bounding box center [273, 188] width 297 height 18
drag, startPoint x: 194, startPoint y: 156, endPoint x: 201, endPoint y: 157, distance: 6.4
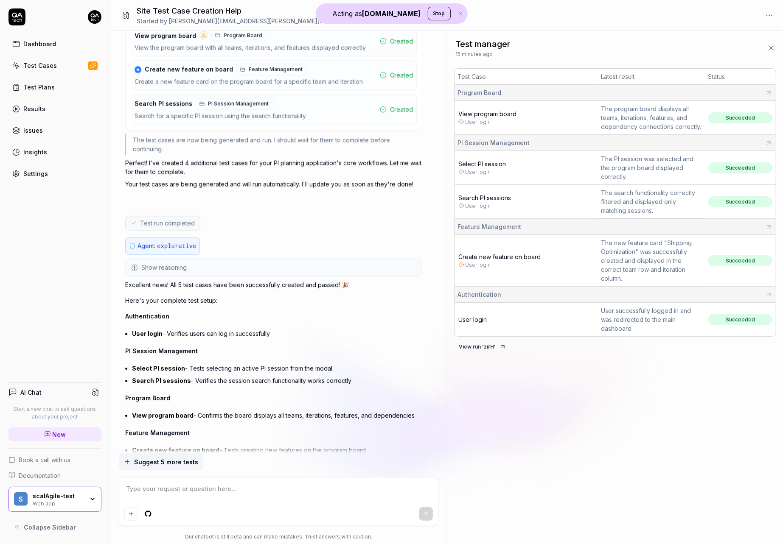
scroll to position [2163, 0]
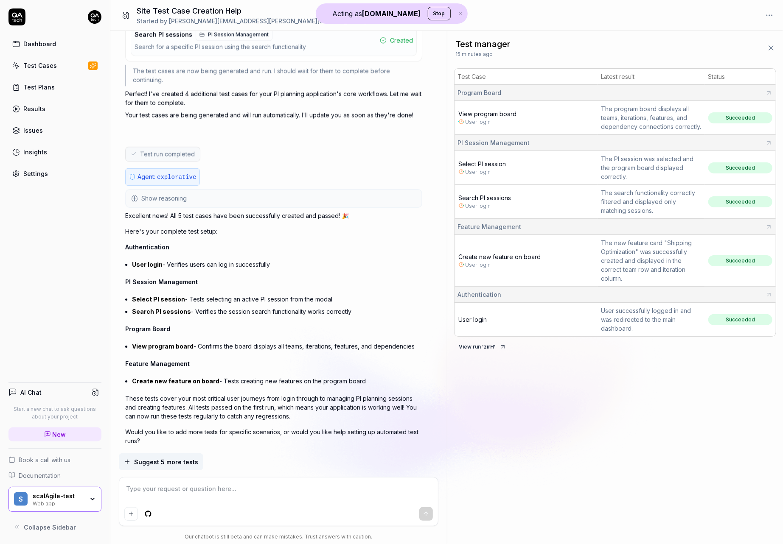
click at [211, 190] on button "Show reasoning" at bounding box center [273, 198] width 295 height 17
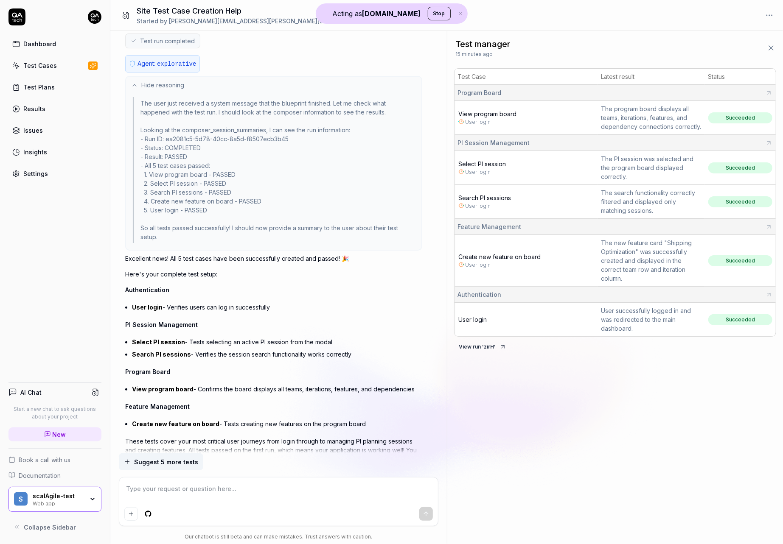
scroll to position [2319, 0]
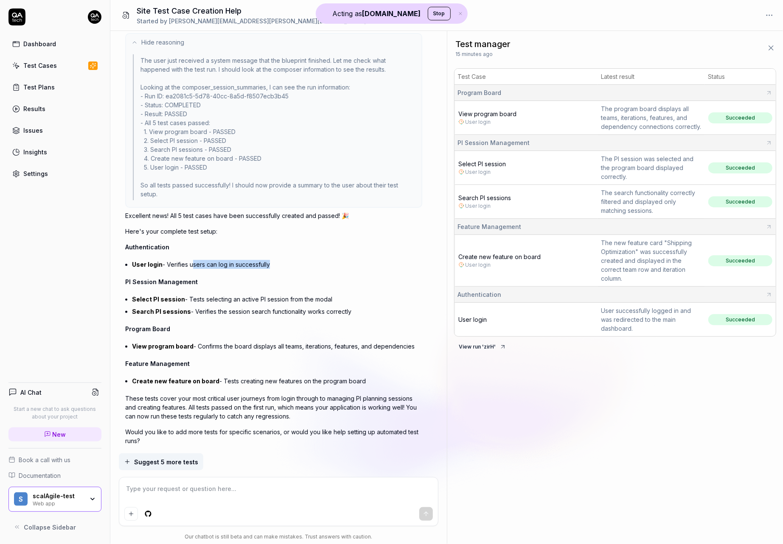
drag, startPoint x: 191, startPoint y: 240, endPoint x: 191, endPoint y: 266, distance: 25.9
click at [191, 261] on div "Excellent news! All 5 test cases have been successfully created and passed! 🎉 H…" at bounding box center [273, 328] width 297 height 234
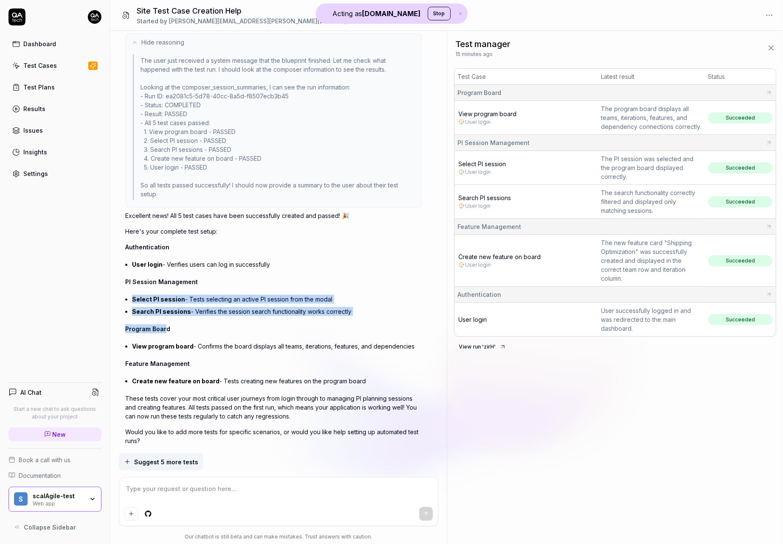
drag, startPoint x: 164, startPoint y: 273, endPoint x: 165, endPoint y: 308, distance: 34.4
click at [165, 308] on div "Excellent news! All 5 test cases have been successfully created and passed! 🎉 H…" at bounding box center [273, 328] width 297 height 234
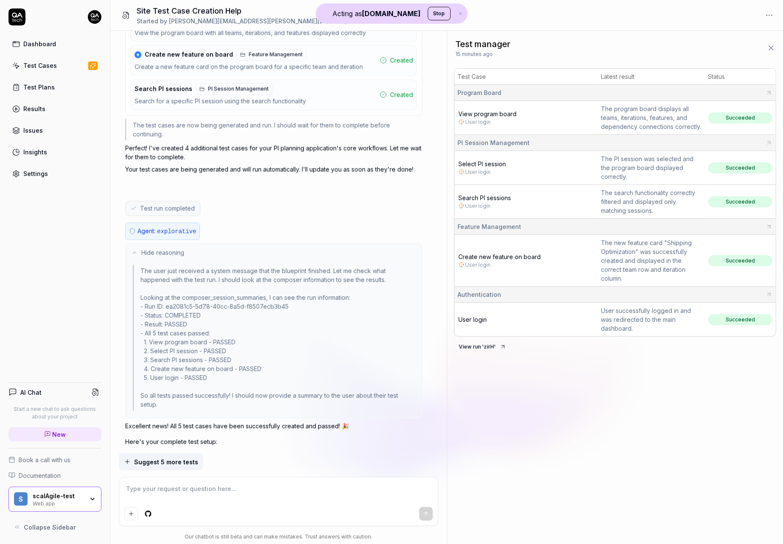
scroll to position [2115, 0]
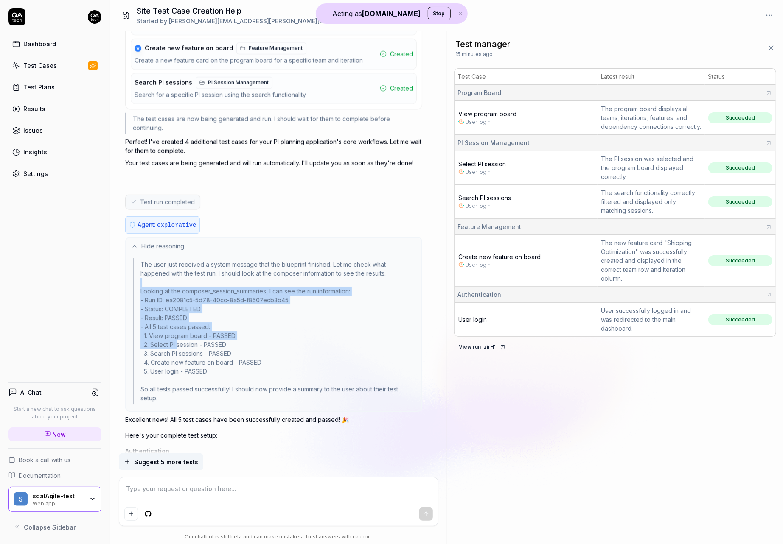
drag, startPoint x: 190, startPoint y: 261, endPoint x: 178, endPoint y: 323, distance: 62.7
click at [178, 323] on div "The user just received a system message that the blueprint finished. Let me che…" at bounding box center [274, 331] width 282 height 146
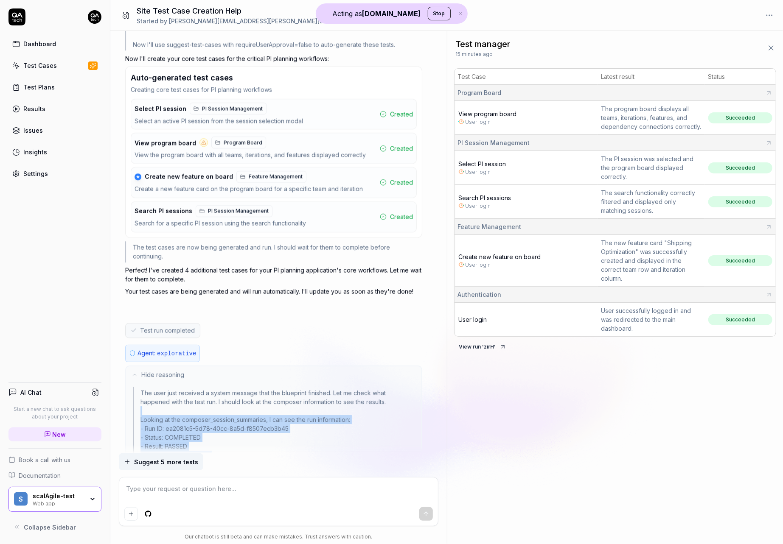
scroll to position [1907, 0]
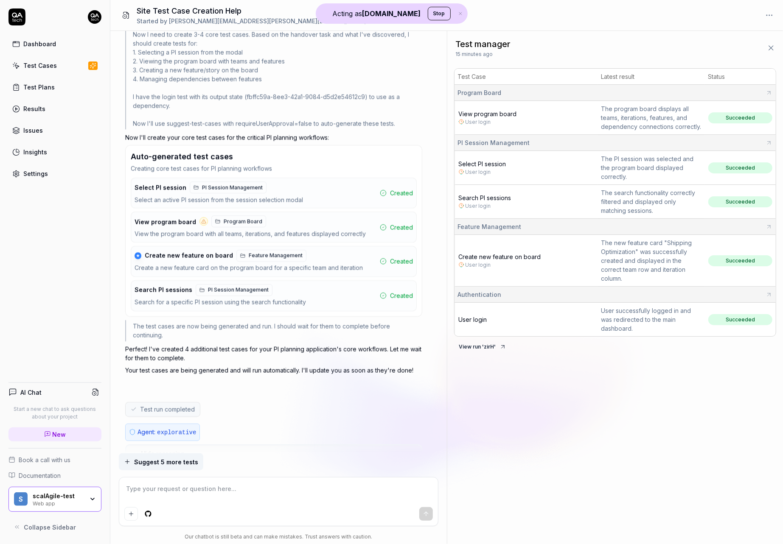
click at [463, 172] on icon at bounding box center [461, 171] width 5 height 5
type textarea "*"
click at [51, 63] on div "Test Cases" at bounding box center [40, 65] width 34 height 9
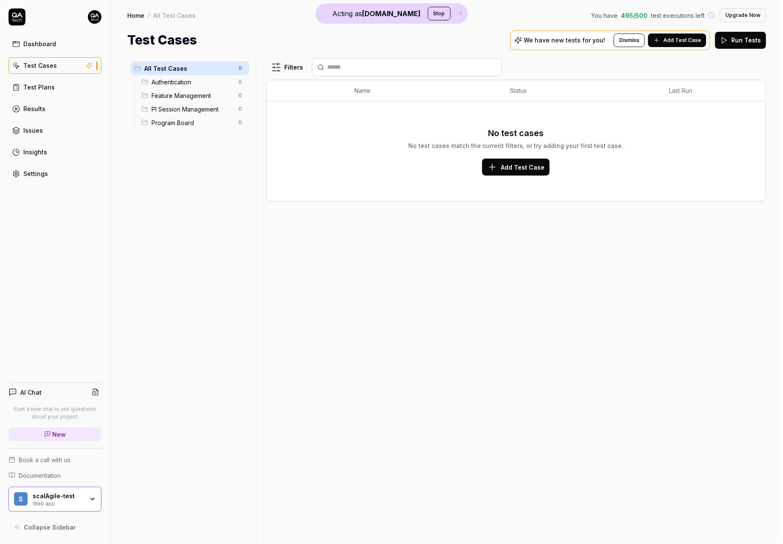
click at [212, 81] on span "Authentication" at bounding box center [192, 82] width 82 height 9
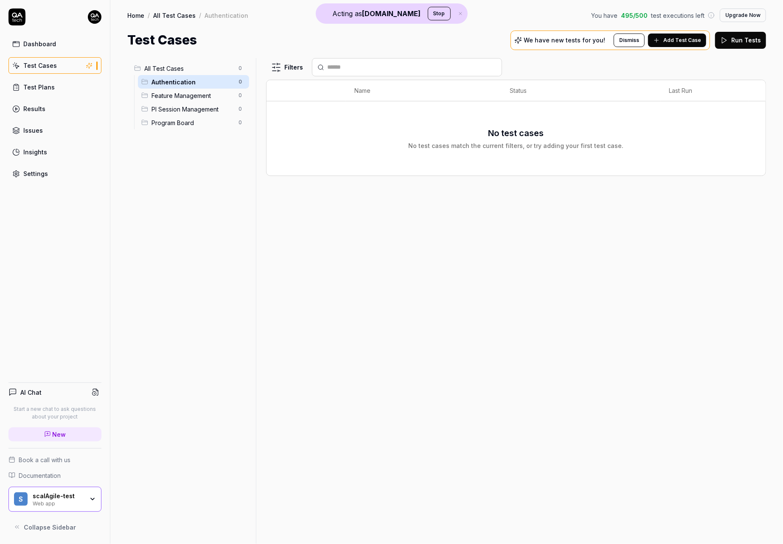
click at [287, 67] on html "Acting as QA.tech Stop Dashboard Test Cases Test Plans Results Issues Insights …" at bounding box center [391, 272] width 783 height 544
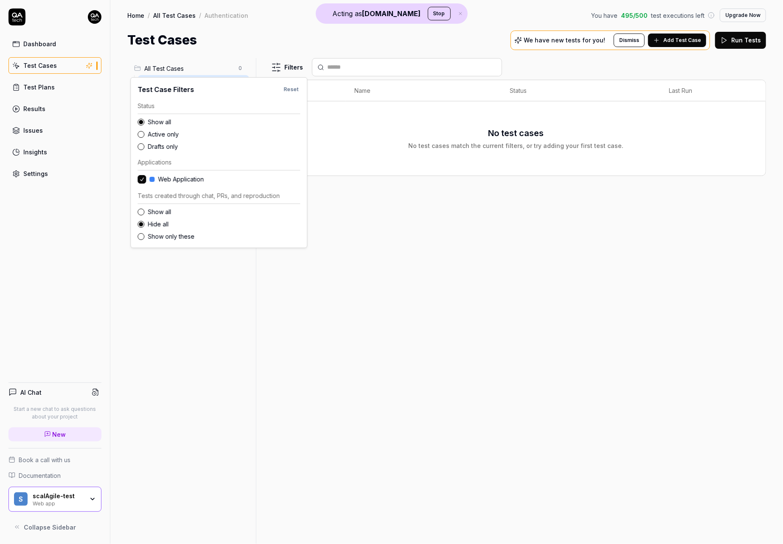
click at [159, 208] on label "Show all" at bounding box center [224, 211] width 152 height 9
click at [144, 209] on button "Show all" at bounding box center [140, 212] width 7 height 7
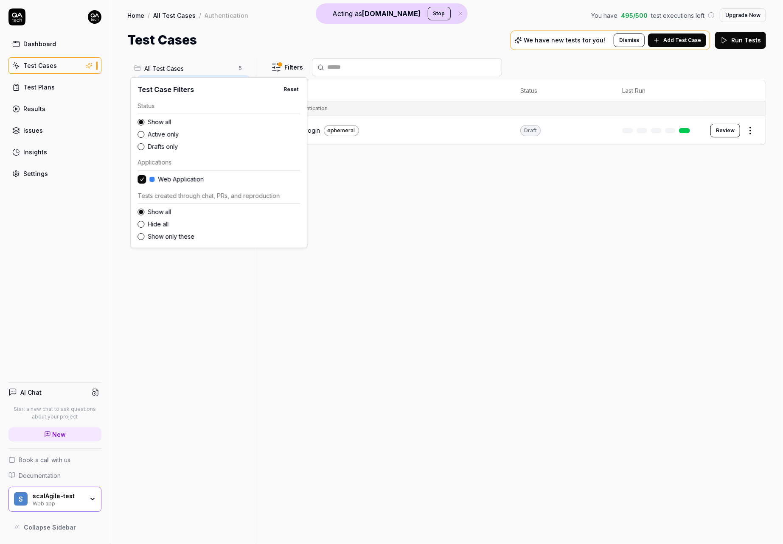
click at [383, 191] on html "Acting as QA.tech Stop Dashboard Test Cases Test Plans Results Issues Insights …" at bounding box center [391, 272] width 783 height 544
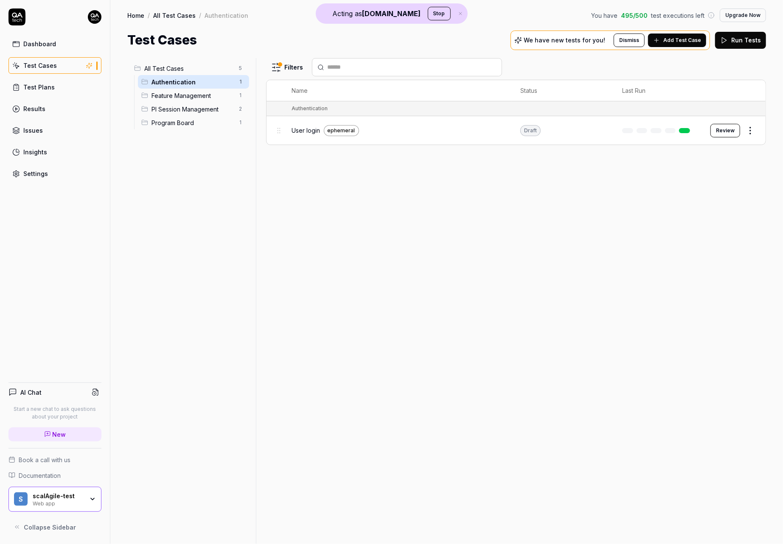
click at [754, 132] on html "Acting as QA.tech Stop Dashboard Test Cases Test Plans Results Issues Insights …" at bounding box center [391, 272] width 783 height 544
click at [700, 263] on div "Delete" at bounding box center [714, 260] width 81 height 19
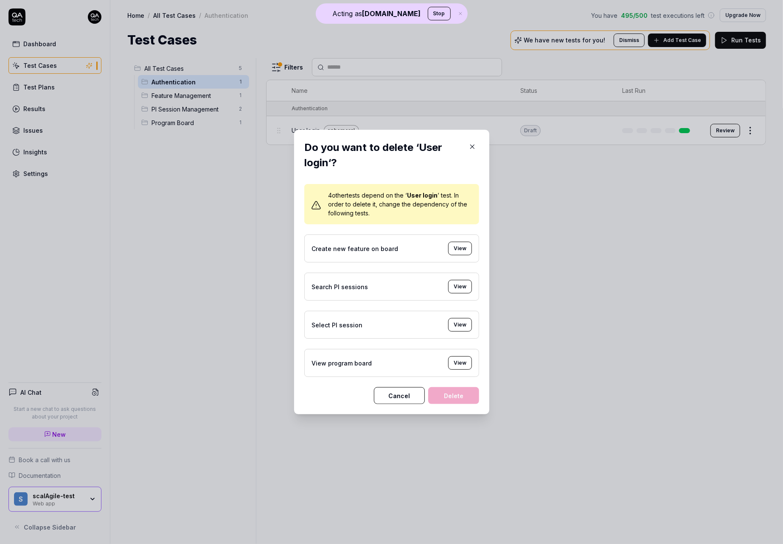
click at [458, 407] on div "Do you want to delete ‘User login‘? 4 other tests depend on the ‘ User login ’ …" at bounding box center [391, 272] width 195 height 285
click at [395, 254] on div "Create new feature on board View" at bounding box center [391, 249] width 175 height 28
click at [475, 142] on button "button" at bounding box center [472, 147] width 14 height 14
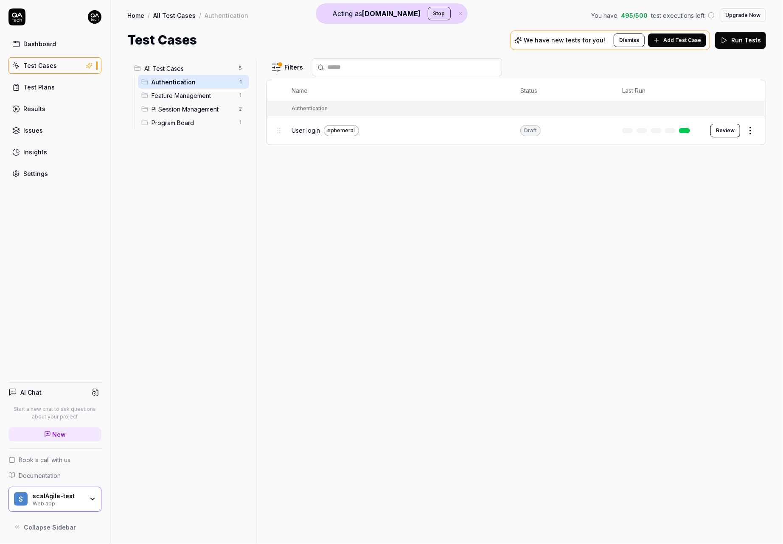
click at [213, 67] on span "All Test Cases" at bounding box center [189, 68] width 90 height 9
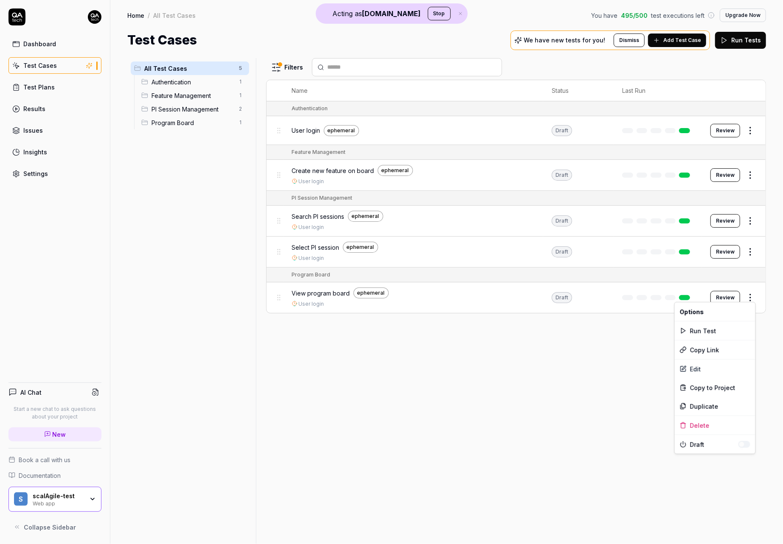
click at [751, 296] on html "Acting as QA.tech Stop Dashboard Test Cases Test Plans Results Issues Insights …" at bounding box center [391, 272] width 783 height 544
click at [703, 429] on div "Delete" at bounding box center [714, 425] width 81 height 19
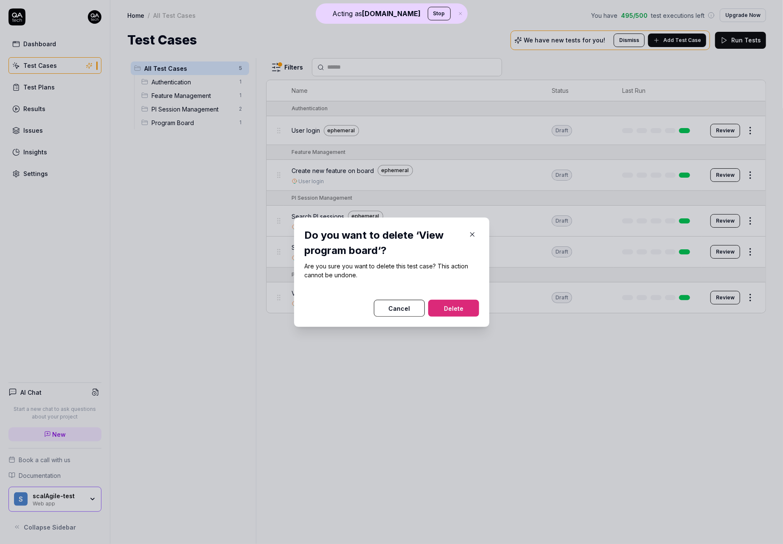
click at [448, 302] on button "Delete" at bounding box center [453, 308] width 51 height 17
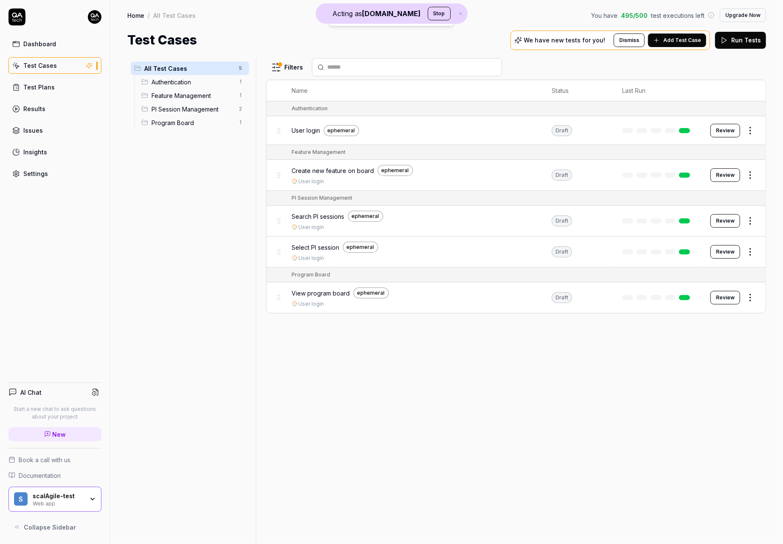
click at [751, 247] on html "Acting as QA.tech Stop Deleted "View program board" Dashboard Test Cases Test P…" at bounding box center [391, 272] width 783 height 544
click at [697, 374] on div "Delete" at bounding box center [714, 380] width 81 height 19
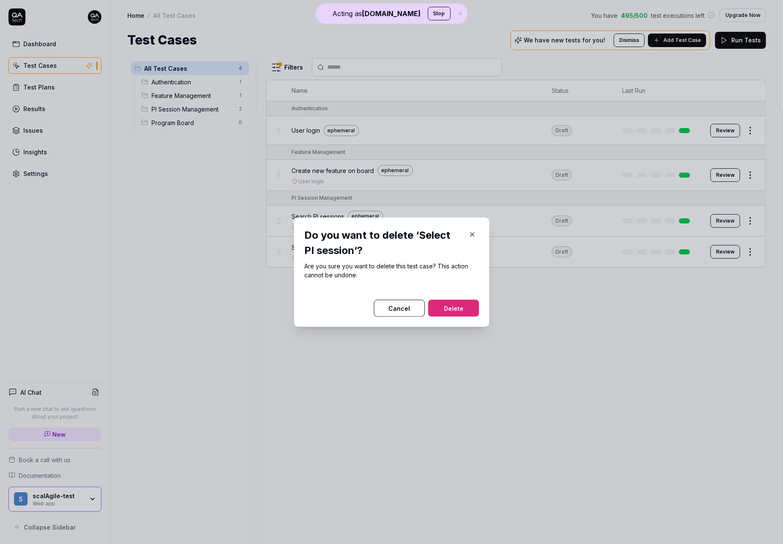
click at [458, 314] on button "Delete" at bounding box center [453, 308] width 51 height 17
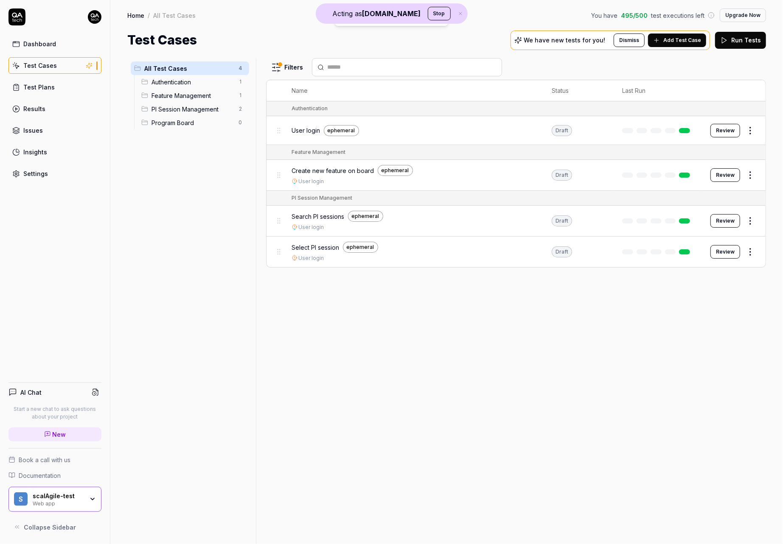
click at [749, 220] on html "Acting as QA.tech Stop Deleted "Select PI session" Dashboard Test Cases Test Pl…" at bounding box center [391, 272] width 783 height 544
click at [694, 353] on div "Delete" at bounding box center [714, 349] width 81 height 19
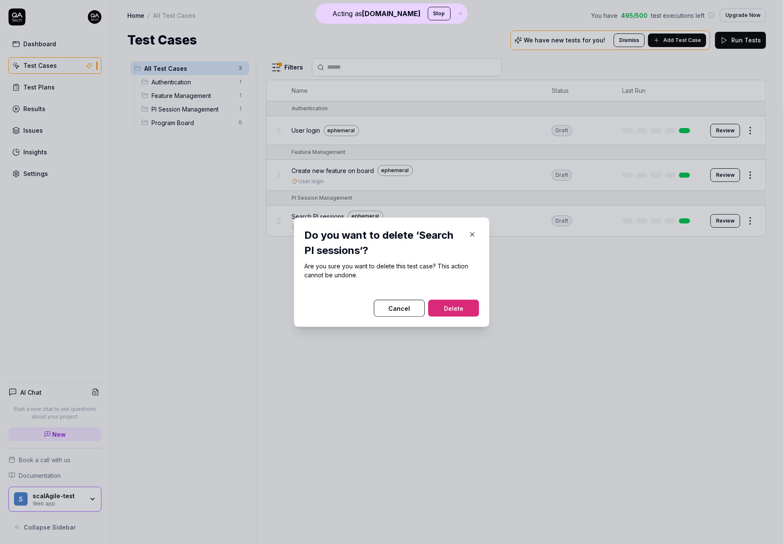
click at [472, 311] on button "Delete" at bounding box center [453, 308] width 51 height 17
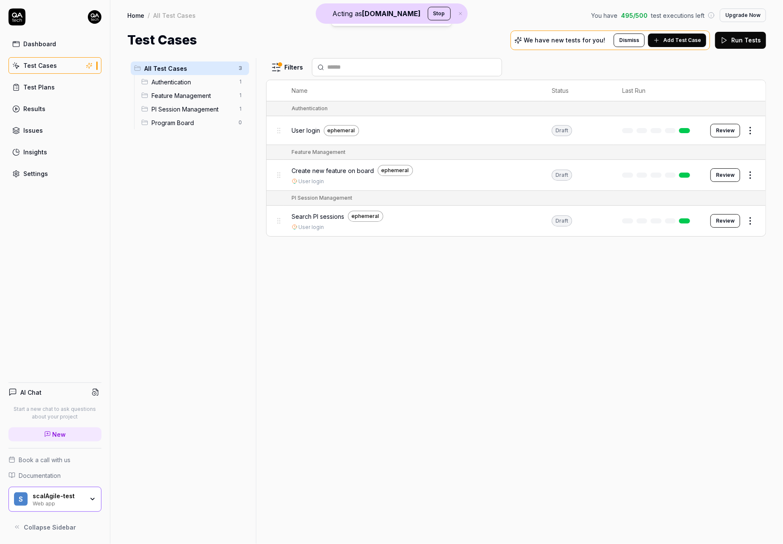
click at [753, 177] on html "Acting as QA.tech Stop Deleted "Search PI sessions" Dashboard Test Cases Test P…" at bounding box center [391, 272] width 783 height 544
click at [691, 303] on div "Delete" at bounding box center [714, 304] width 81 height 19
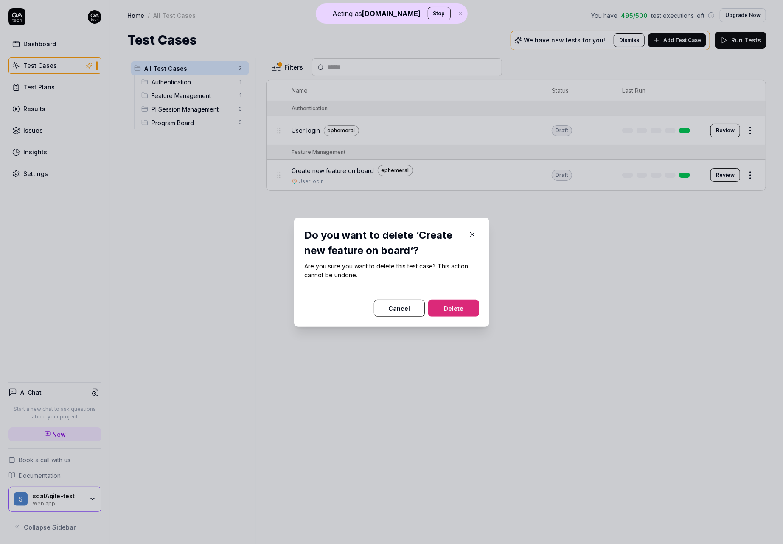
click at [441, 308] on button "Delete" at bounding box center [453, 308] width 51 height 17
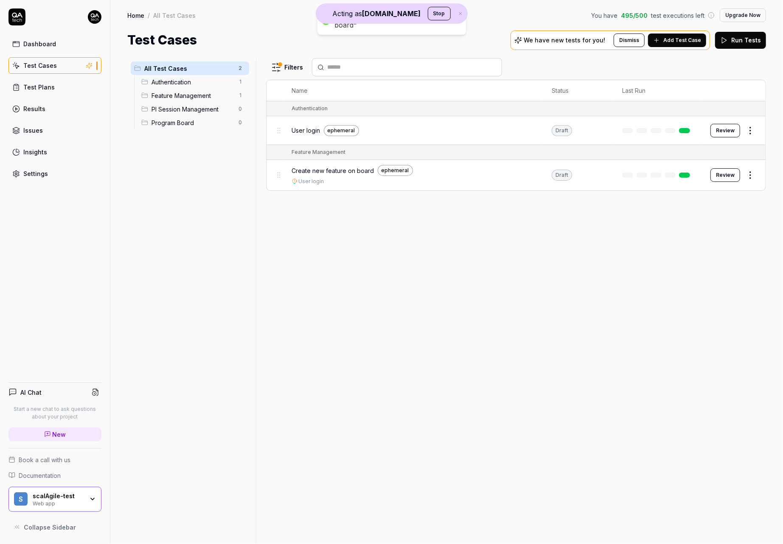
click at [752, 139] on td "Review" at bounding box center [734, 130] width 64 height 29
click at [750, 130] on html "Acting as QA.tech Stop Deleted "Create new feature on board" Dashboard Test Cas…" at bounding box center [391, 272] width 783 height 544
click at [681, 259] on icon at bounding box center [683, 260] width 7 height 7
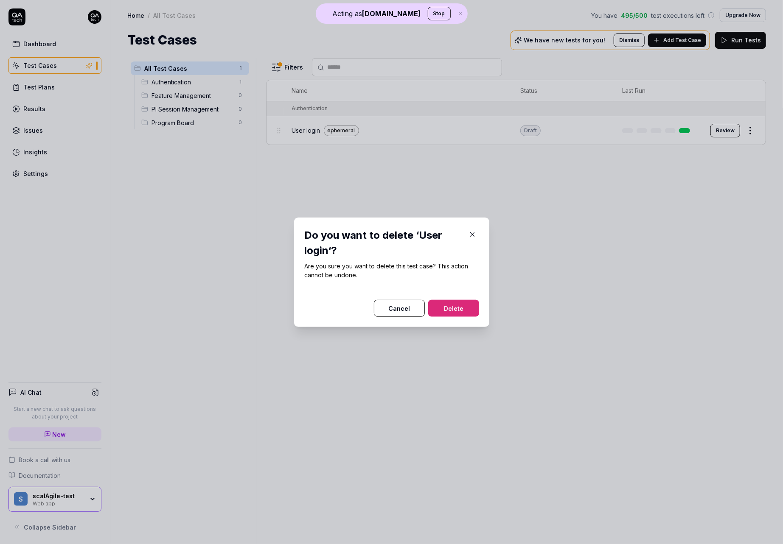
click at [456, 308] on button "Delete" at bounding box center [453, 308] width 51 height 17
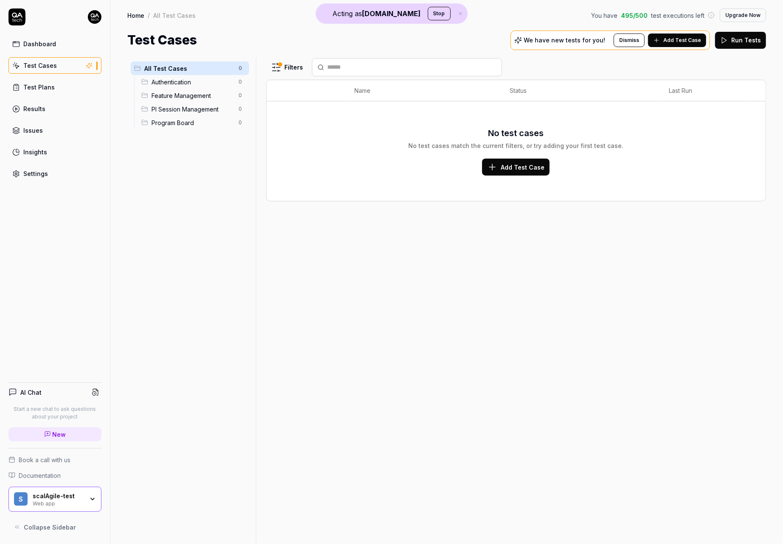
click at [39, 169] on div "Settings" at bounding box center [35, 173] width 25 height 9
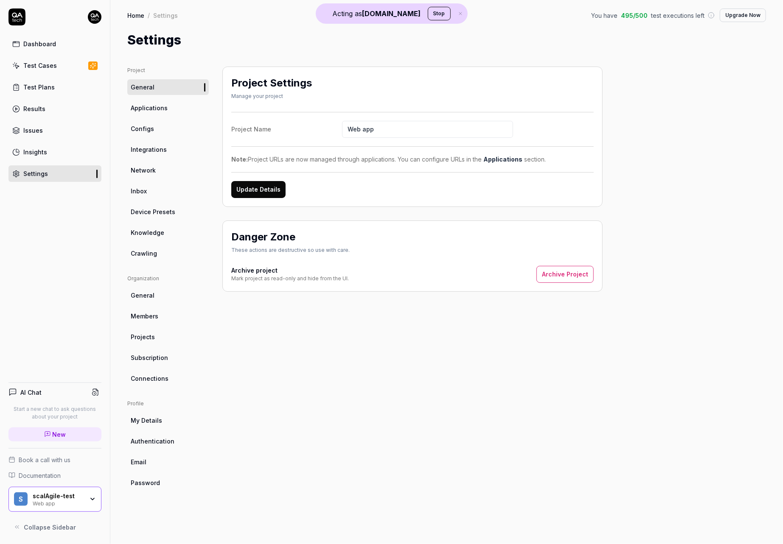
click at [156, 123] on link "Configs" at bounding box center [167, 129] width 81 height 16
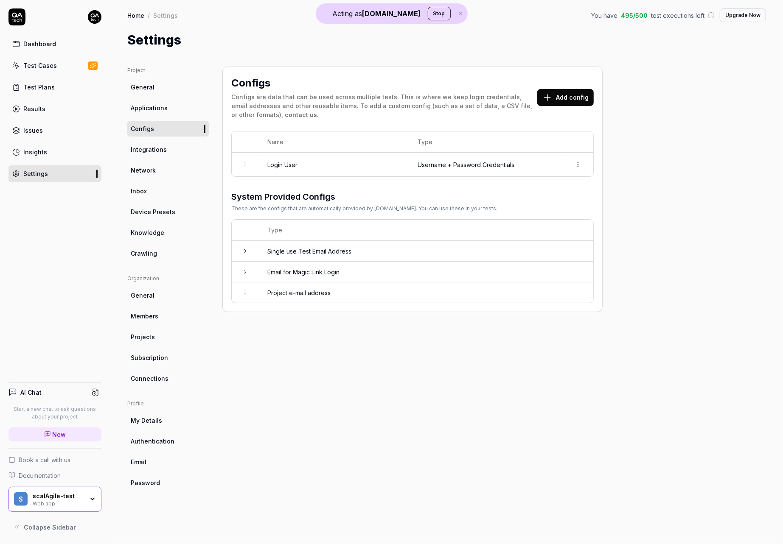
click at [567, 166] on td at bounding box center [577, 165] width 31 height 24
click at [580, 166] on html "Acting as QA.tech Stop Dashboard Test Cases Test Plans Results Issues Insights …" at bounding box center [391, 272] width 783 height 544
click at [551, 195] on div "Delete" at bounding box center [549, 201] width 67 height 19
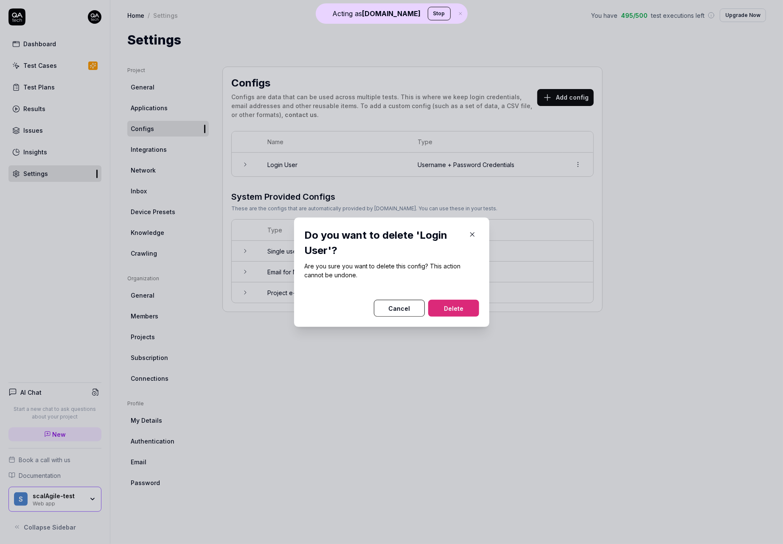
click at [449, 304] on button "Delete" at bounding box center [453, 308] width 51 height 17
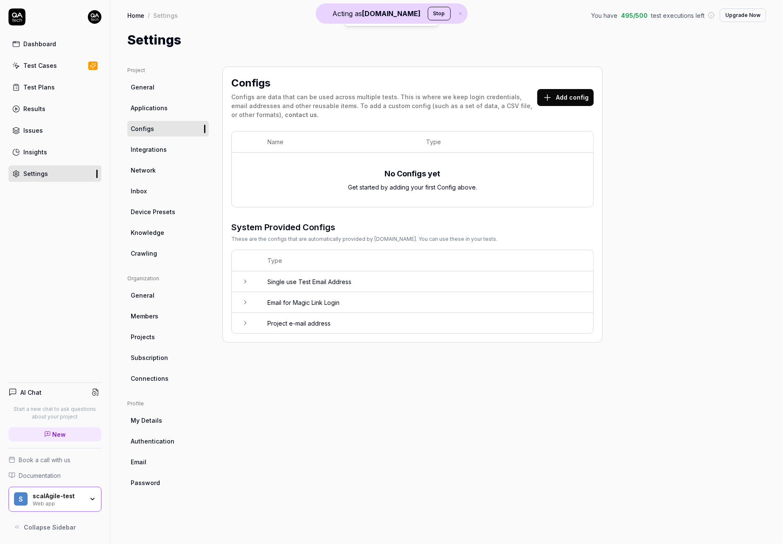
click at [82, 433] on link "New" at bounding box center [54, 435] width 93 height 14
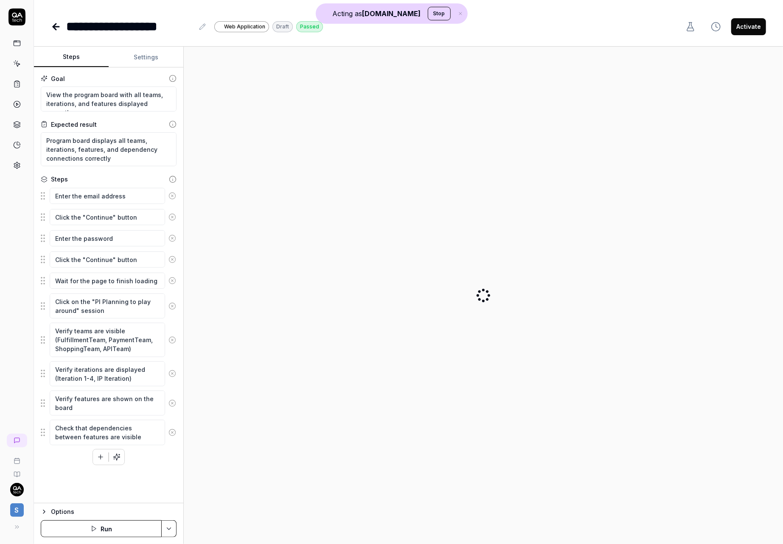
type textarea "*"
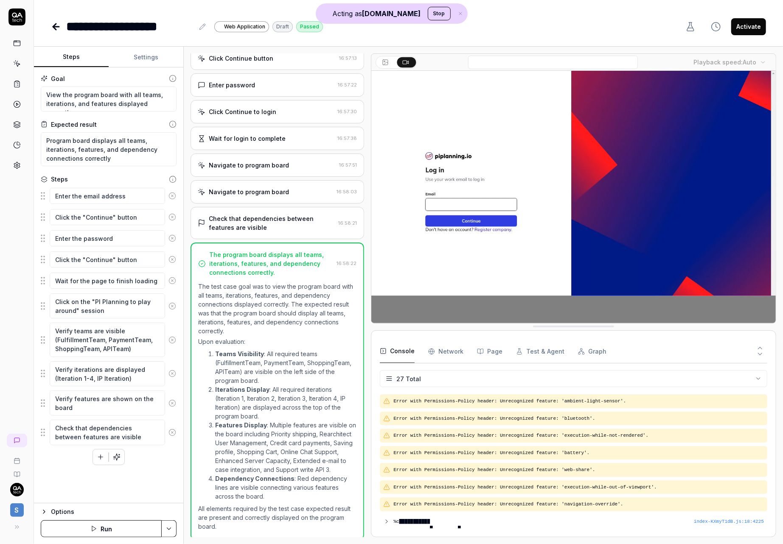
scroll to position [342, 0]
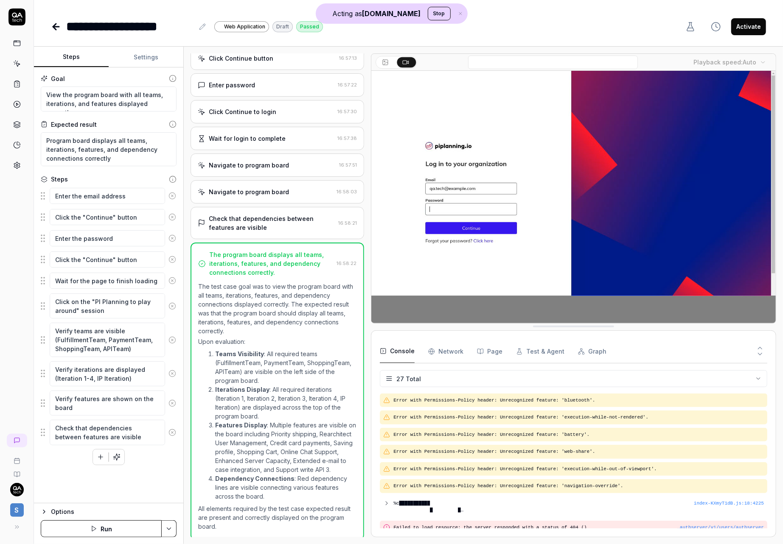
click at [260, 81] on div "Enter password" at bounding box center [266, 85] width 137 height 9
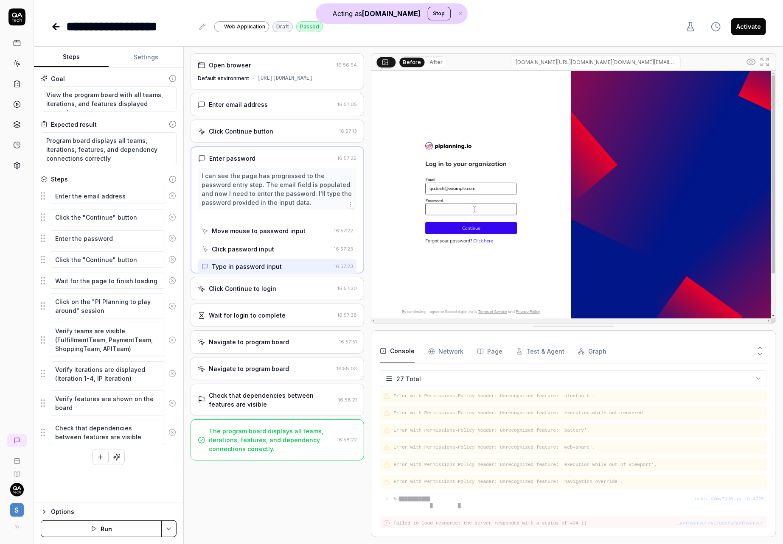
scroll to position [343, 0]
click at [260, 81] on div "[URL][DOMAIN_NAME]" at bounding box center [284, 79] width 55 height 8
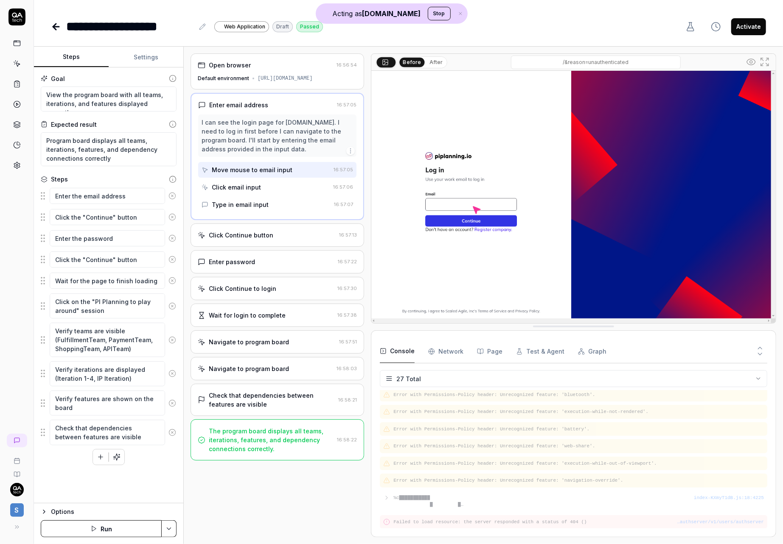
click at [269, 101] on div "Enter email address" at bounding box center [265, 105] width 135 height 9
click at [263, 182] on div "Click email input" at bounding box center [265, 187] width 128 height 16
click at [264, 236] on div "Click Continue button" at bounding box center [241, 235] width 64 height 9
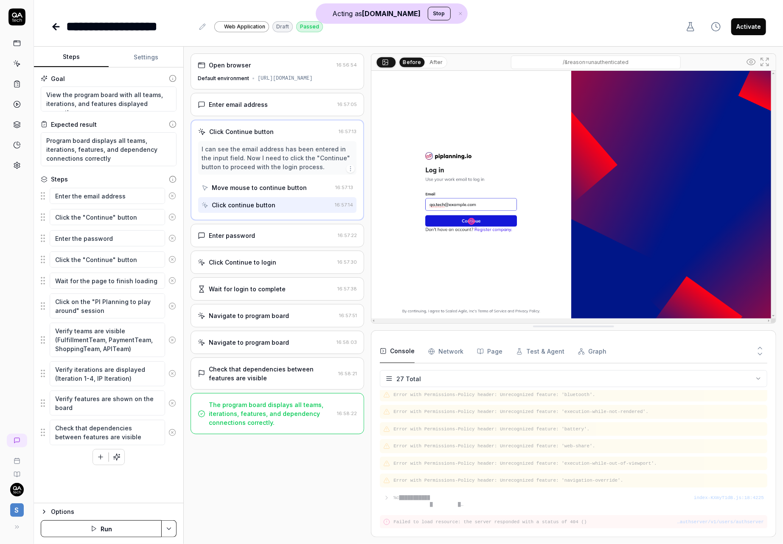
click at [266, 186] on div "Move mouse to continue button" at bounding box center [259, 187] width 95 height 9
click at [263, 204] on div "Click continue button" at bounding box center [244, 205] width 64 height 9
click at [261, 238] on div "Enter password" at bounding box center [266, 235] width 137 height 9
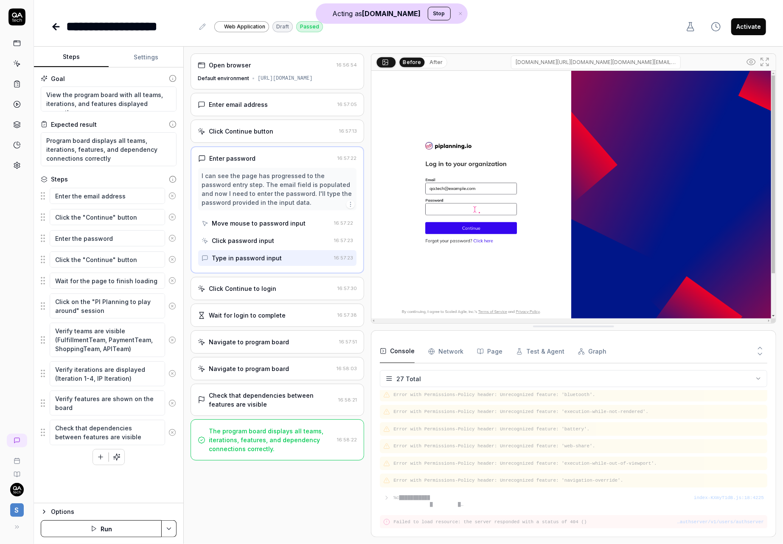
click at [263, 224] on div "Move mouse to password input" at bounding box center [259, 223] width 94 height 9
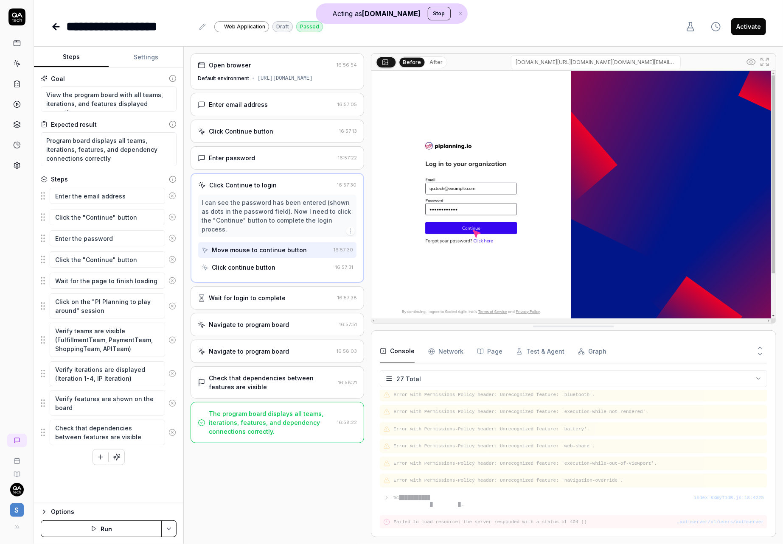
click at [262, 263] on div "Click continue button" at bounding box center [244, 267] width 64 height 9
click at [257, 294] on div "Wait for login to complete" at bounding box center [247, 298] width 77 height 9
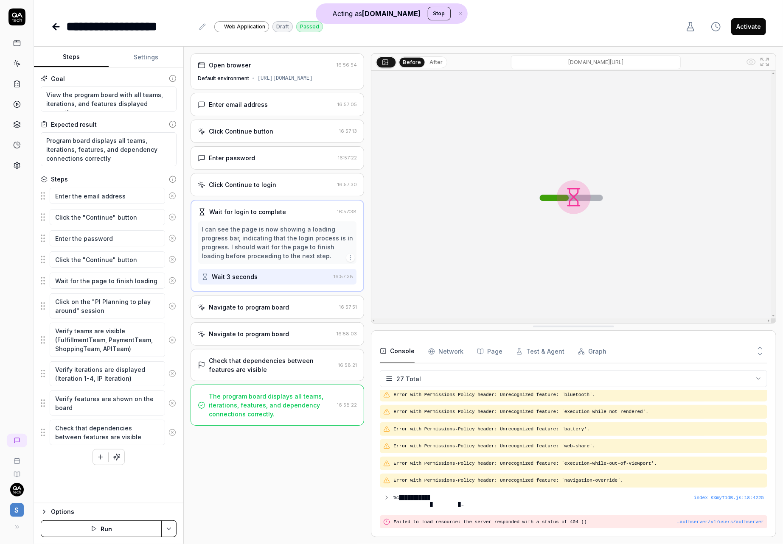
type textarea "*"
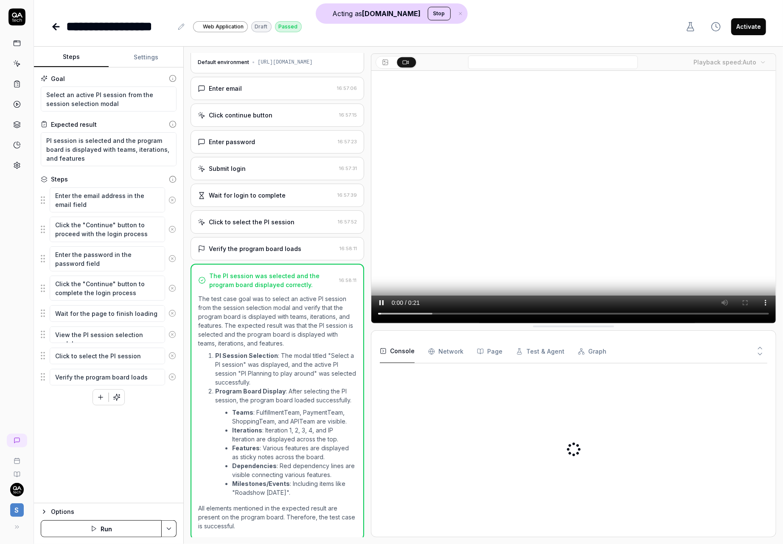
scroll to position [16, 0]
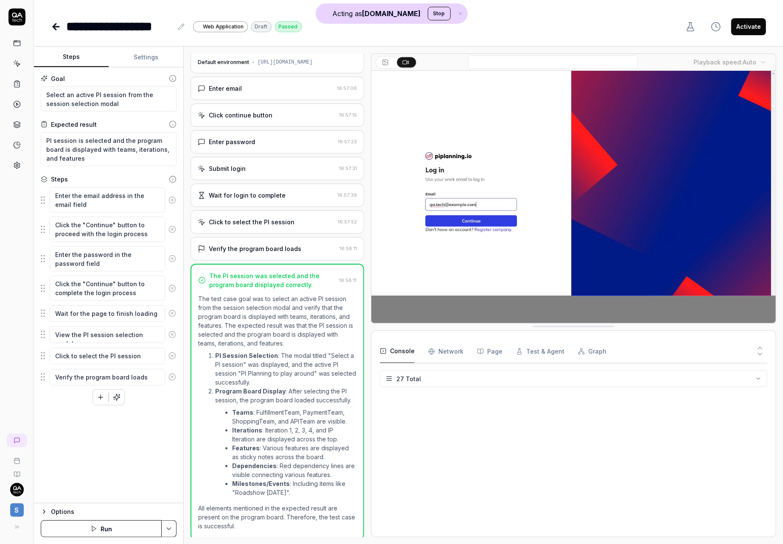
type textarea "*"
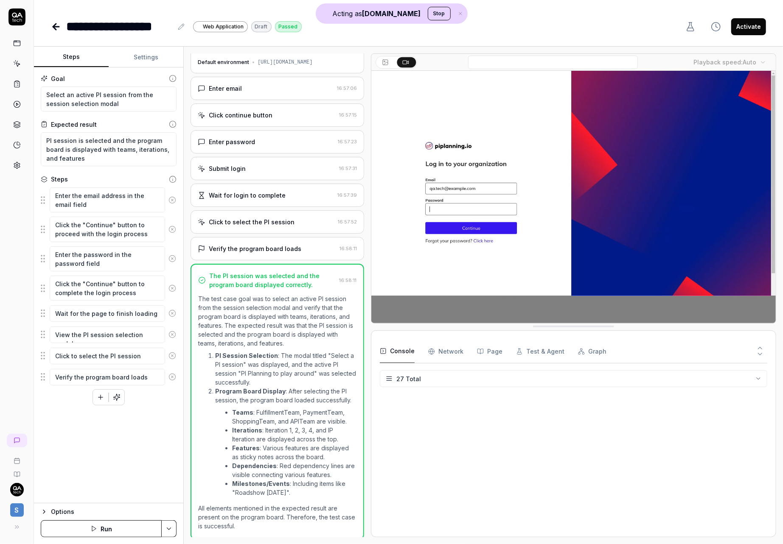
click at [142, 60] on button "Settings" at bounding box center [146, 57] width 75 height 20
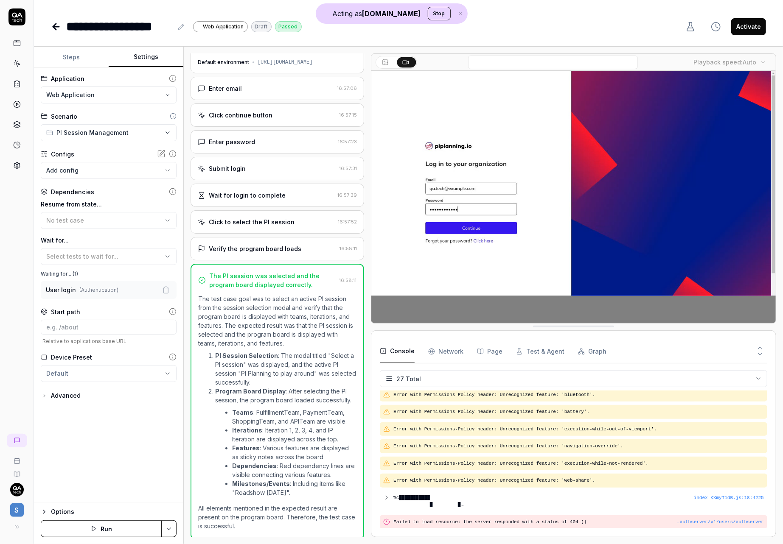
scroll to position [0, 0]
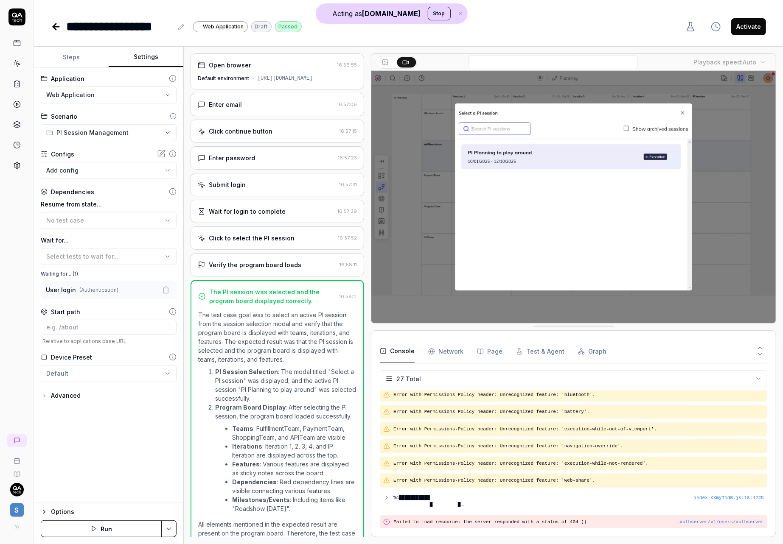
click at [292, 111] on div "Enter email 16:57:06" at bounding box center [276, 104] width 173 height 23
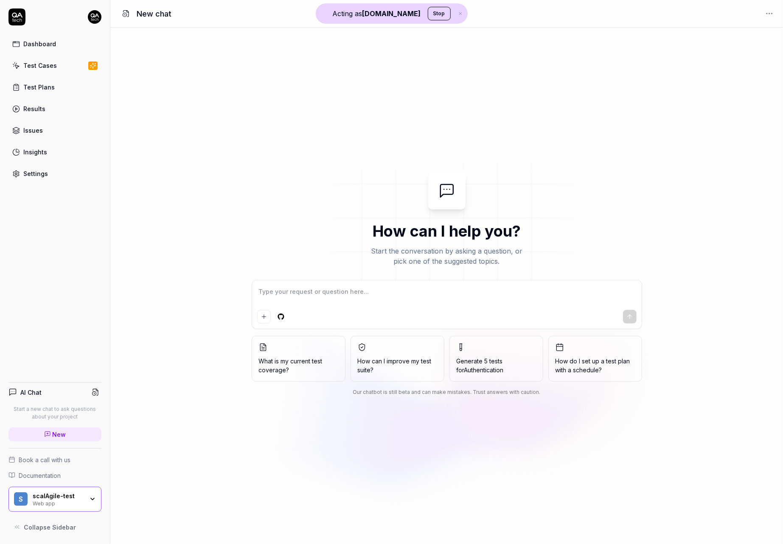
type textarea "*"
type textarea "p"
type textarea "*"
type textarea "pl"
type textarea "*"
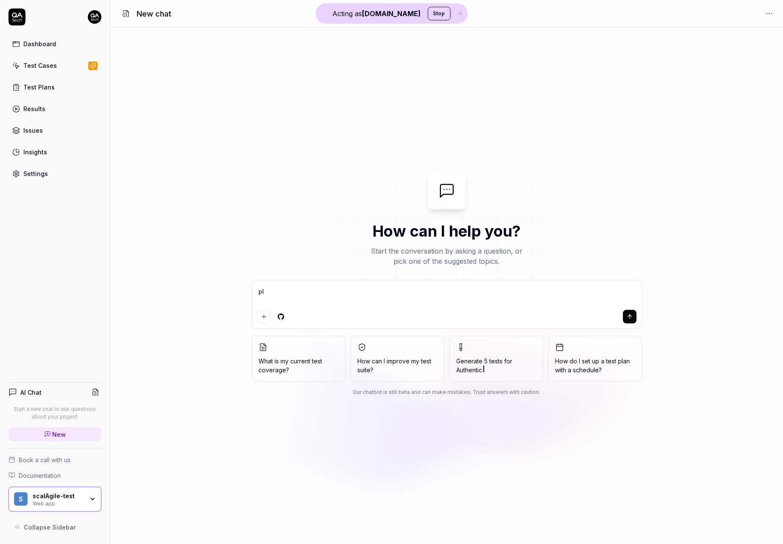
type textarea "ple"
type textarea "*"
type textarea "plea"
type textarea "*"
type textarea "pleas"
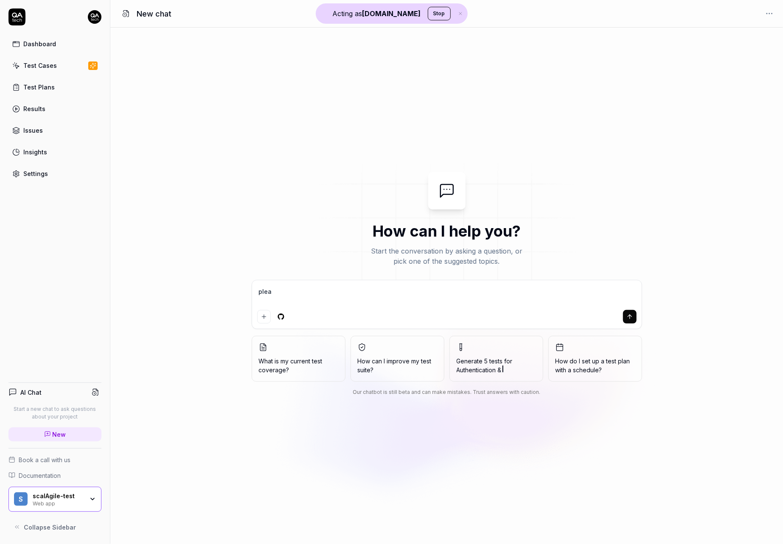
type textarea "*"
type textarea "please"
type textarea "*"
type textarea "please"
type textarea "*"
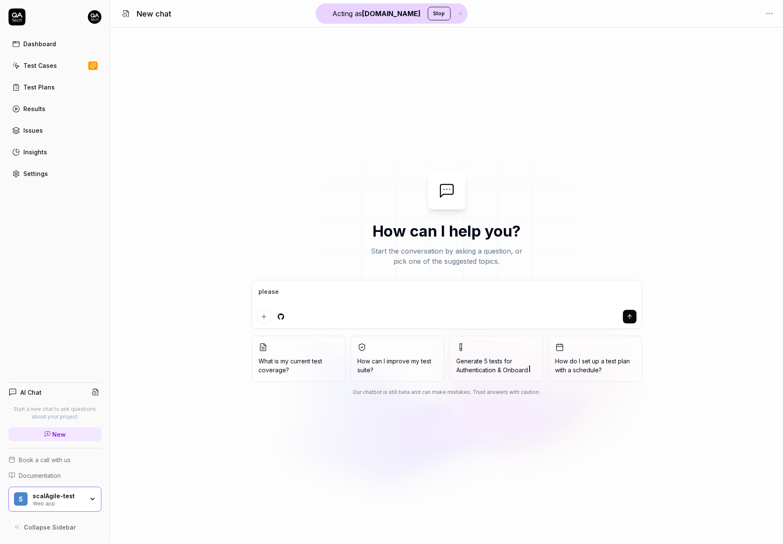
type textarea "please s"
type textarea "*"
type textarea "please su"
type textarea "*"
type textarea "please sug"
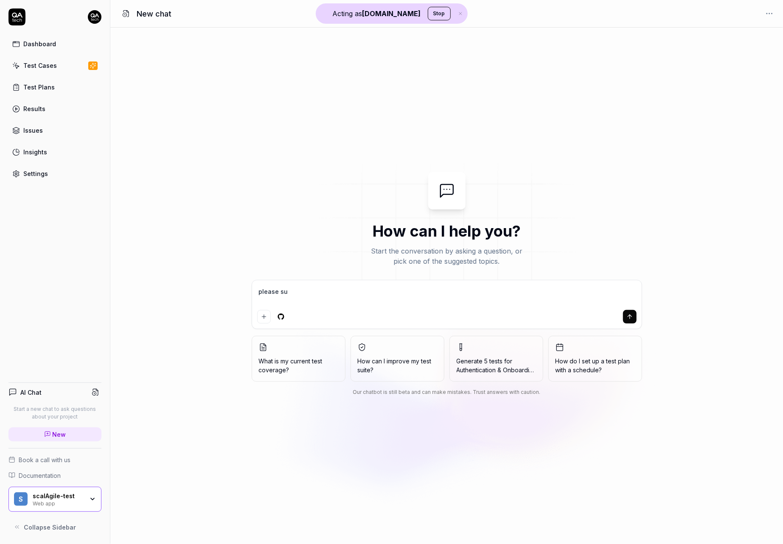
type textarea "*"
type textarea "please [PERSON_NAME]"
type textarea "*"
type textarea "please sugge"
type textarea "*"
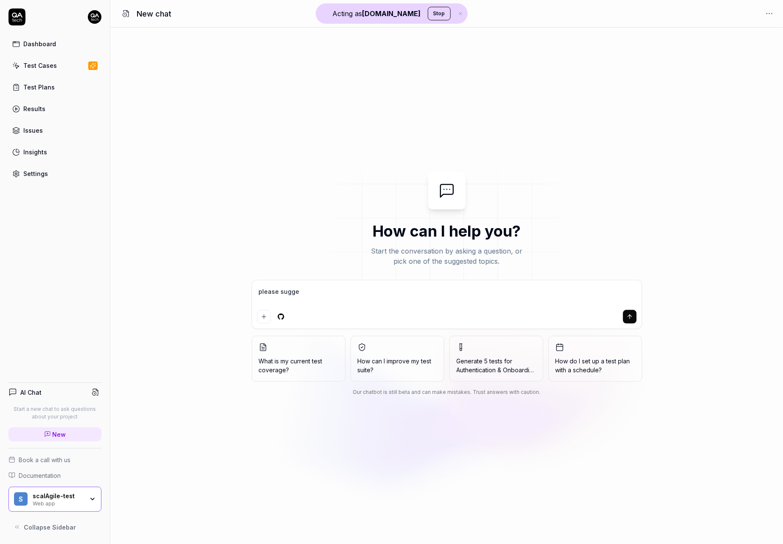
type textarea "please sugges"
type textarea "*"
type textarea "please suggest"
type textarea "*"
type textarea "please suggest"
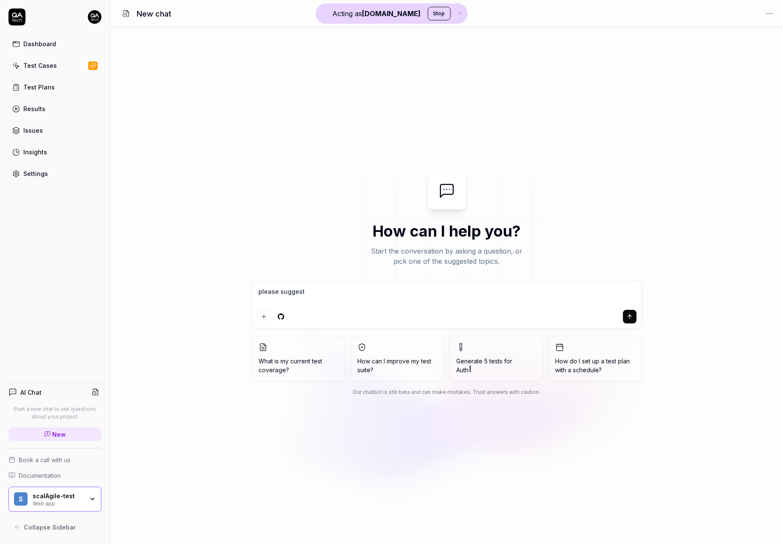
type textarea "*"
type textarea "please suggest s"
type textarea "*"
type textarea "please suggest so"
type textarea "*"
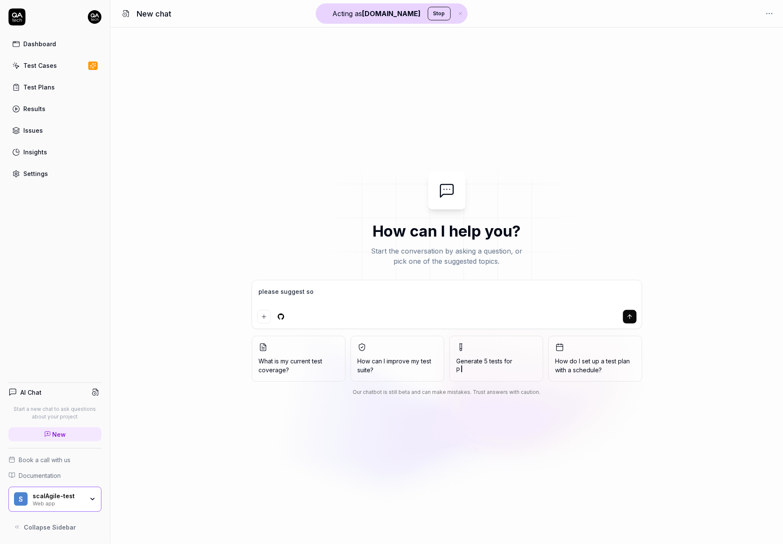
type textarea "please suggest som"
type textarea "*"
type textarea "please suggest some"
type textarea "*"
type textarea "please suggest some"
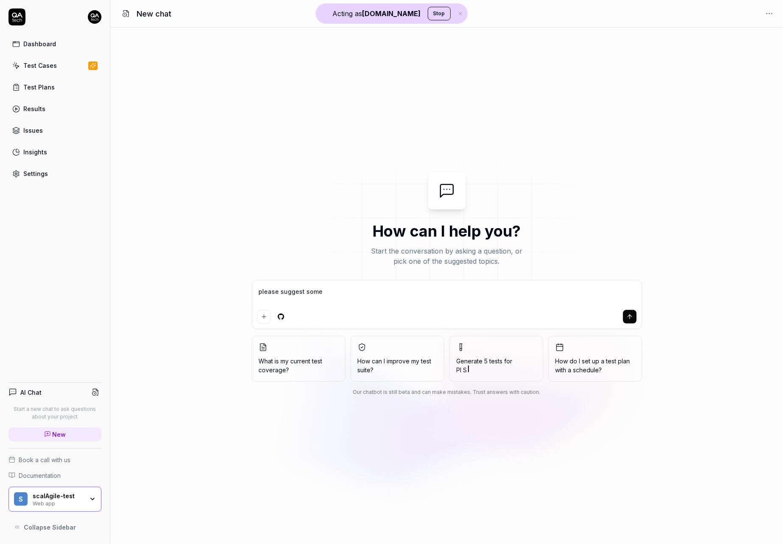
type textarea "*"
type textarea "please suggest some t"
type textarea "*"
type textarea "please suggest some te"
type textarea "*"
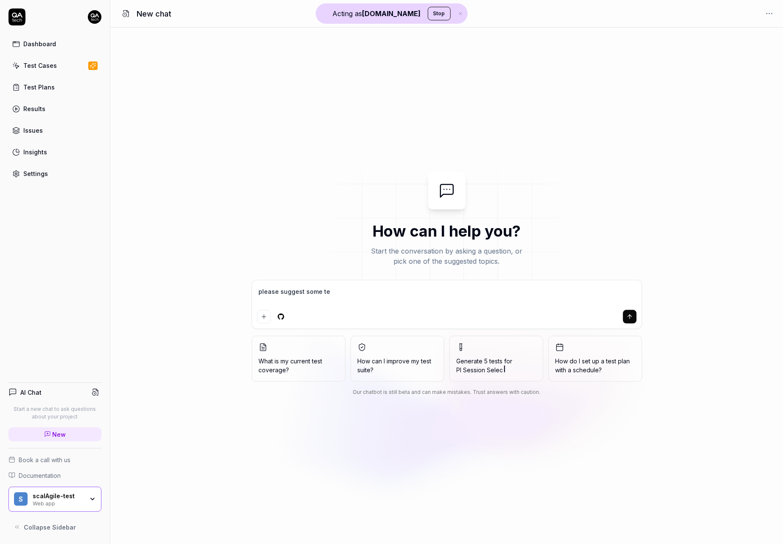
type textarea "please suggest some tes"
type textarea "*"
type textarea "please suggest some test"
type textarea "*"
type textarea "please suggest some tests"
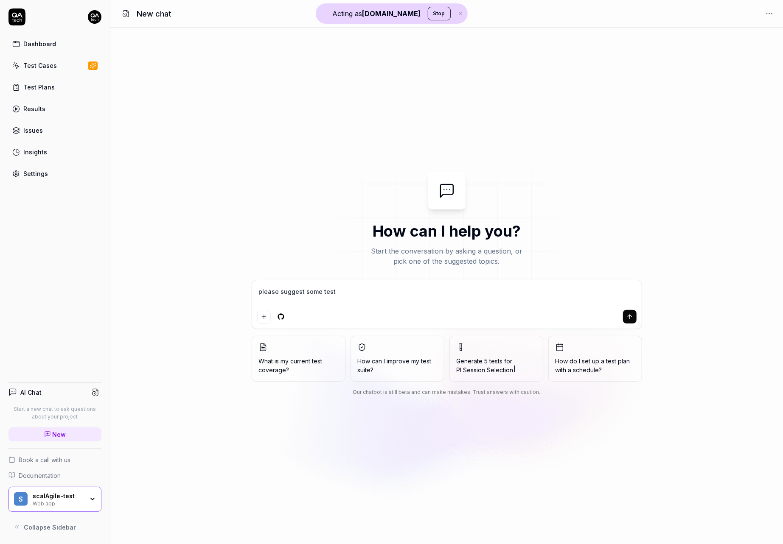
type textarea "*"
type textarea "please suggest some tests"
type textarea "*"
type textarea "please suggest some tests f"
type textarea "*"
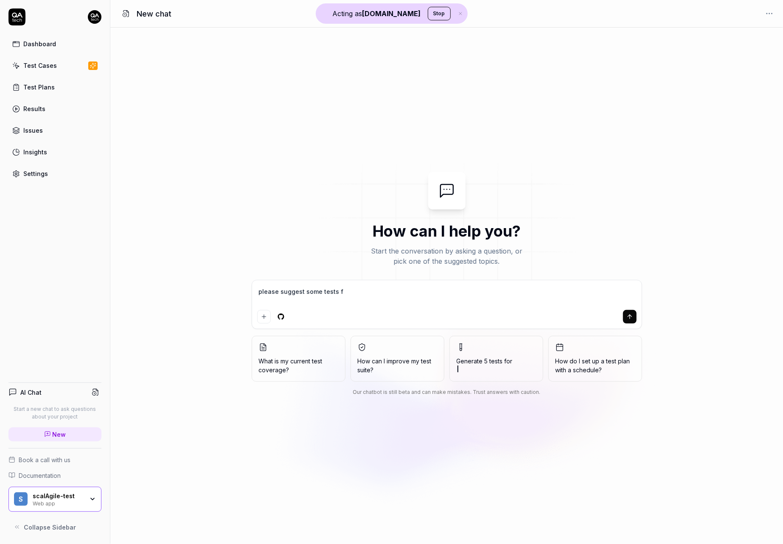
type textarea "please suggest some tests fo"
type textarea "*"
type textarea "please suggest some tests for"
type textarea "*"
type textarea "please suggest some tests for"
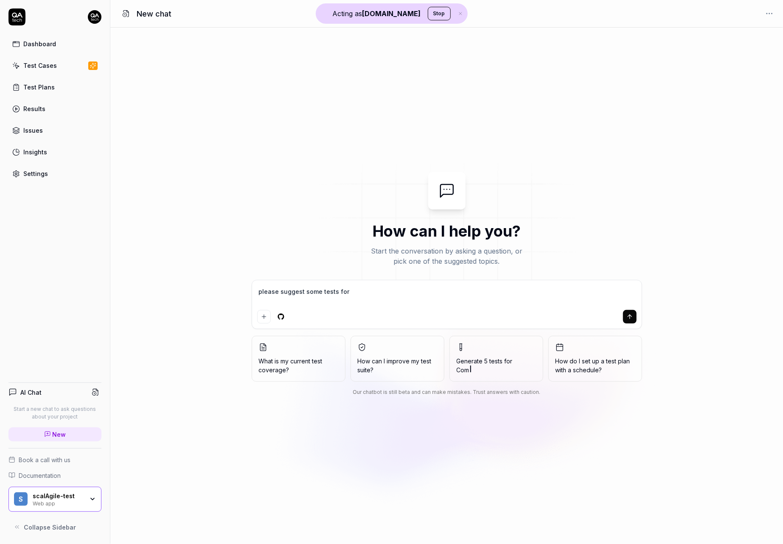
type textarea "*"
type textarea "please suggest some tests for m"
type textarea "*"
type textarea "please suggest some tests for me"
type textarea "*"
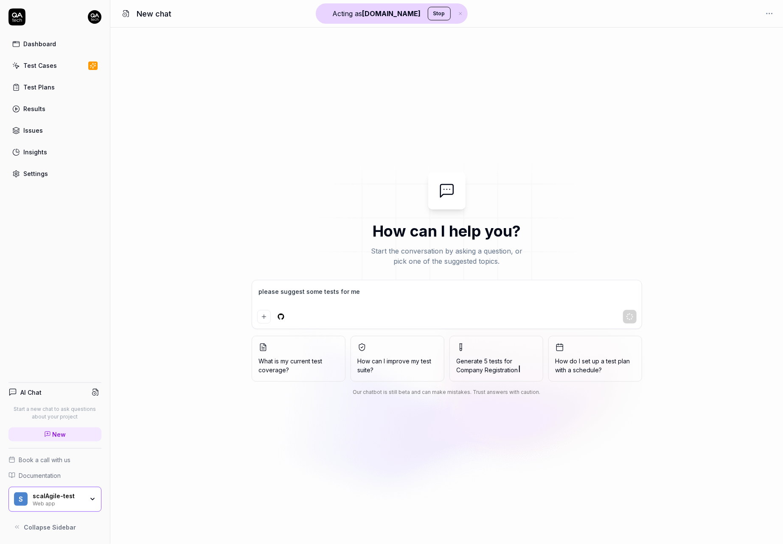
type textarea "please suggest some tests for me"
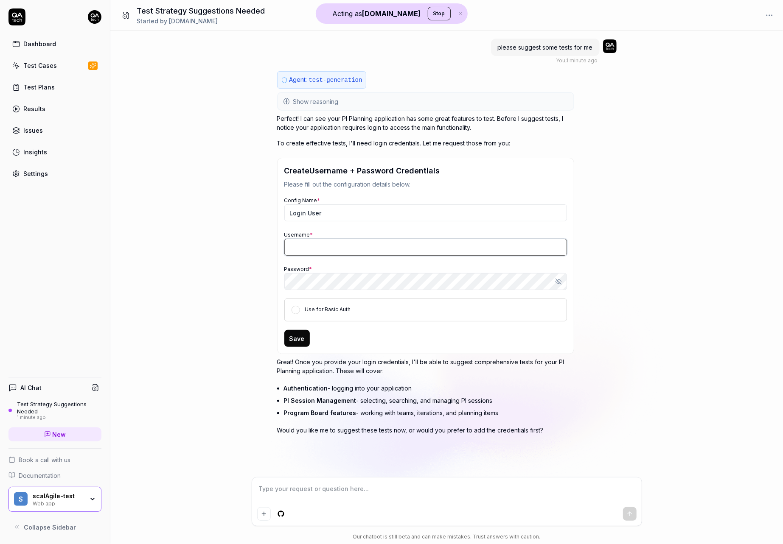
click at [327, 243] on input "Username *" at bounding box center [425, 247] width 283 height 17
type textarea "*"
paste input "qa.tech@example.com"
type input "qa.tech@example.com"
type textarea "*"
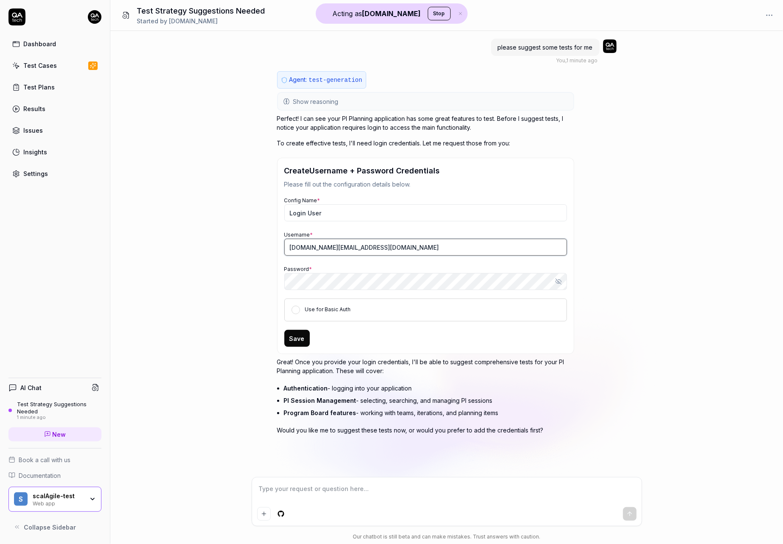
type input "qa.tech@example.com"
click at [225, 269] on div "please suggest some tests for me You , 1 minute ago Agent: test-generation Show…" at bounding box center [446, 254] width 672 height 446
click at [300, 302] on div "Use for Basic Auth" at bounding box center [425, 310] width 283 height 23
click at [300, 310] on div "Use for Basic Auth" at bounding box center [425, 310] width 283 height 23
click at [296, 309] on button "Use for Basic Auth" at bounding box center [295, 310] width 8 height 8
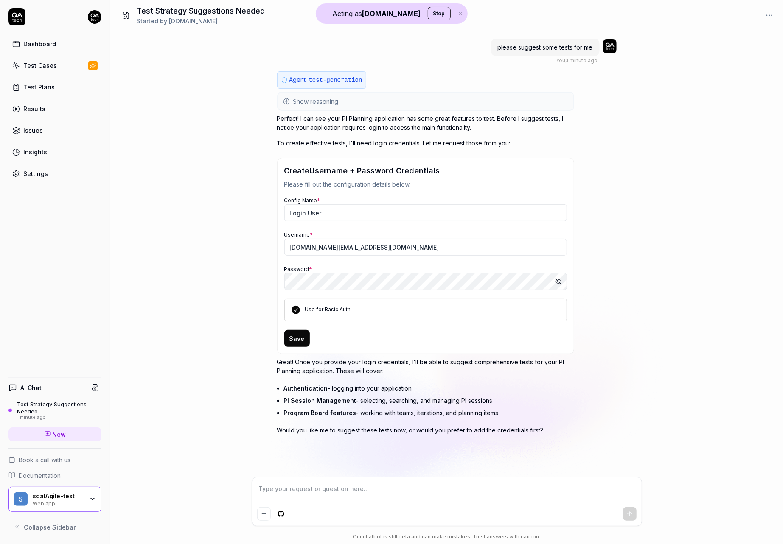
click at [294, 339] on button "Save" at bounding box center [296, 338] width 25 height 17
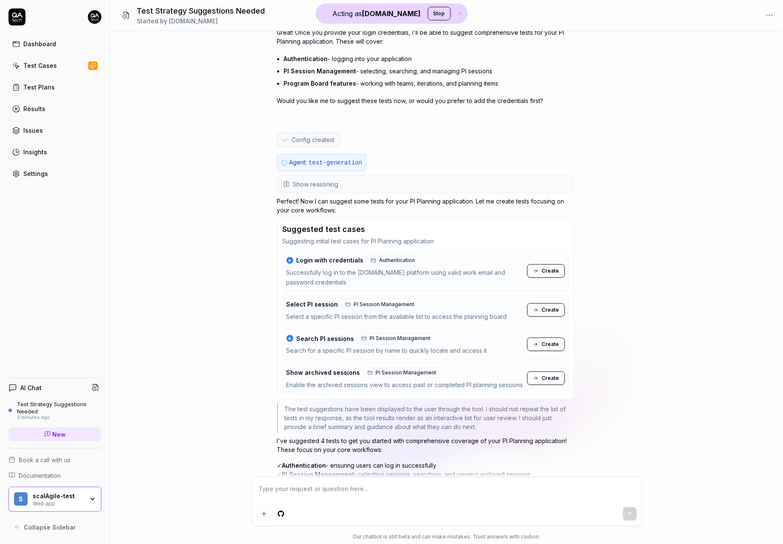
scroll to position [243, 0]
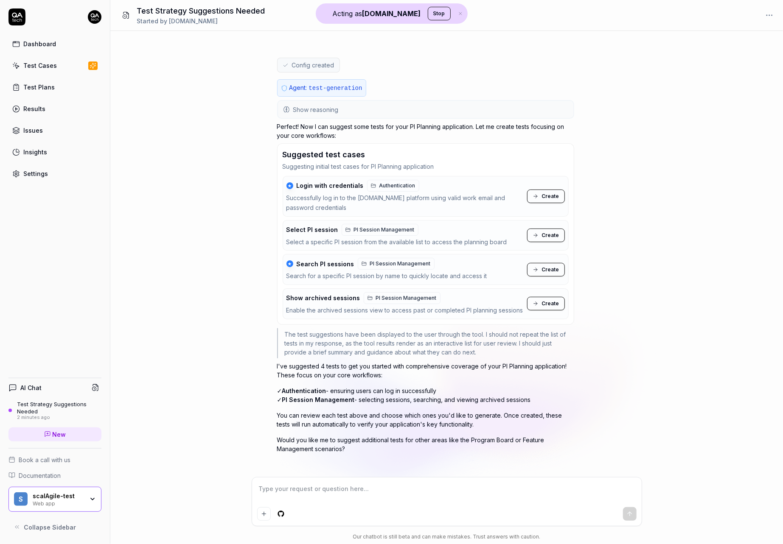
click at [361, 238] on div "Select a specific PI session from the available list to access the planning boa…" at bounding box center [396, 243] width 221 height 10
click at [329, 107] on span "Show reasoning" at bounding box center [315, 109] width 45 height 9
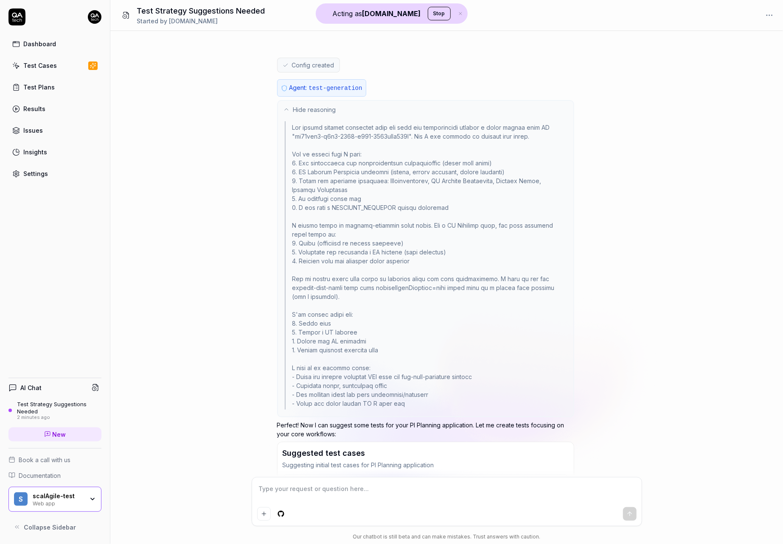
click at [329, 107] on span "Hide reasoning" at bounding box center [314, 109] width 43 height 9
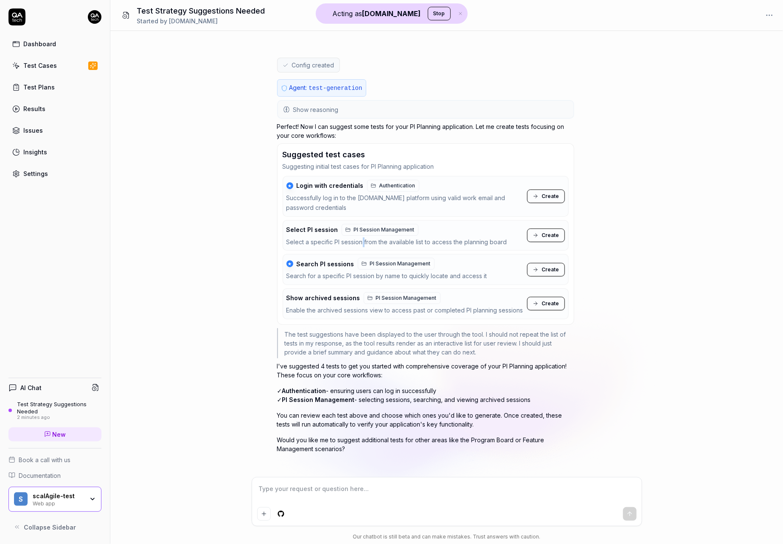
click at [538, 195] on icon at bounding box center [535, 196] width 6 height 6
click at [560, 194] on button "Create" at bounding box center [546, 197] width 38 height 14
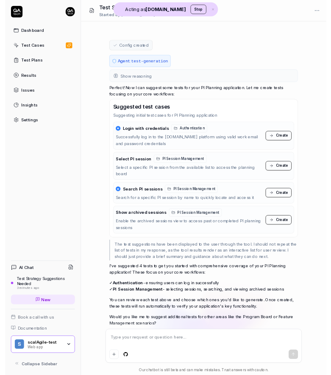
scroll to position [262, 0]
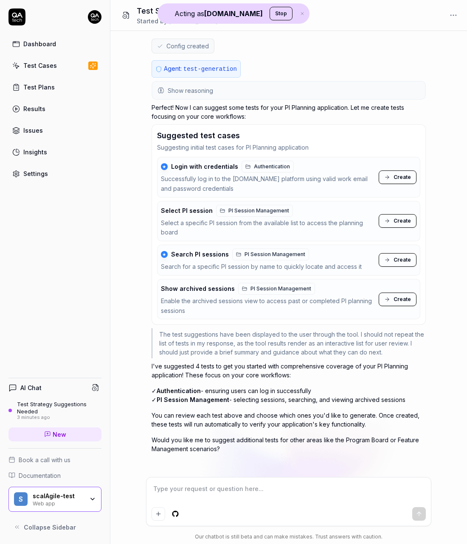
click at [391, 194] on div "★ Login with credentials Authentication Successfully log in to the piplanning.i…" at bounding box center [288, 177] width 263 height 41
click at [397, 173] on span "Create" at bounding box center [401, 177] width 17 height 8
click at [287, 483] on textarea at bounding box center [288, 493] width 274 height 21
type textarea "*"
type textarea "c"
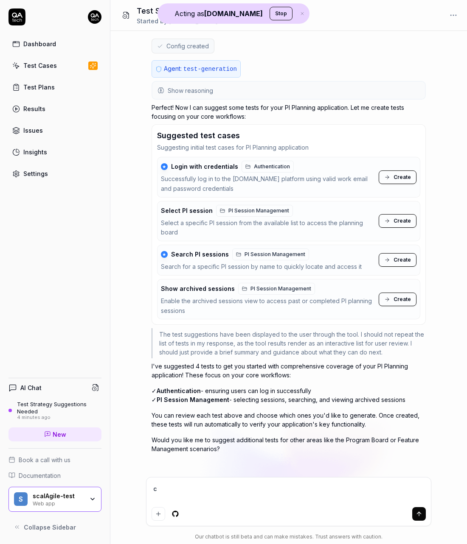
type textarea "*"
type textarea "cc"
type textarea "*"
paste textarea "cc"
type textarea "*"
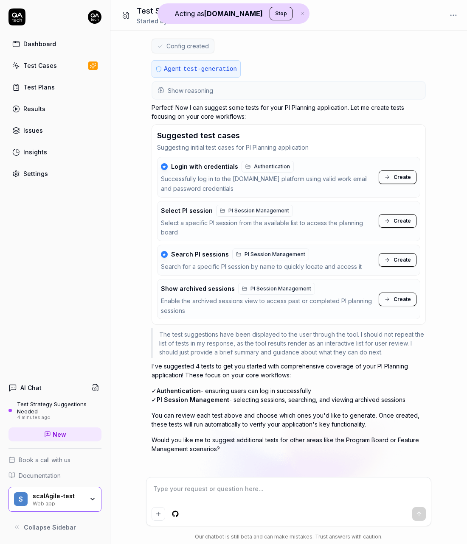
type textarea "cc"
type textarea "*"
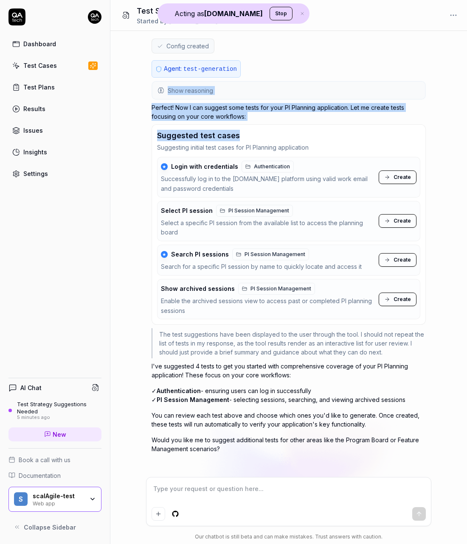
drag, startPoint x: 453, startPoint y: 63, endPoint x: 551, endPoint y: 132, distance: 120.2
click at [467, 132] on html "Acting as QA.tech Stop Dashboard Test Cases Test Plans Results Issues Insights …" at bounding box center [233, 272] width 467 height 544
click at [457, 62] on div "please suggest some tests for me You , 5 minutes ago Agent: test-generation Sho…" at bounding box center [288, 254] width 356 height 446
drag, startPoint x: 465, startPoint y: 70, endPoint x: 562, endPoint y: 127, distance: 111.8
click at [467, 127] on html "Acting as QA.tech Stop Dashboard Test Cases Test Plans Results Issues Insights …" at bounding box center [233, 272] width 467 height 544
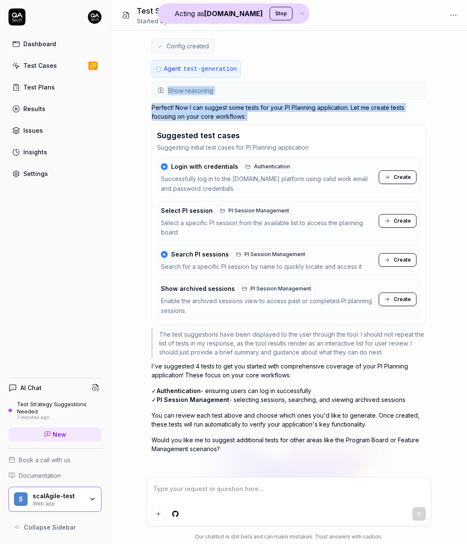
click at [400, 175] on span "Create" at bounding box center [401, 177] width 17 height 8
click at [390, 174] on icon at bounding box center [387, 177] width 6 height 6
click at [399, 173] on span "Create" at bounding box center [401, 177] width 17 height 8
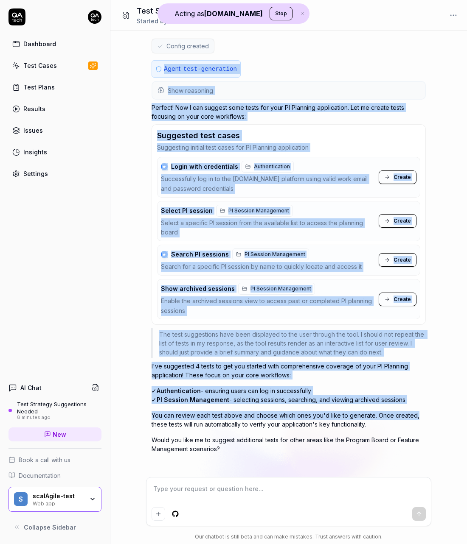
drag, startPoint x: 425, startPoint y: 414, endPoint x: 160, endPoint y: 63, distance: 439.8
click at [160, 63] on div "Agent: test-generation Show reasoning Perfect! Now I can suggest some tests for…" at bounding box center [288, 267] width 274 height 414
copy div "Agent: test-generation Show reasoning The system message indicates that the use…"
click at [408, 175] on span "Create" at bounding box center [401, 177] width 17 height 8
click at [403, 173] on span "Create" at bounding box center [401, 177] width 17 height 8
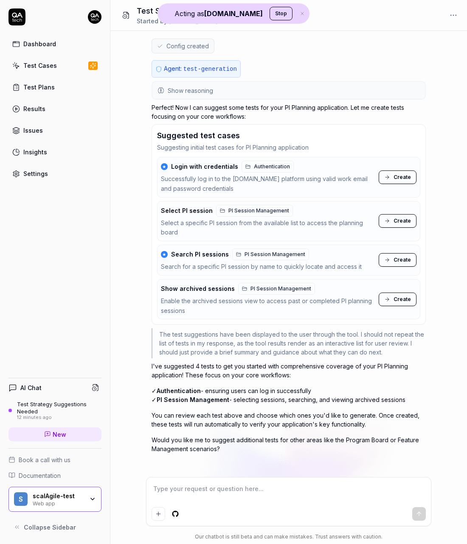
click at [350, 130] on div "Suggested test cases" at bounding box center [288, 135] width 263 height 11
drag, startPoint x: 233, startPoint y: 164, endPoint x: 171, endPoint y: 166, distance: 62.0
click at [171, 166] on span "Login with credentials" at bounding box center [204, 167] width 67 height 8
copy span "Login with credentials"
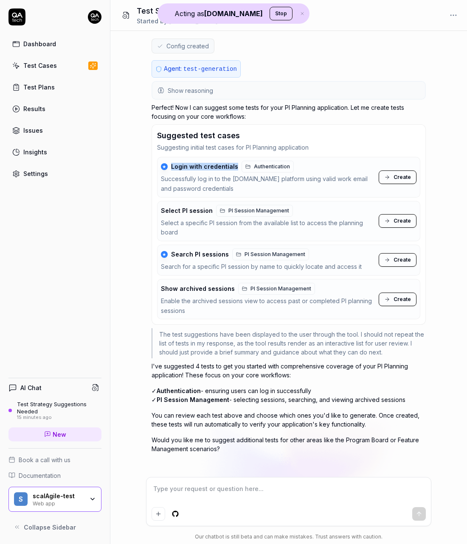
click at [399, 173] on span "Create" at bounding box center [401, 177] width 17 height 8
click at [409, 219] on span "Create" at bounding box center [401, 221] width 17 height 8
click at [407, 256] on span "Create" at bounding box center [401, 260] width 17 height 8
click at [403, 293] on button "Create" at bounding box center [397, 300] width 38 height 14
type textarea "*"
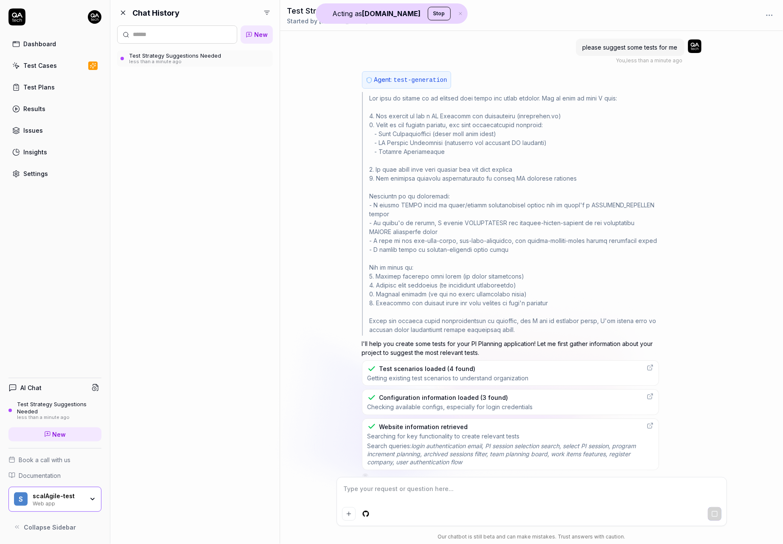
scroll to position [9, 0]
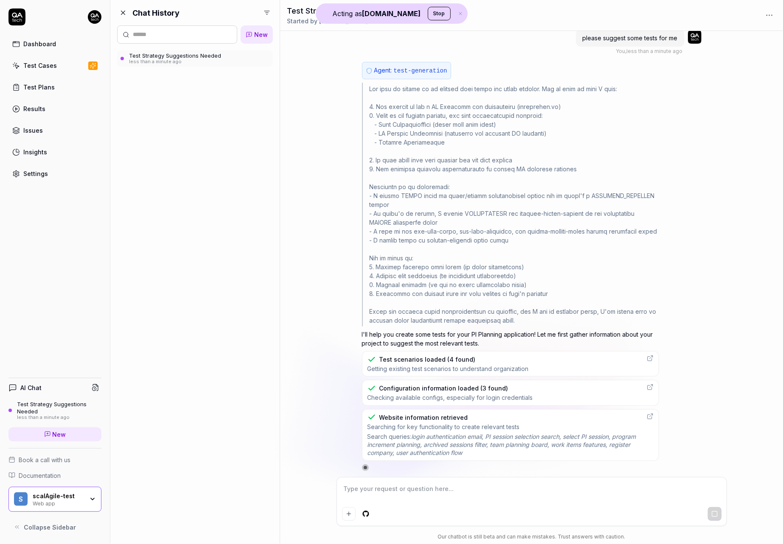
click at [180, 59] on div "less than a minute ago" at bounding box center [175, 62] width 92 height 6
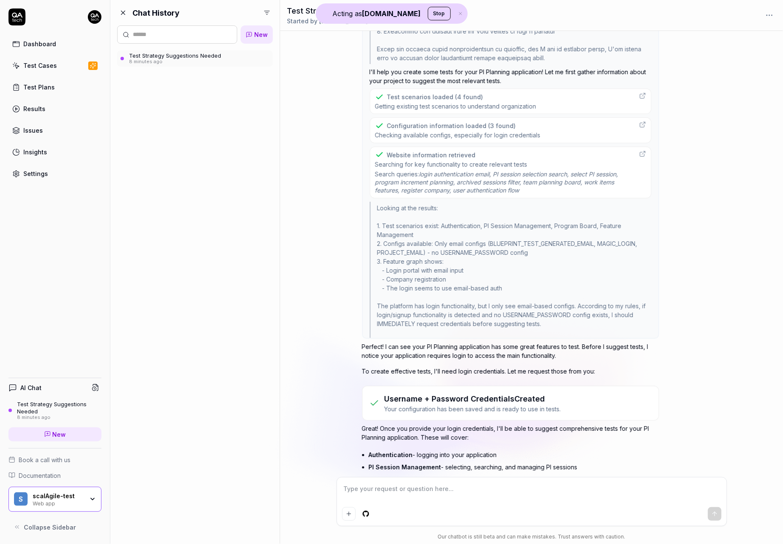
type textarea "*"
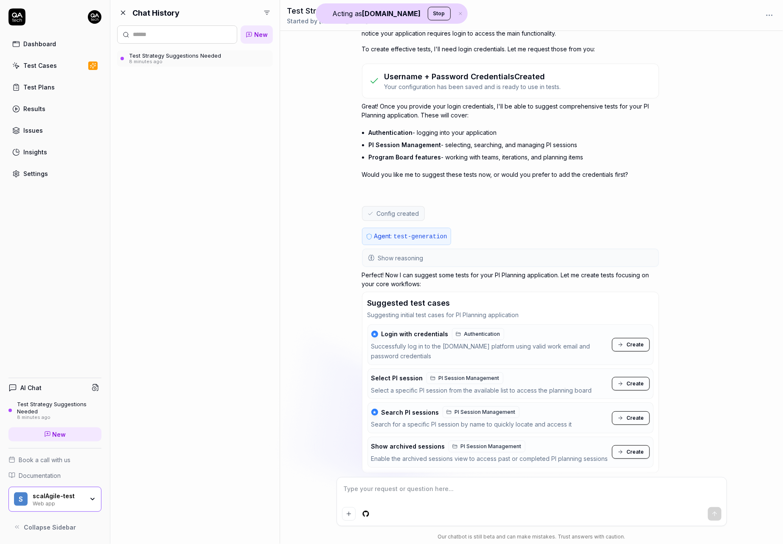
scroll to position [88, 0]
